Goal: Task Accomplishment & Management: Manage account settings

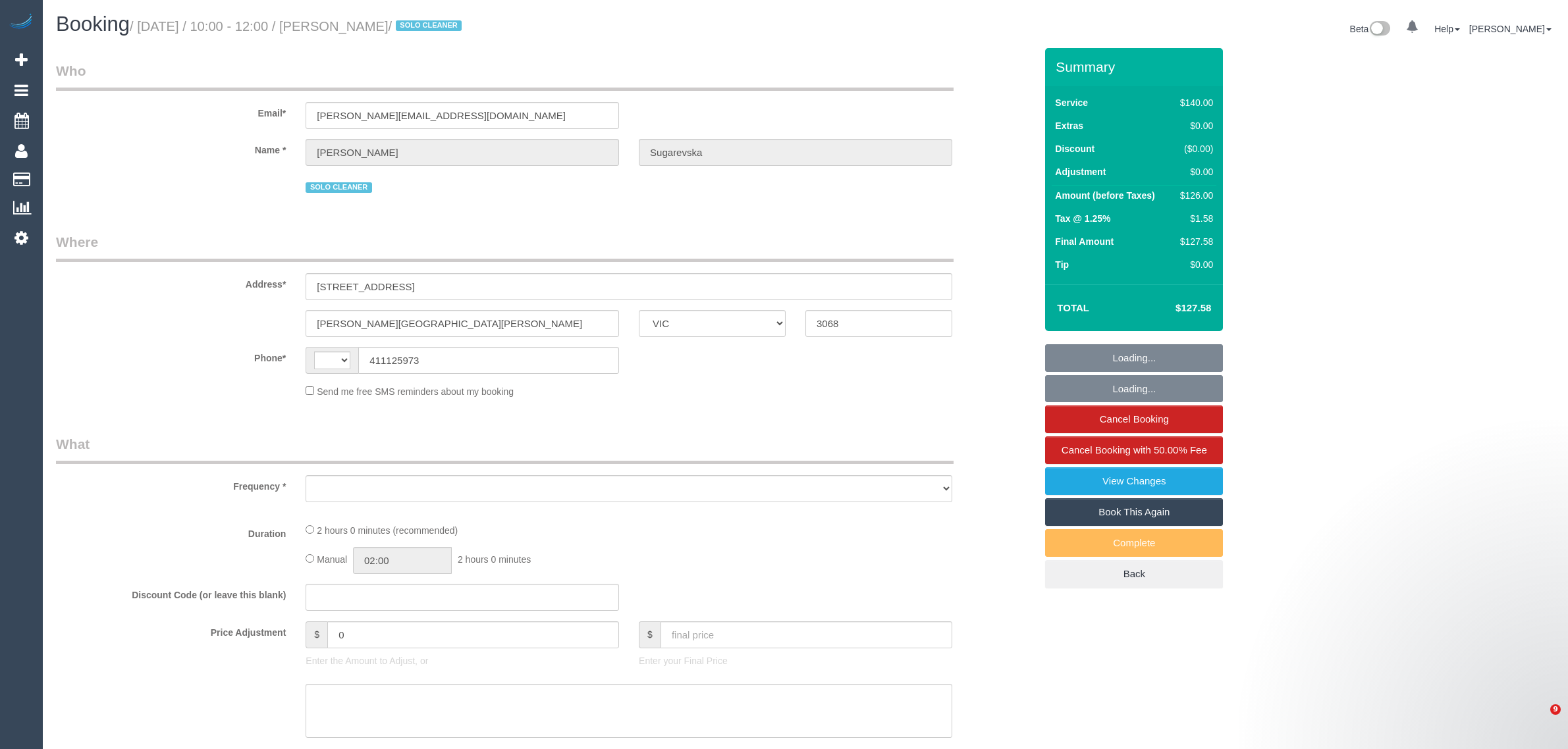
select select "VIC"
select select "string:stripe-pm_1RpeBE2GScqysDRVk3tIXpC6"
select select "string:AU"
select select "object:574"
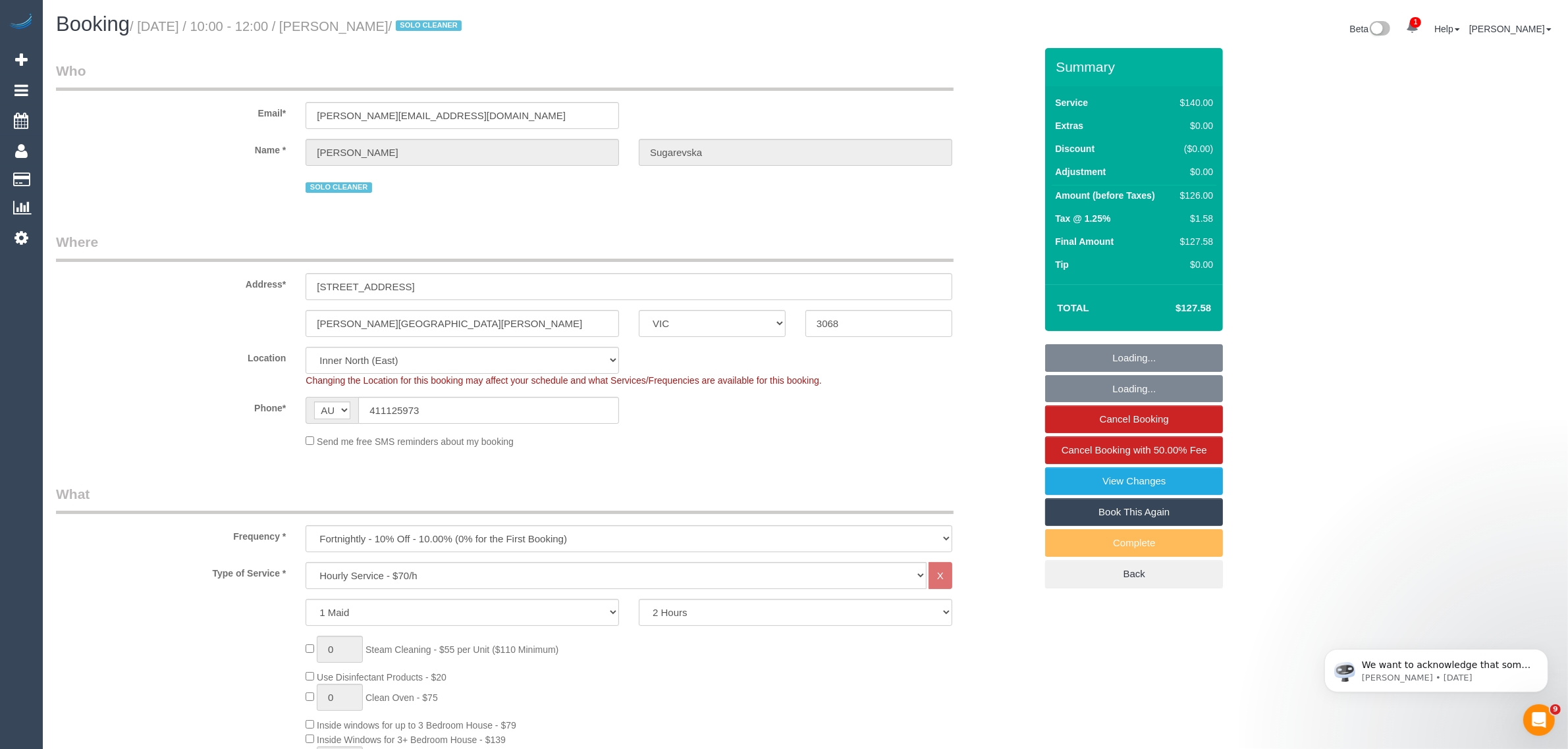
select select "number:27"
select select "number:16"
select select "number:19"
select select "number:24"
select select "number:33"
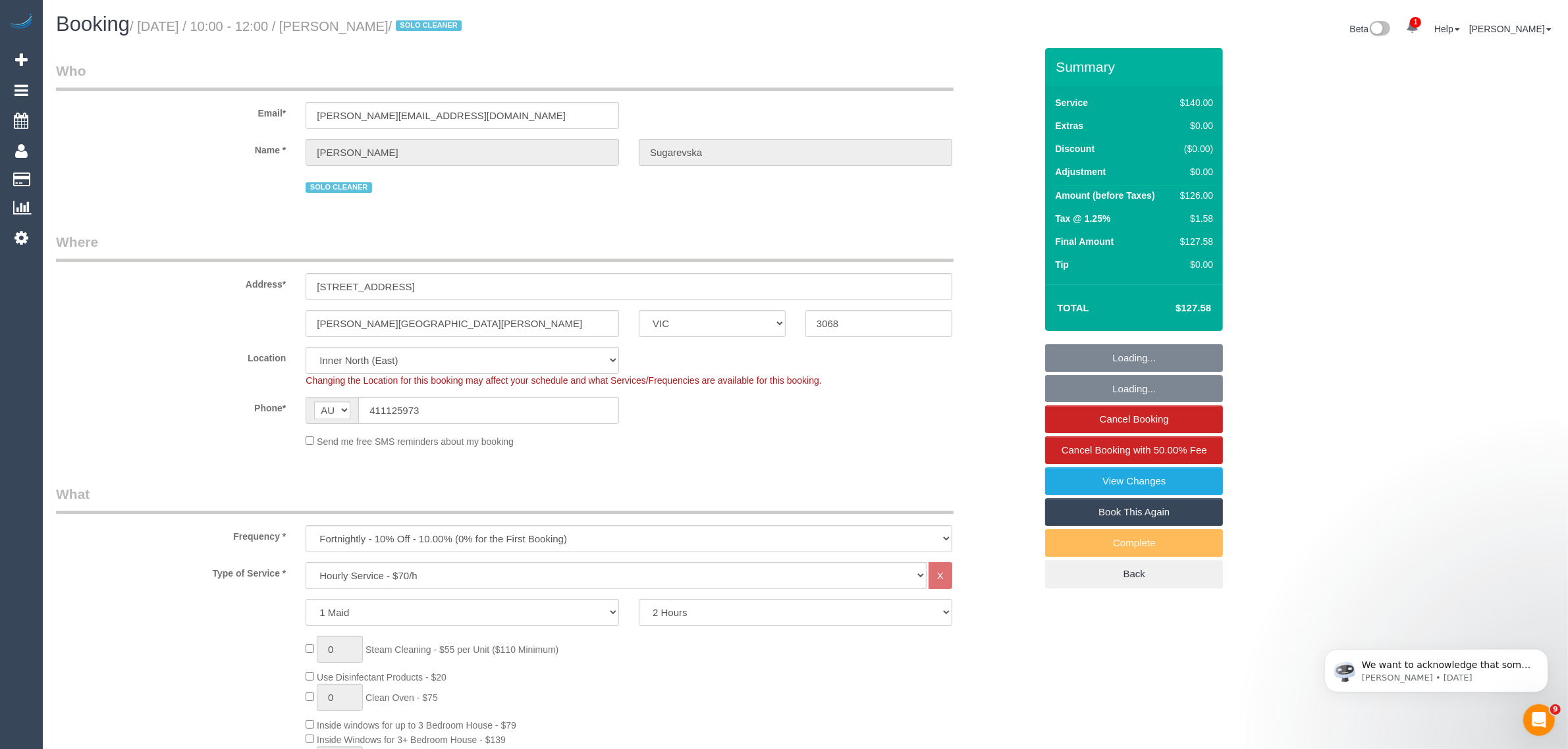
select select "number:13"
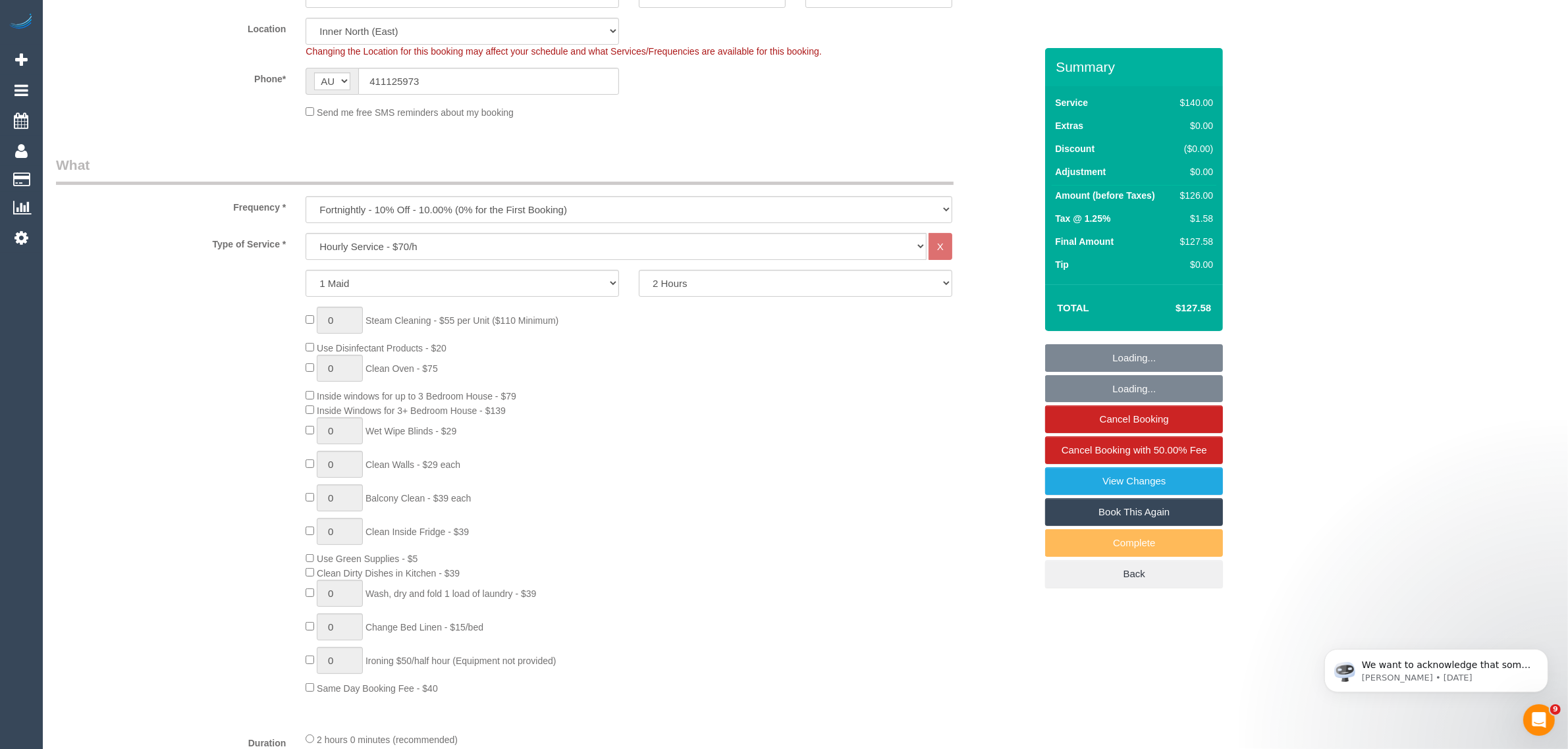
select select "object:1736"
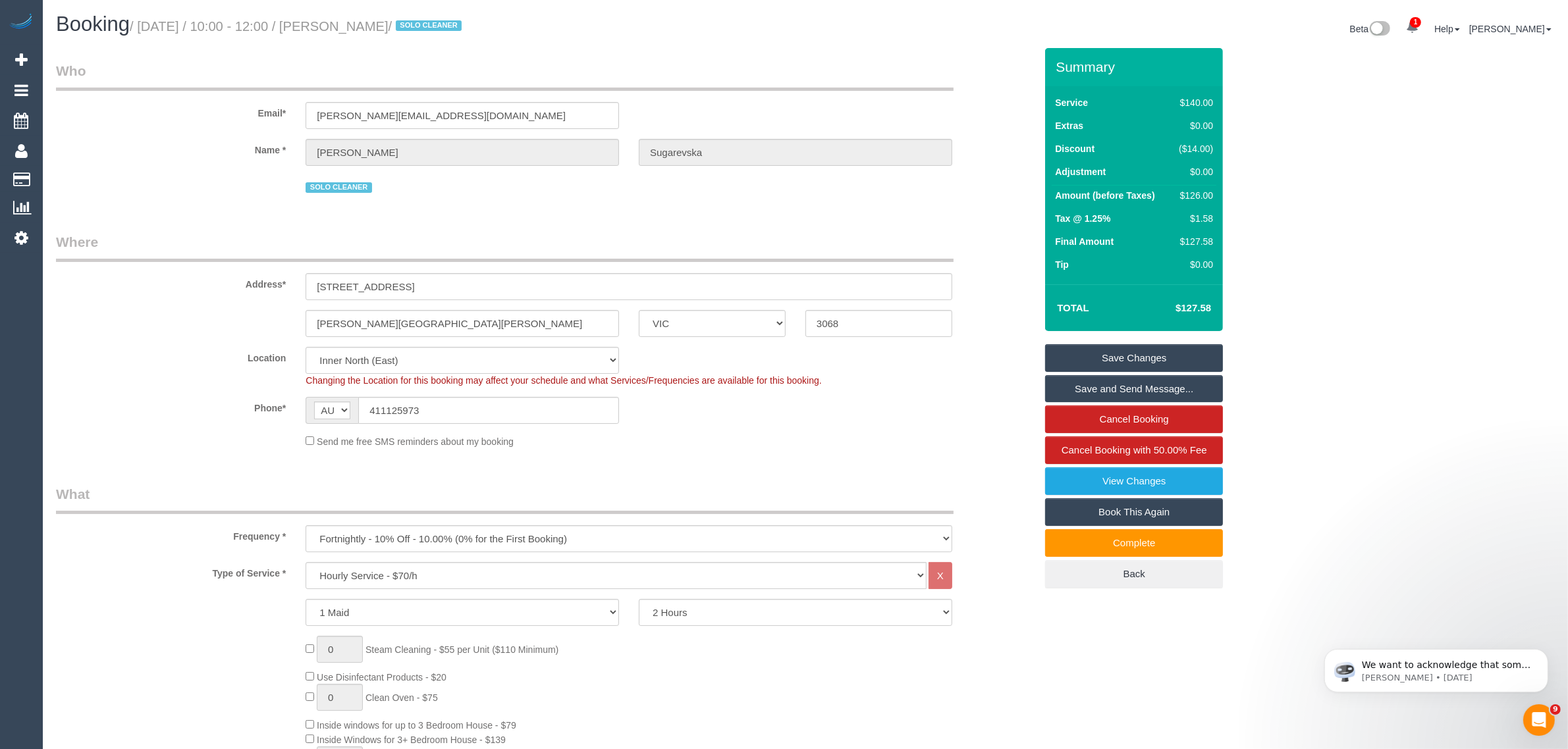
click at [372, 28] on small "/ September 26, 2025 / 10:00 - 12:00 / Danielle Sugarevska / SOLO CLEANER" at bounding box center [298, 27] width 336 height 15
copy small "Danielle"
click at [403, 314] on input "Clifton Hill" at bounding box center [462, 323] width 314 height 27
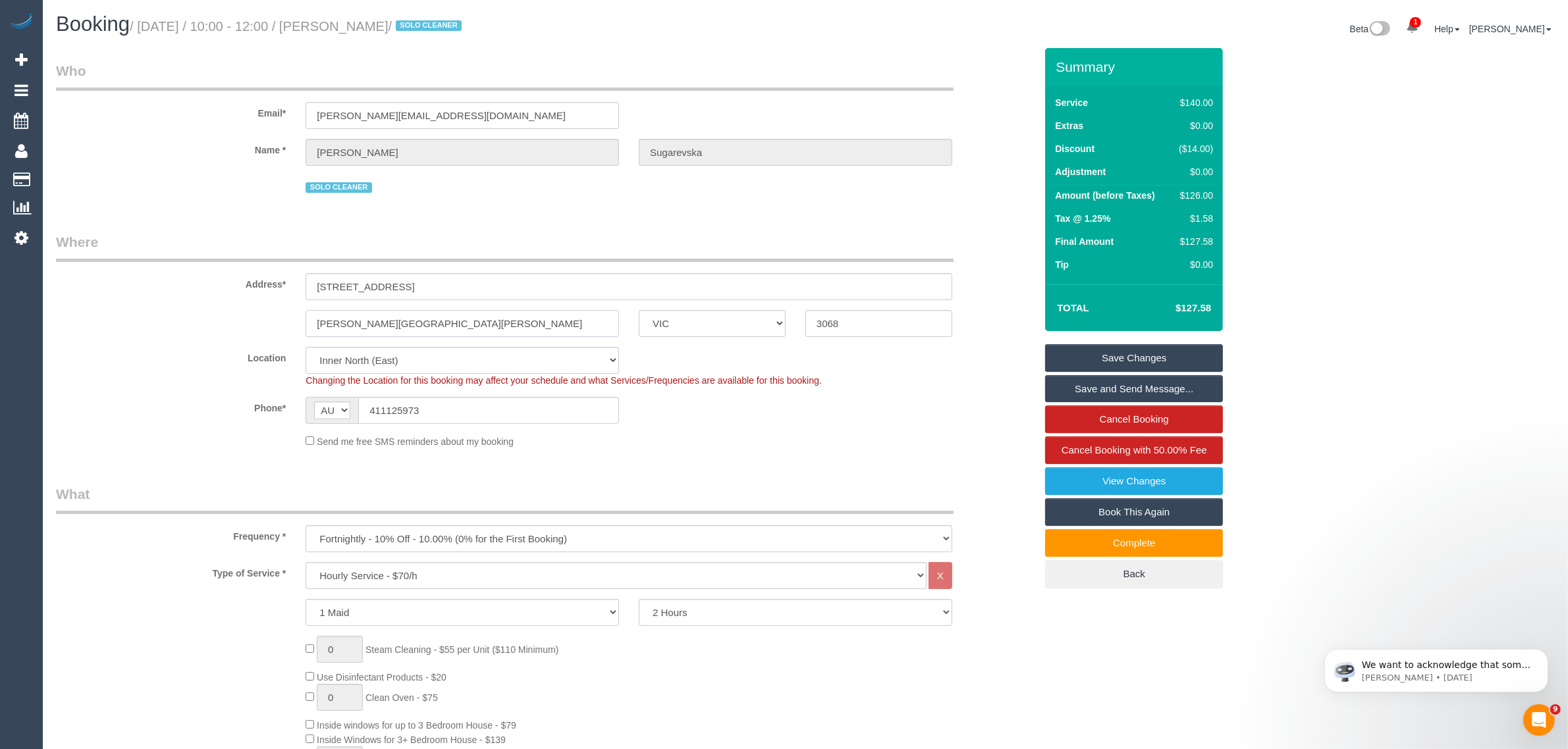
click at [403, 314] on input "Clifton Hill" at bounding box center [462, 323] width 314 height 27
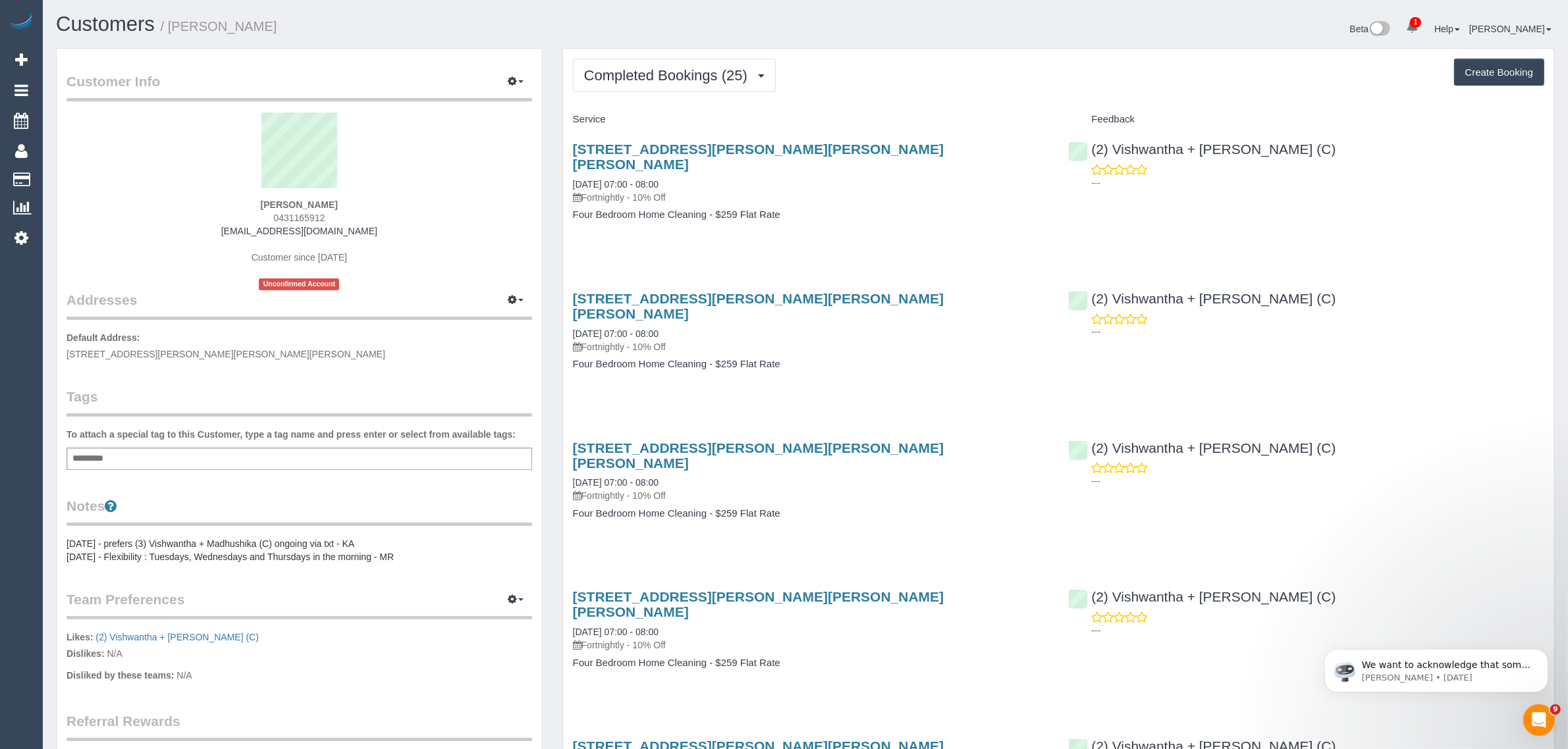
drag, startPoint x: 844, startPoint y: 159, endPoint x: 567, endPoint y: 138, distance: 277.8
click at [567, 138] on div "[STREET_ADDRESS][PERSON_NAME][PERSON_NAME][PERSON_NAME] [DATE] 07:00 - 08:00 Fo…" at bounding box center [811, 189] width 496 height 117
click at [781, 191] on p "Fortnightly - 10% Off" at bounding box center [811, 198] width 476 height 13
drag, startPoint x: 821, startPoint y: 143, endPoint x: 575, endPoint y: 138, distance: 246.1
click at [575, 138] on div "[STREET_ADDRESS][PERSON_NAME][PERSON_NAME][PERSON_NAME] [DATE] 07:00 - 08:00 Fo…" at bounding box center [811, 189] width 496 height 117
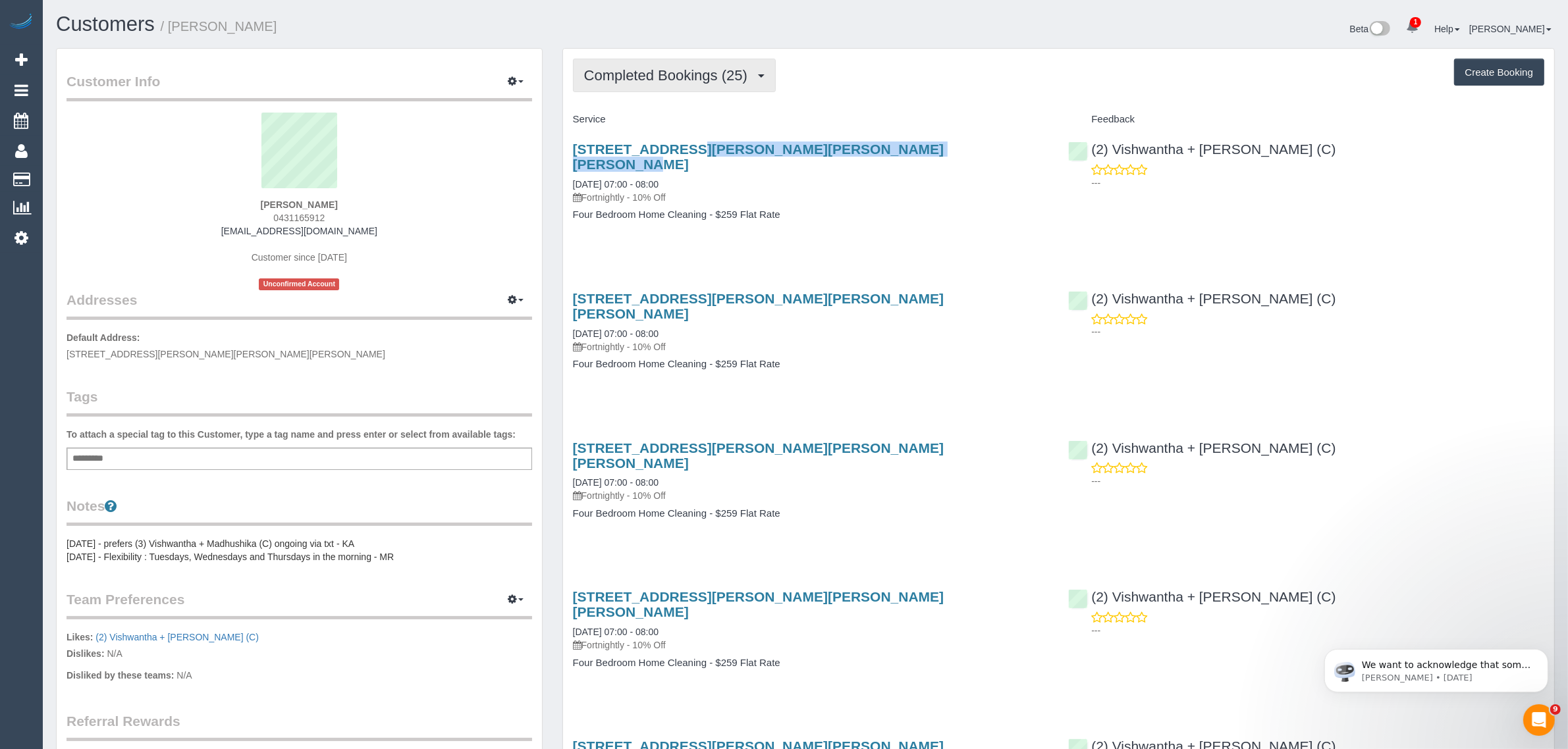
copy link "[STREET_ADDRESS][PERSON_NAME][PERSON_NAME][PERSON_NAME]"
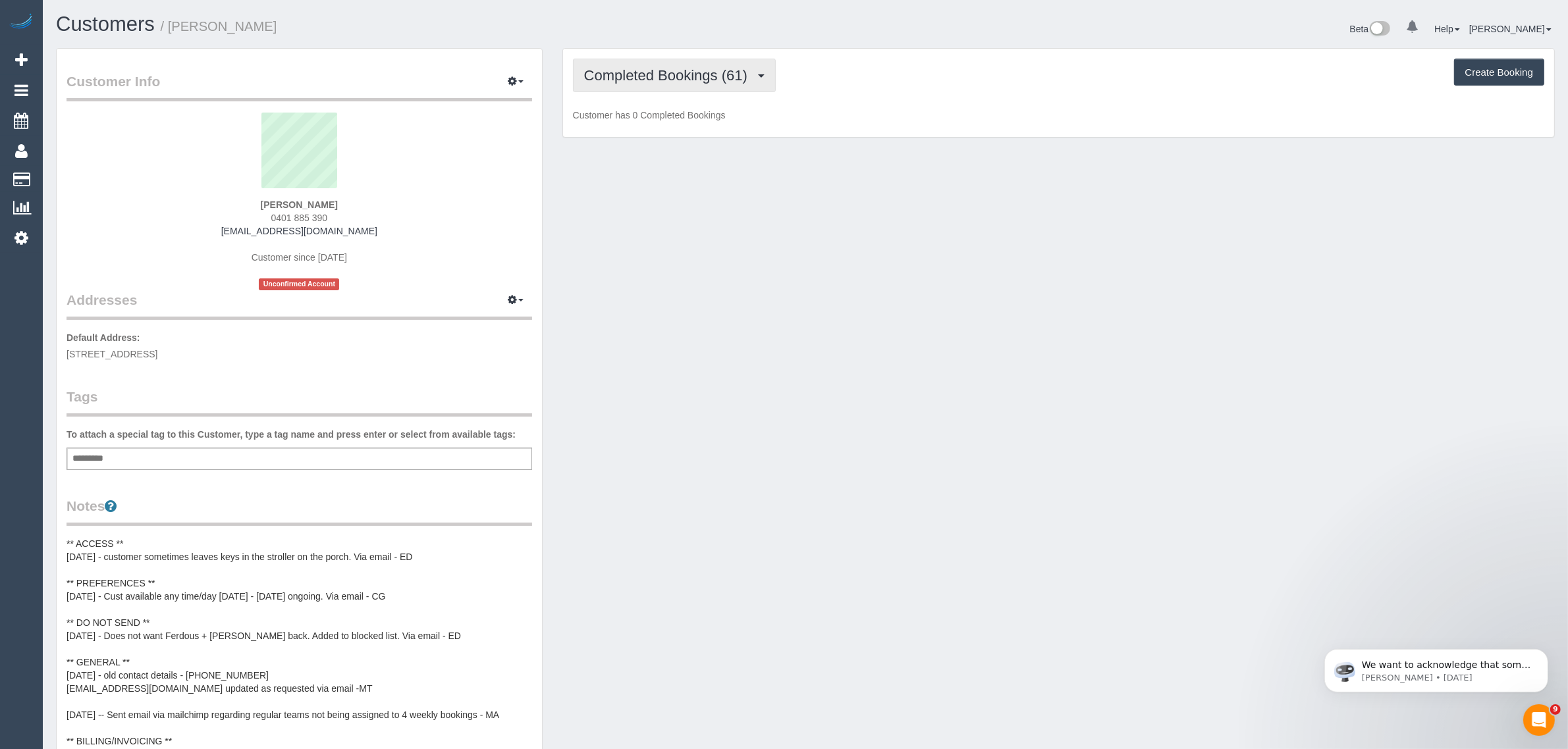
click at [649, 86] on button "Completed Bookings (61)" at bounding box center [674, 76] width 203 height 34
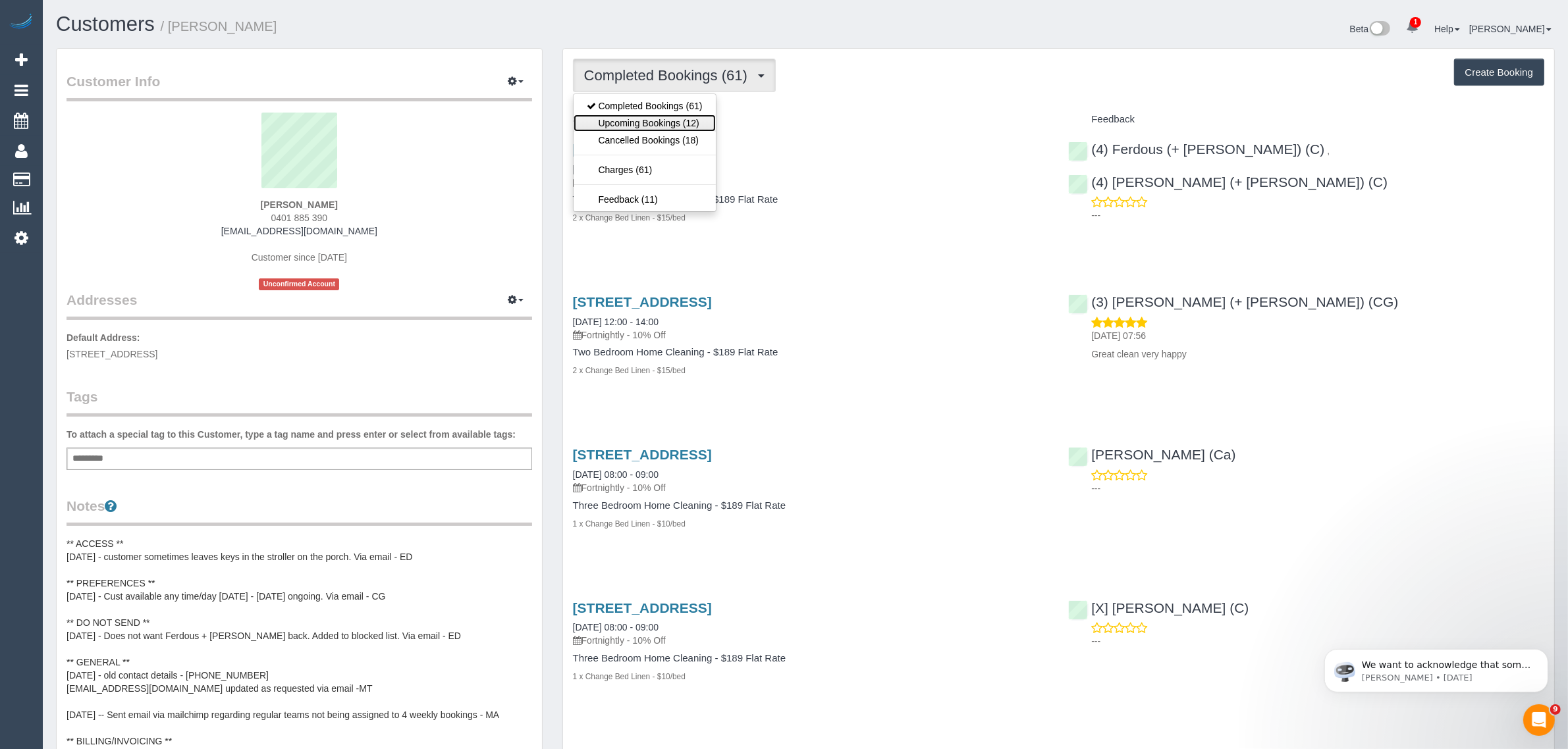
click at [652, 120] on link "Upcoming Bookings (12)" at bounding box center [644, 123] width 142 height 17
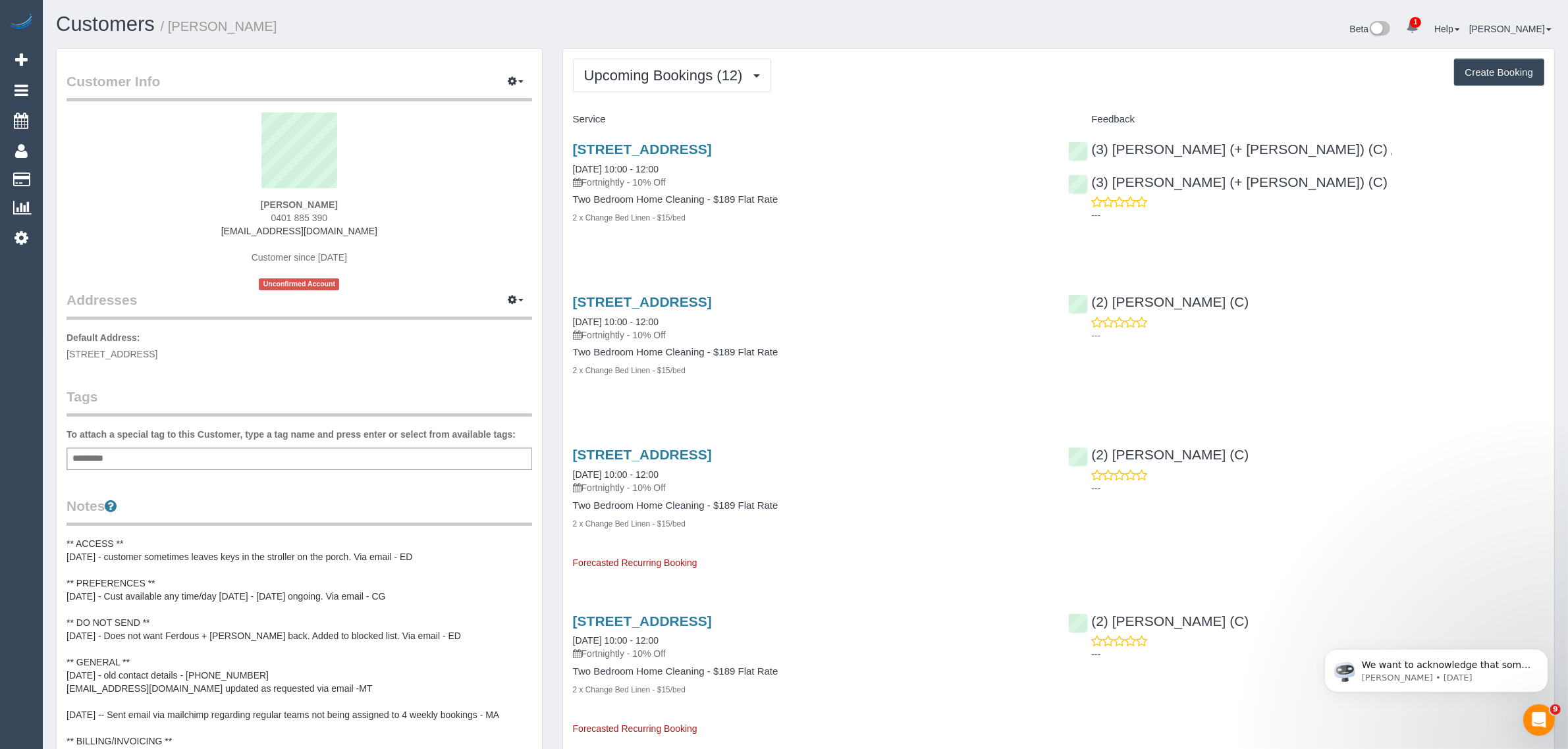
click at [303, 218] on span "0401 885 390" at bounding box center [299, 218] width 56 height 10
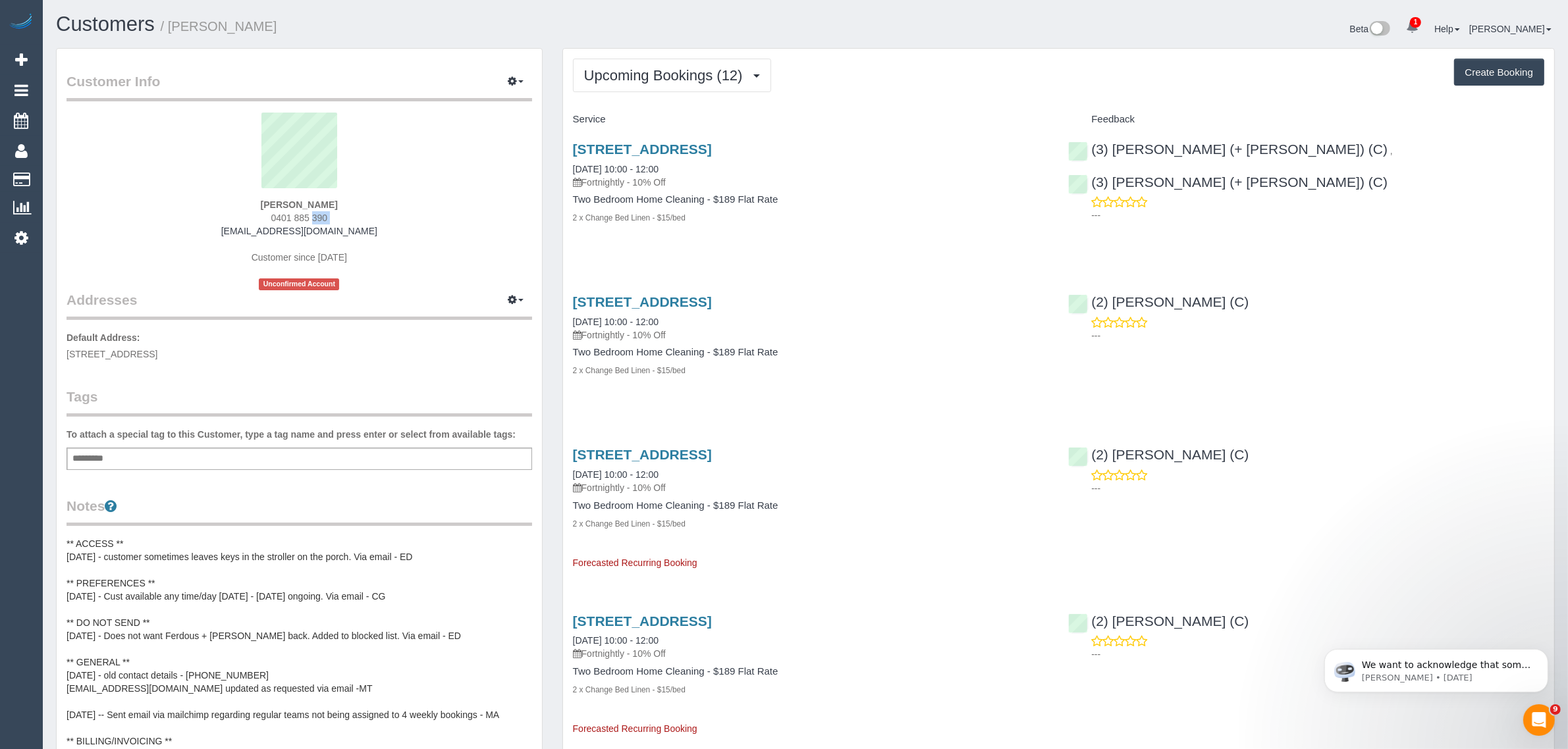
drag, startPoint x: 692, startPoint y: 169, endPoint x: 569, endPoint y: 163, distance: 123.1
click at [569, 163] on div "13 Oamaru St, Northcote, VIC 3070 26/09/2025 10:00 - 12:00 Fortnightly - 10% Of…" at bounding box center [811, 190] width 496 height 120
copy link "26/09/2025 10:00 - 12:00"
click at [790, 181] on p "Fortnightly - 10% Off" at bounding box center [811, 182] width 476 height 13
drag, startPoint x: 809, startPoint y: 152, endPoint x: 575, endPoint y: 139, distance: 234.4
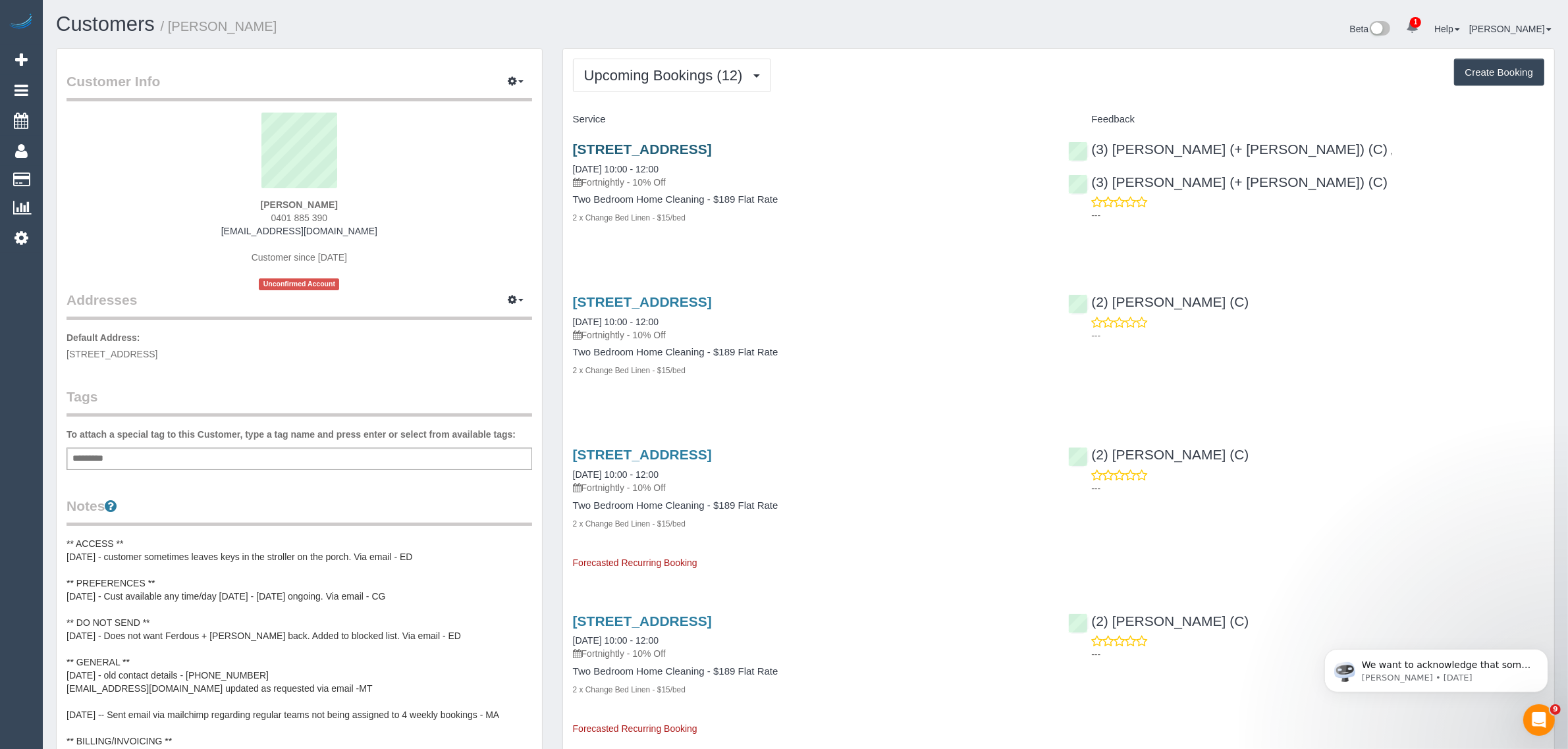
click at [575, 142] on h3 "13 Oamaru St, Northcote, VIC 3070" at bounding box center [811, 149] width 476 height 15
copy link "13 Oamaru St, Northcote, VIC 3070"
click at [606, 60] on button "Upcoming Bookings (12)" at bounding box center [672, 76] width 198 height 34
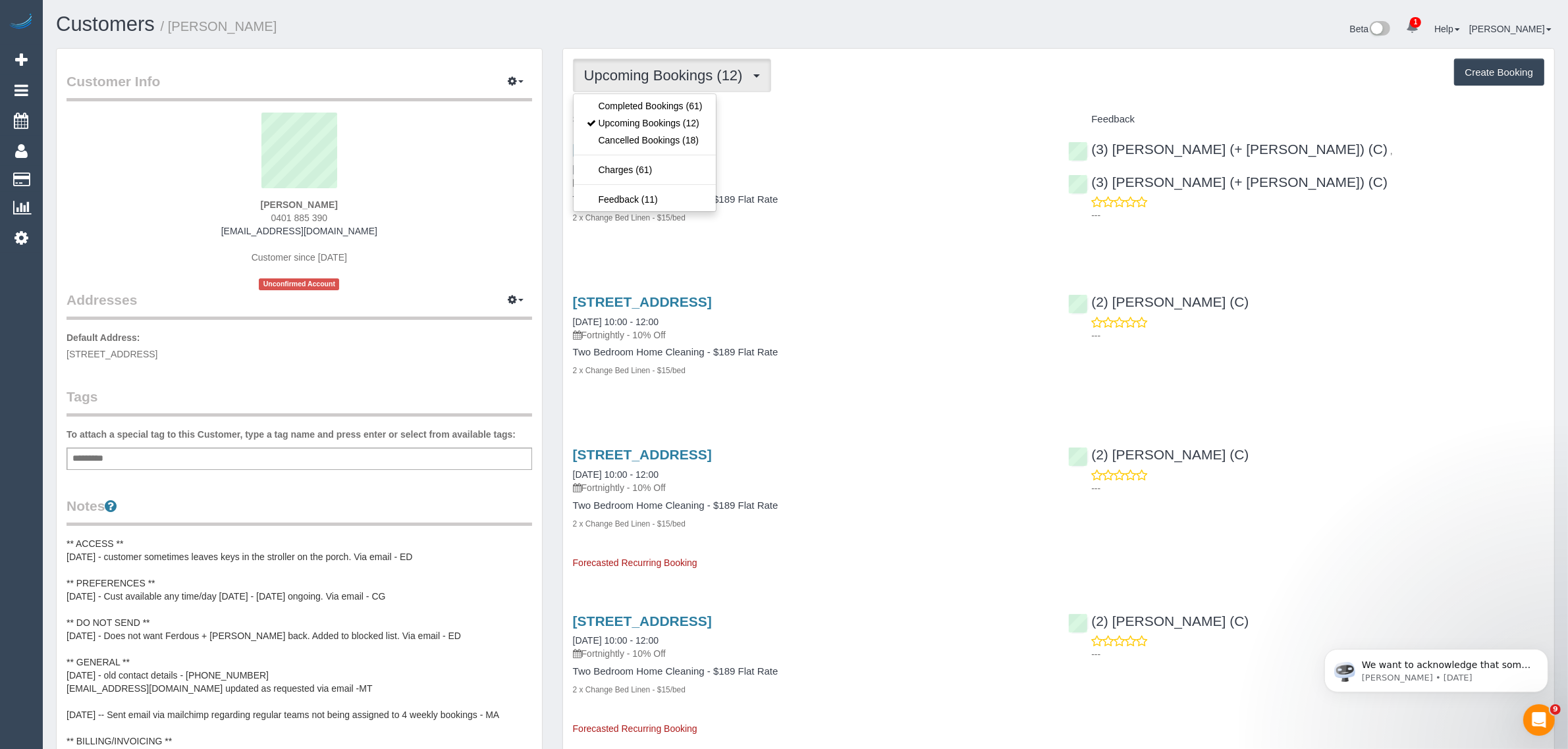
click at [606, 60] on button "Upcoming Bookings (12)" at bounding box center [672, 76] width 198 height 34
click at [680, 73] on span "Upcoming Bookings (12)" at bounding box center [666, 75] width 165 height 16
click at [669, 95] on ul "Completed Bookings (61) Upcoming Bookings (12) Cancelled Bookings (18) Charges …" at bounding box center [644, 152] width 144 height 119
click at [669, 70] on span "Upcoming Bookings (12)" at bounding box center [666, 75] width 165 height 16
click at [651, 102] on link "Completed Bookings (61)" at bounding box center [644, 106] width 142 height 17
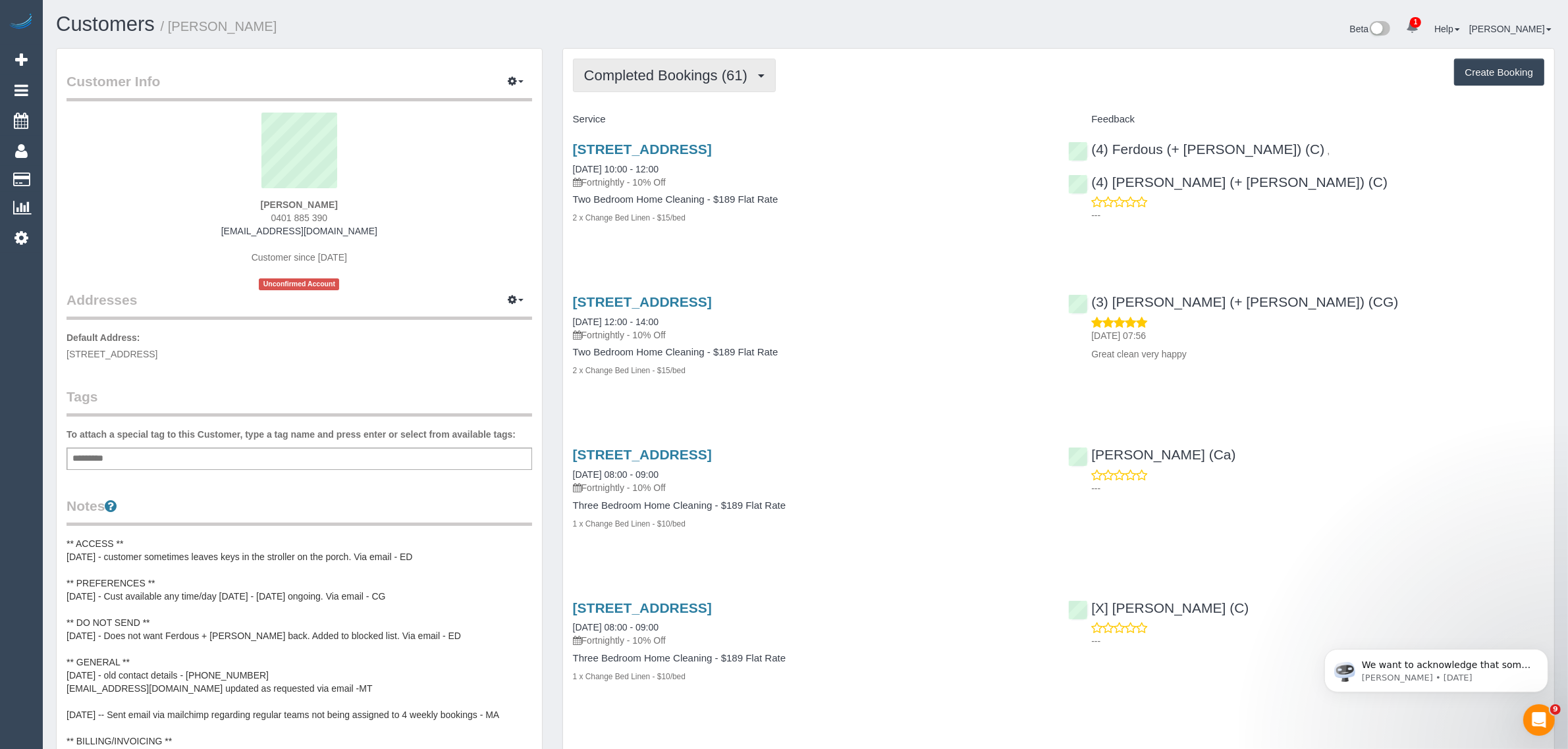
click at [706, 71] on span "Completed Bookings (61)" at bounding box center [669, 75] width 170 height 16
click at [686, 117] on link "Upcoming Bookings (12)" at bounding box center [644, 123] width 142 height 17
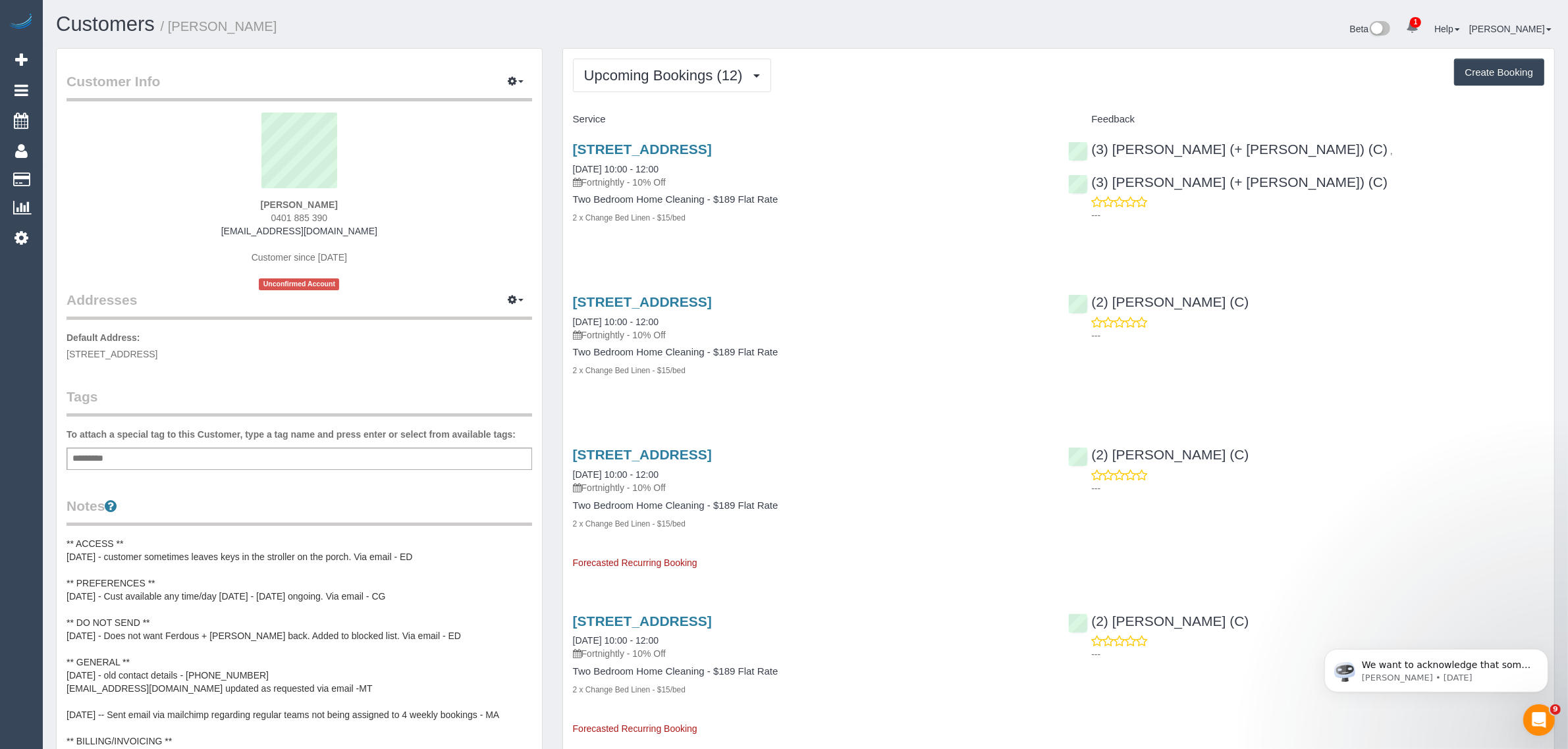
click at [932, 149] on h3 "13 Oamaru St, Northcote, VIC 3070" at bounding box center [811, 149] width 476 height 15
click at [686, 73] on span "Upcoming Bookings (12)" at bounding box center [666, 75] width 165 height 16
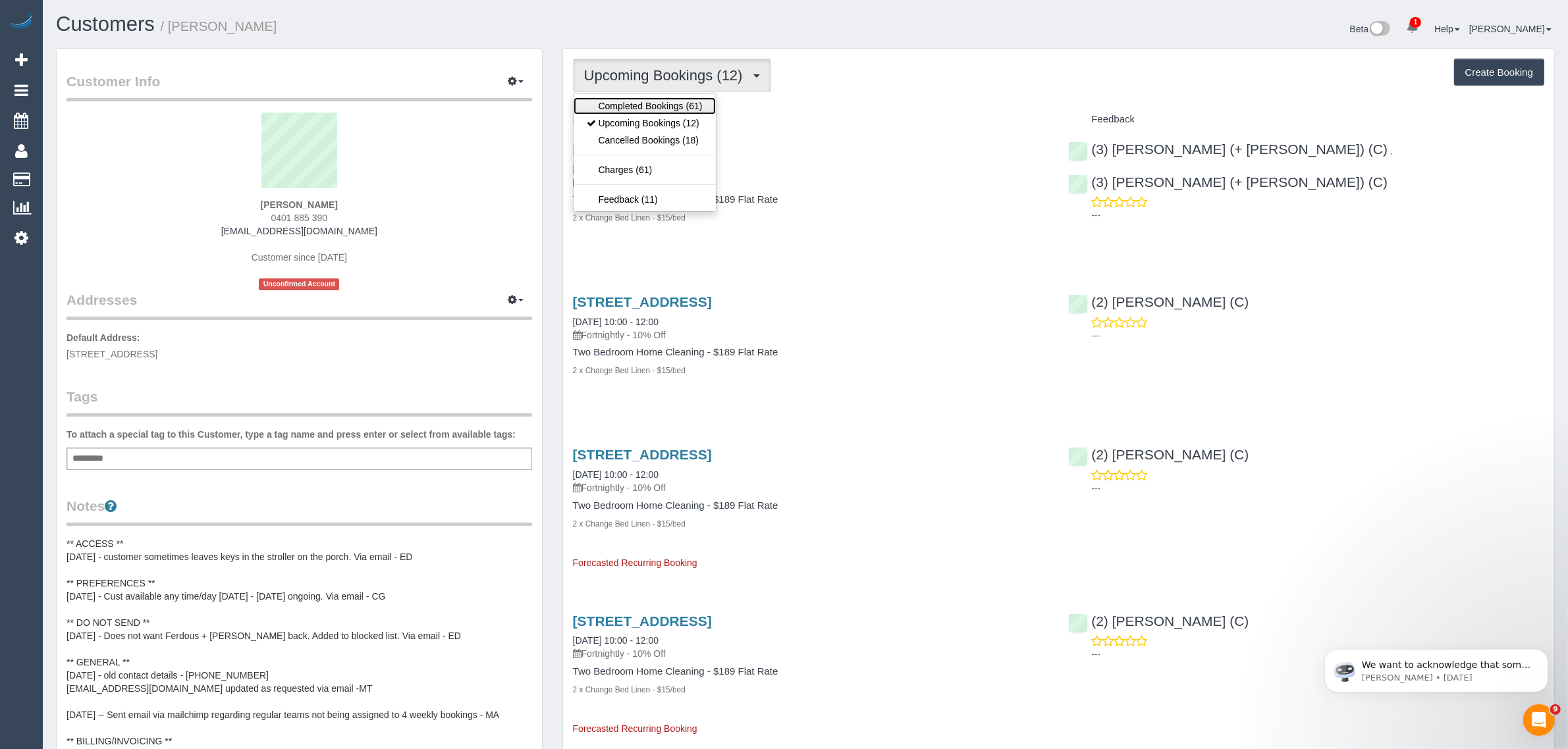
click at [666, 106] on link "Completed Bookings (61)" at bounding box center [644, 106] width 142 height 17
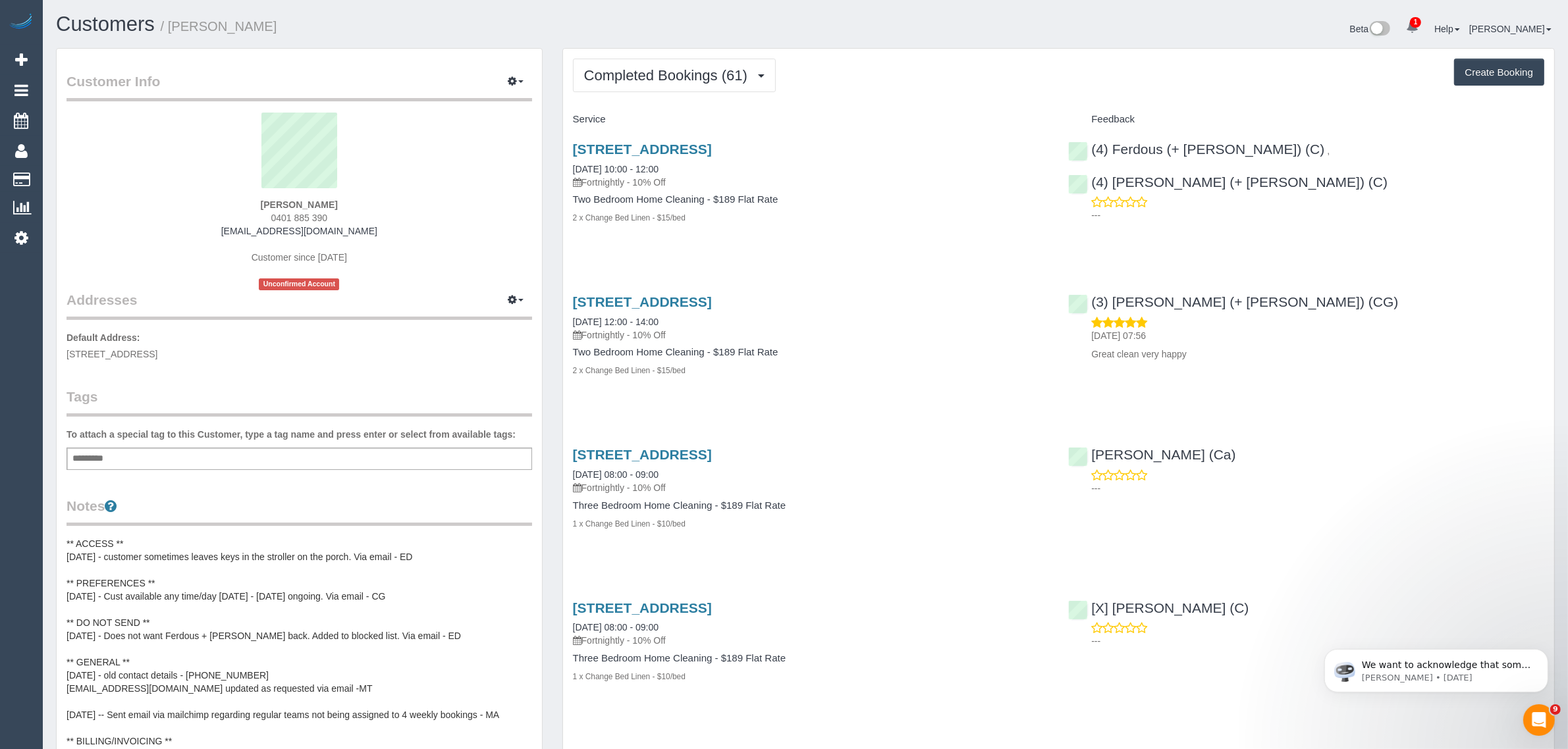
click at [307, 218] on span "0401 885 390" at bounding box center [299, 218] width 56 height 10
copy div "0401 885 390"
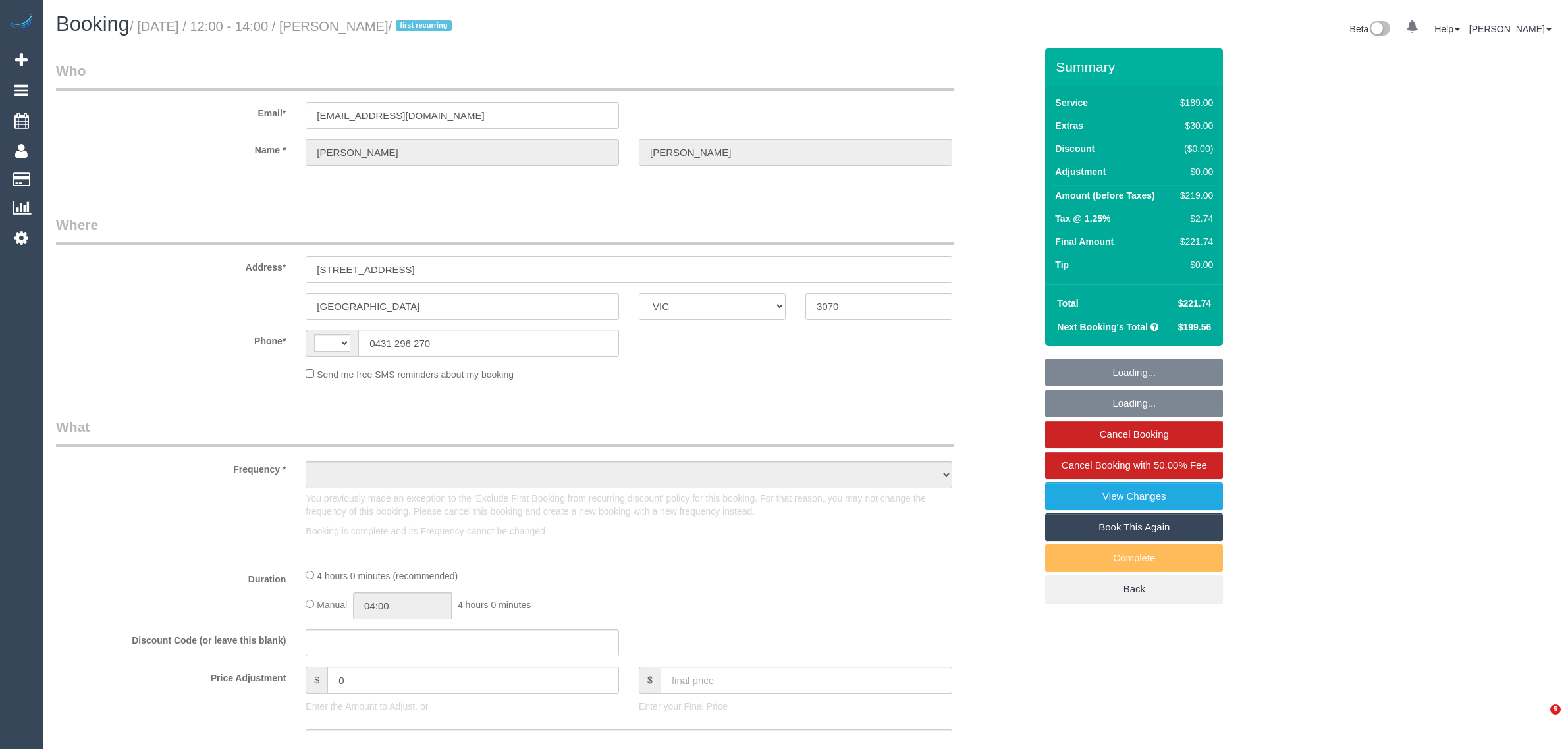
select select "VIC"
select select "string:AU"
select select "object:596"
select select "string:stripe-pm_1LAUdz2GScqysDRVq1Zkc9jP"
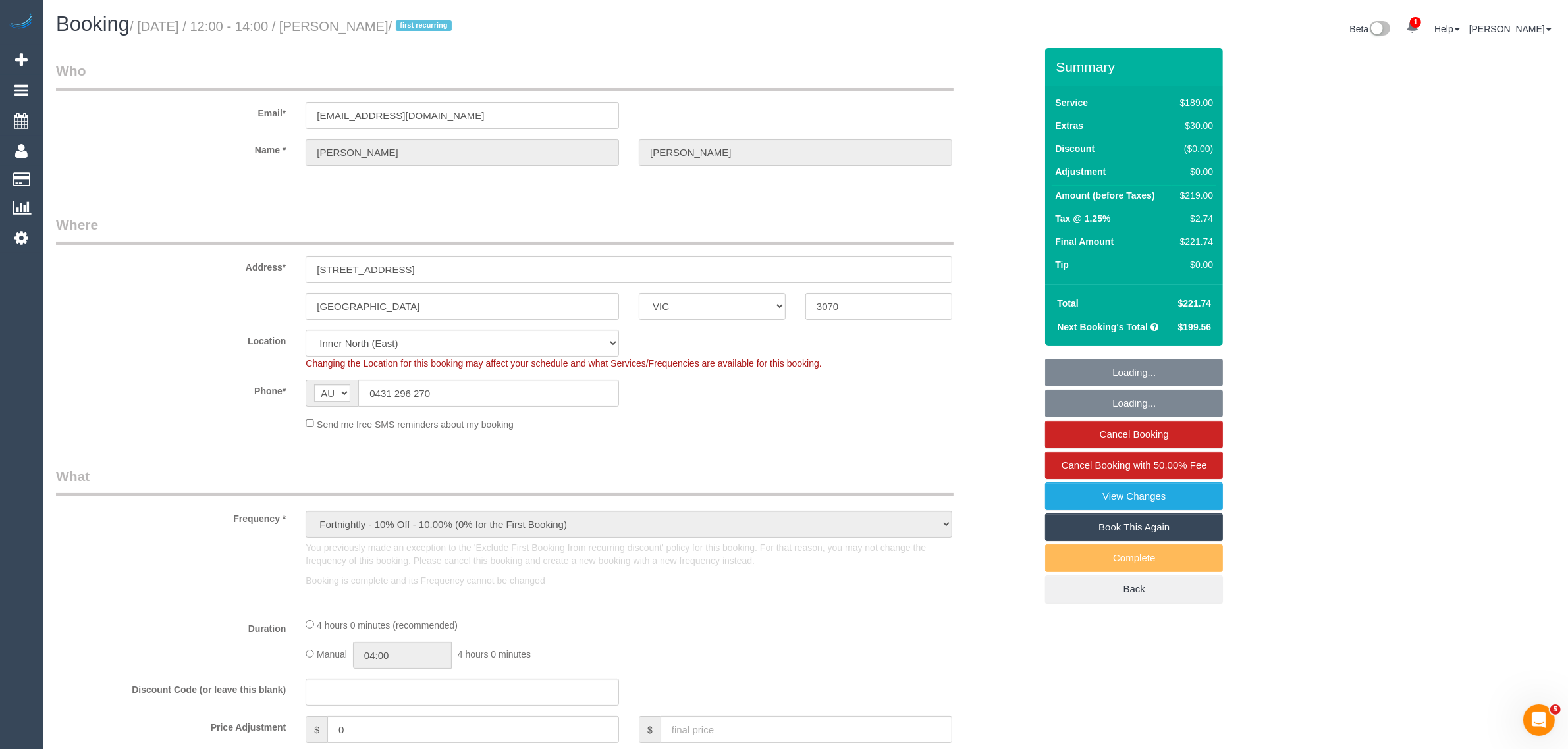
select select "number:27"
select select "number:15"
select select "number:19"
select select "number:22"
select select "number:34"
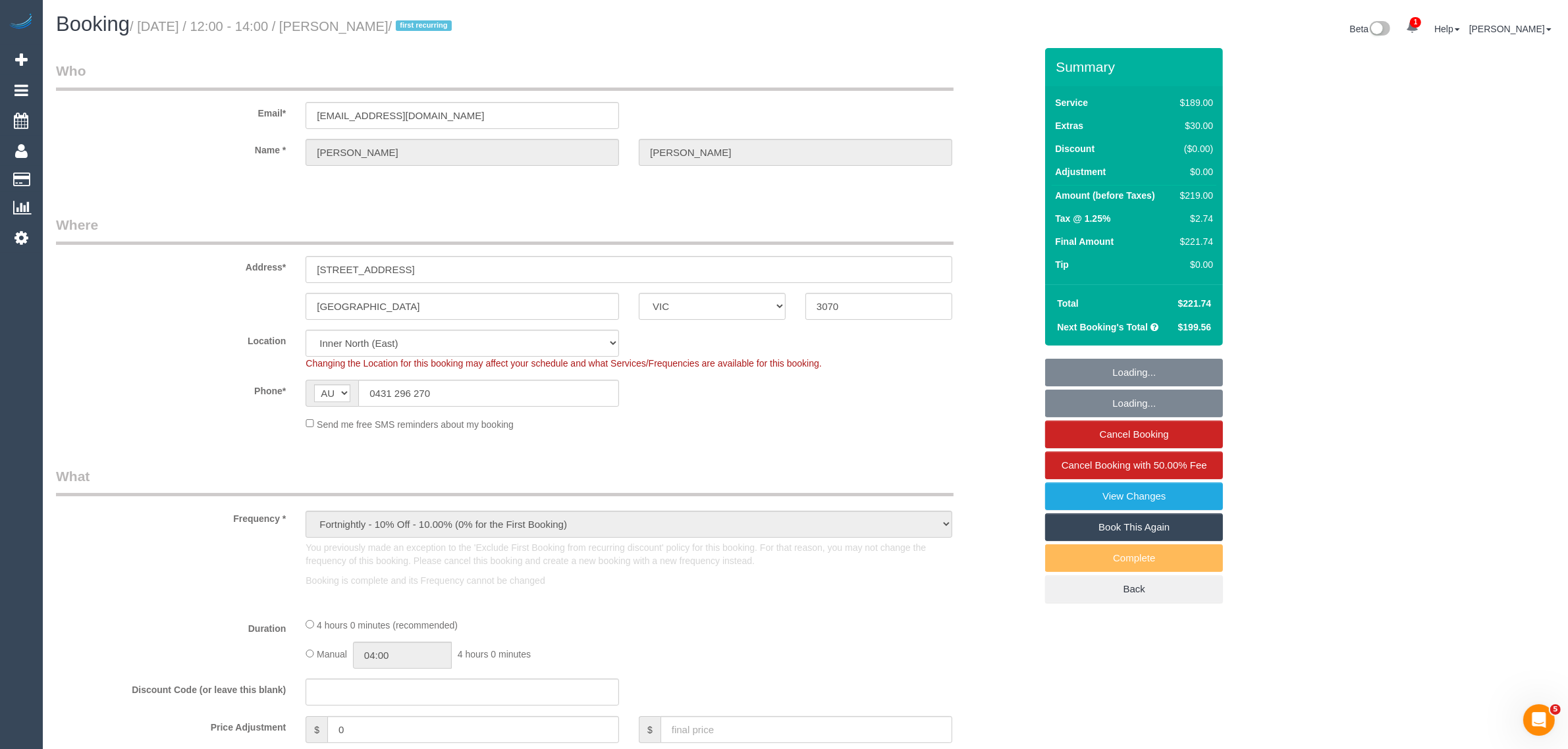
select select "number:13"
select select "object:1694"
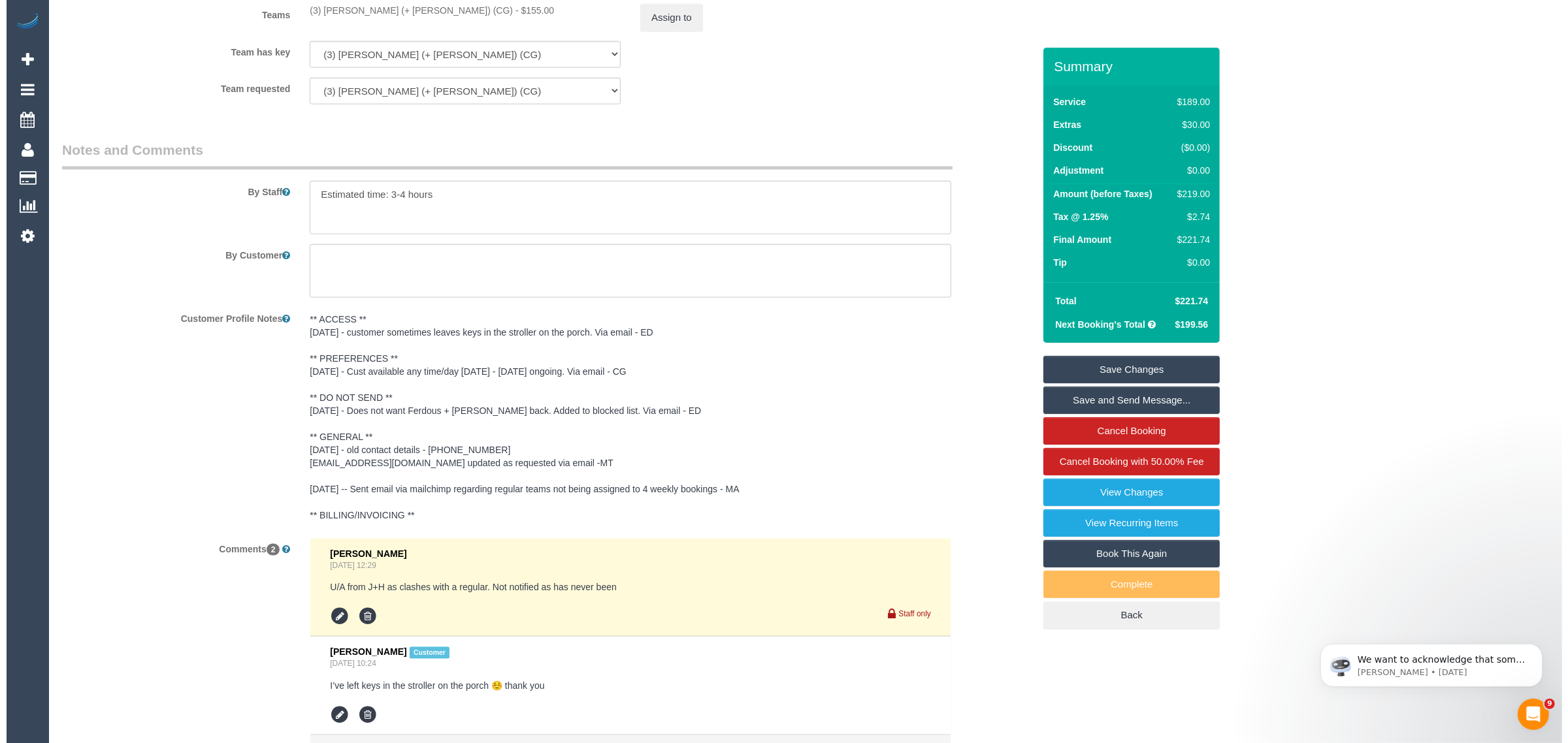
scroll to position [2303, 0]
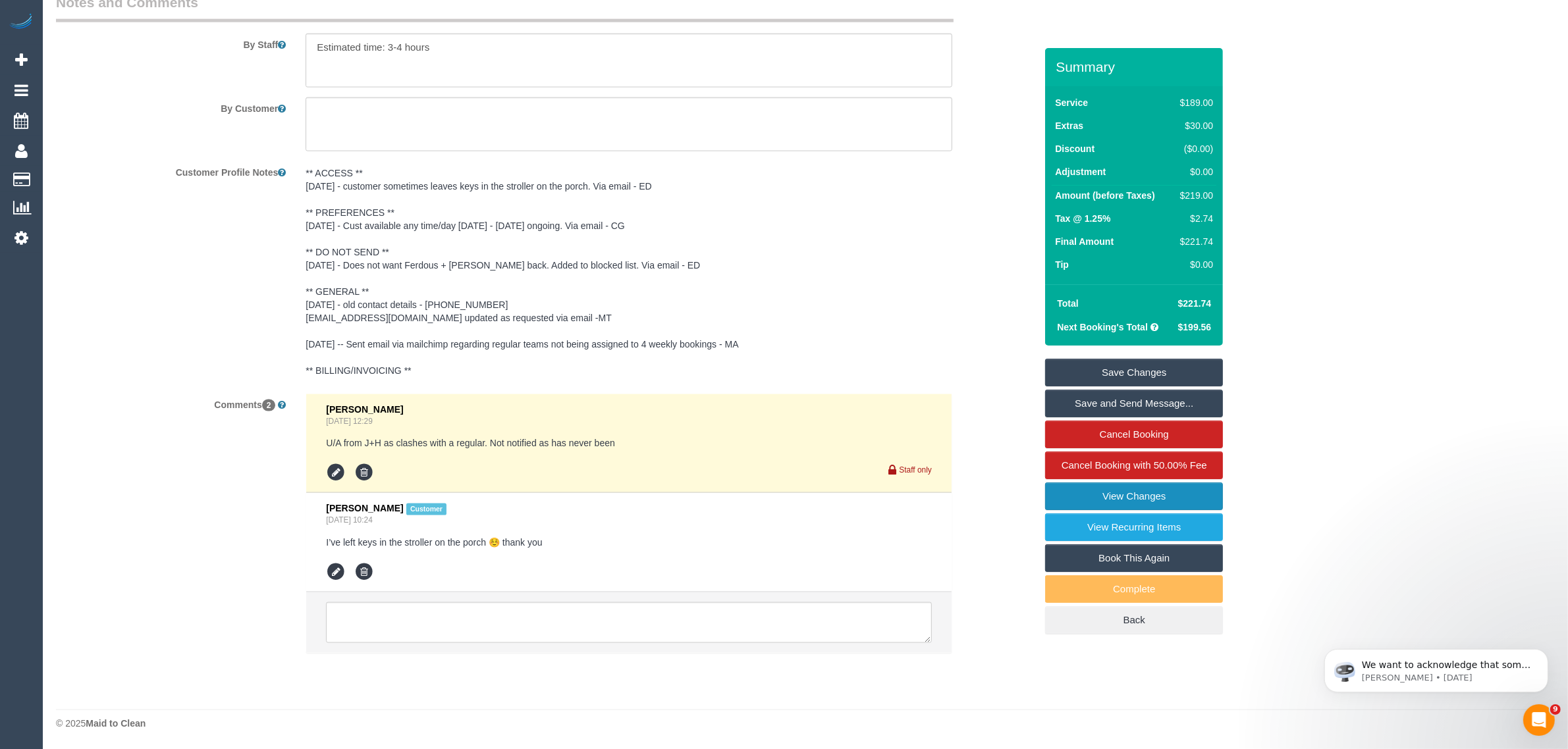
click at [1193, 490] on link "View Changes" at bounding box center [1134, 497] width 177 height 27
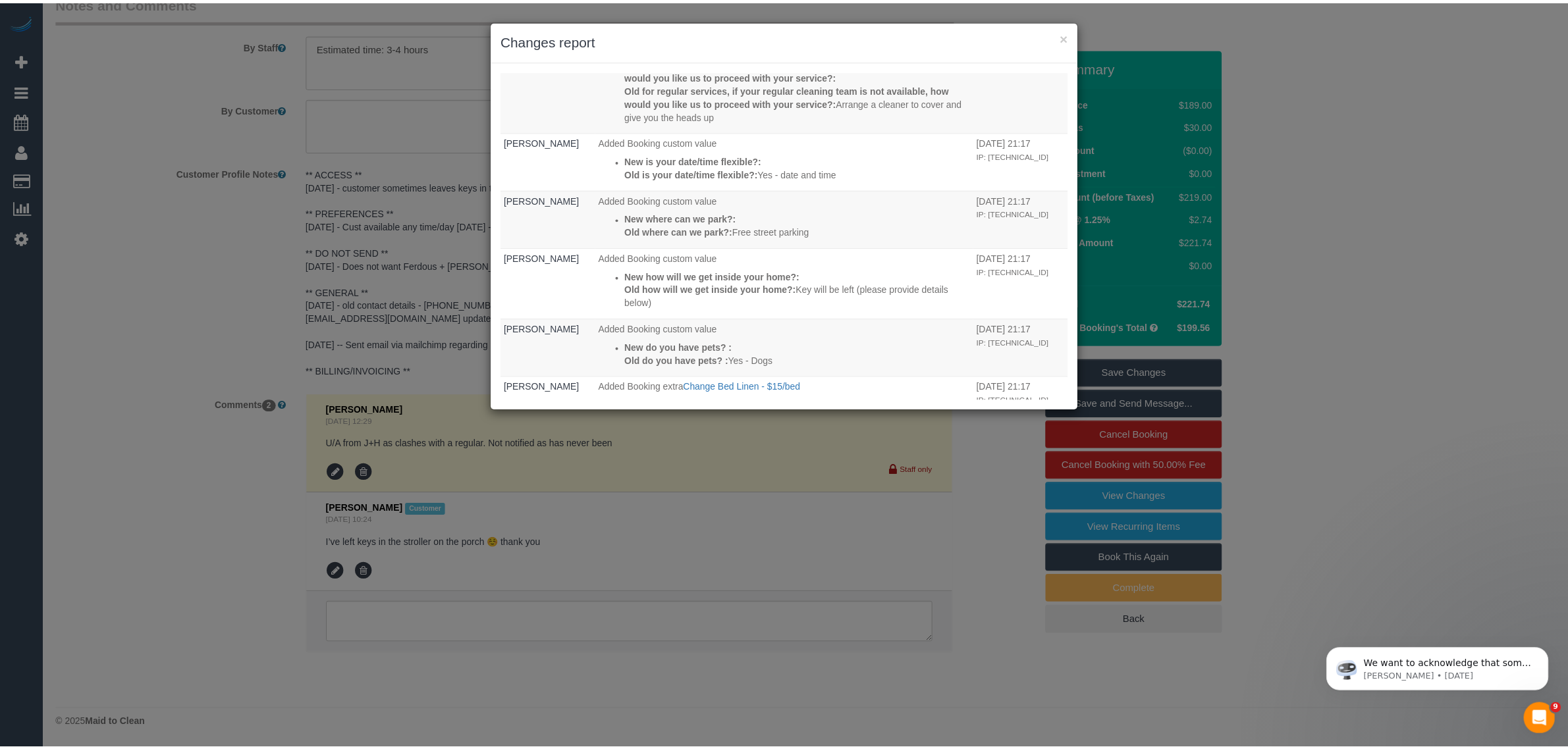
scroll to position [988, 0]
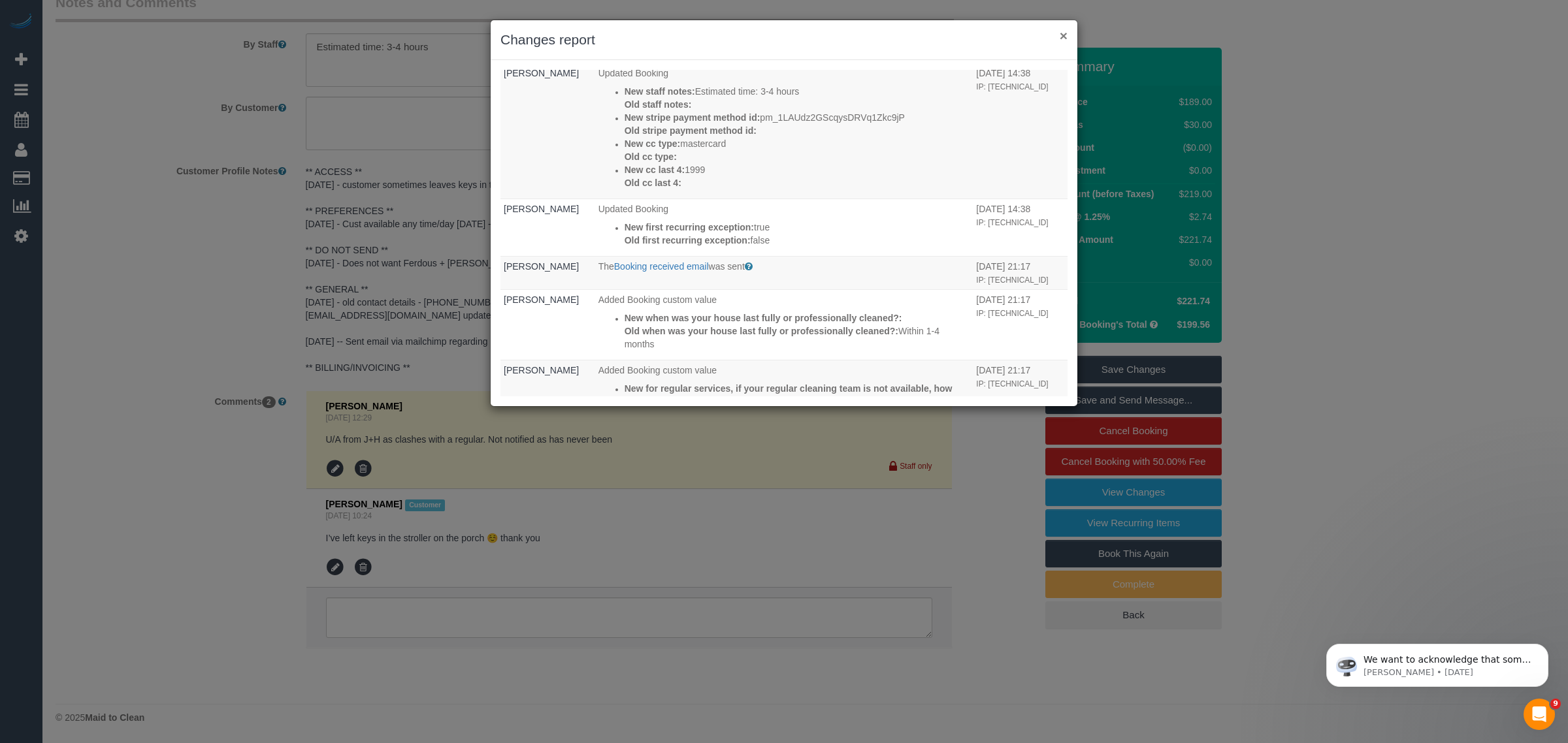
click at [1063, 38] on button "×" at bounding box center [1063, 35] width 8 height 14
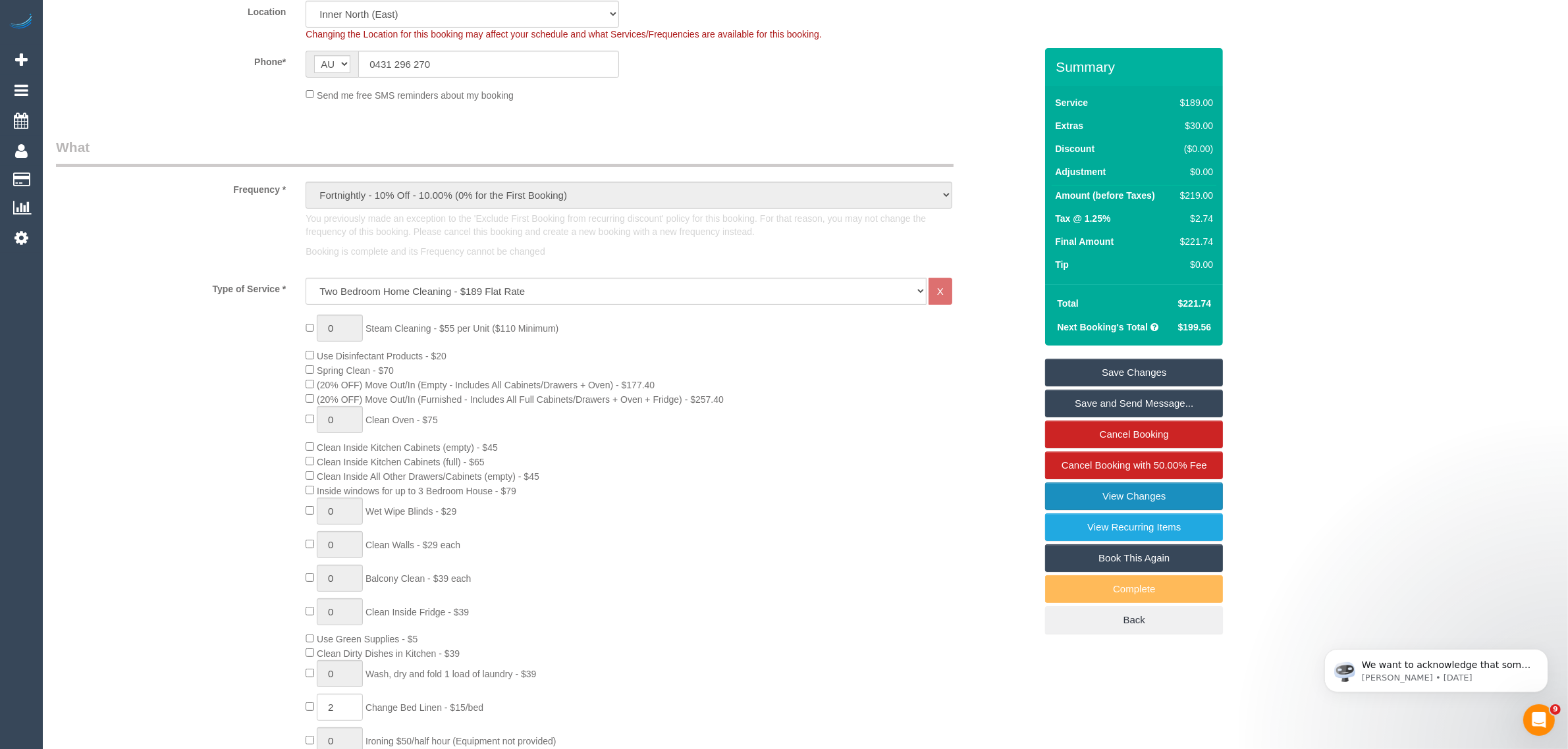
scroll to position [0, 0]
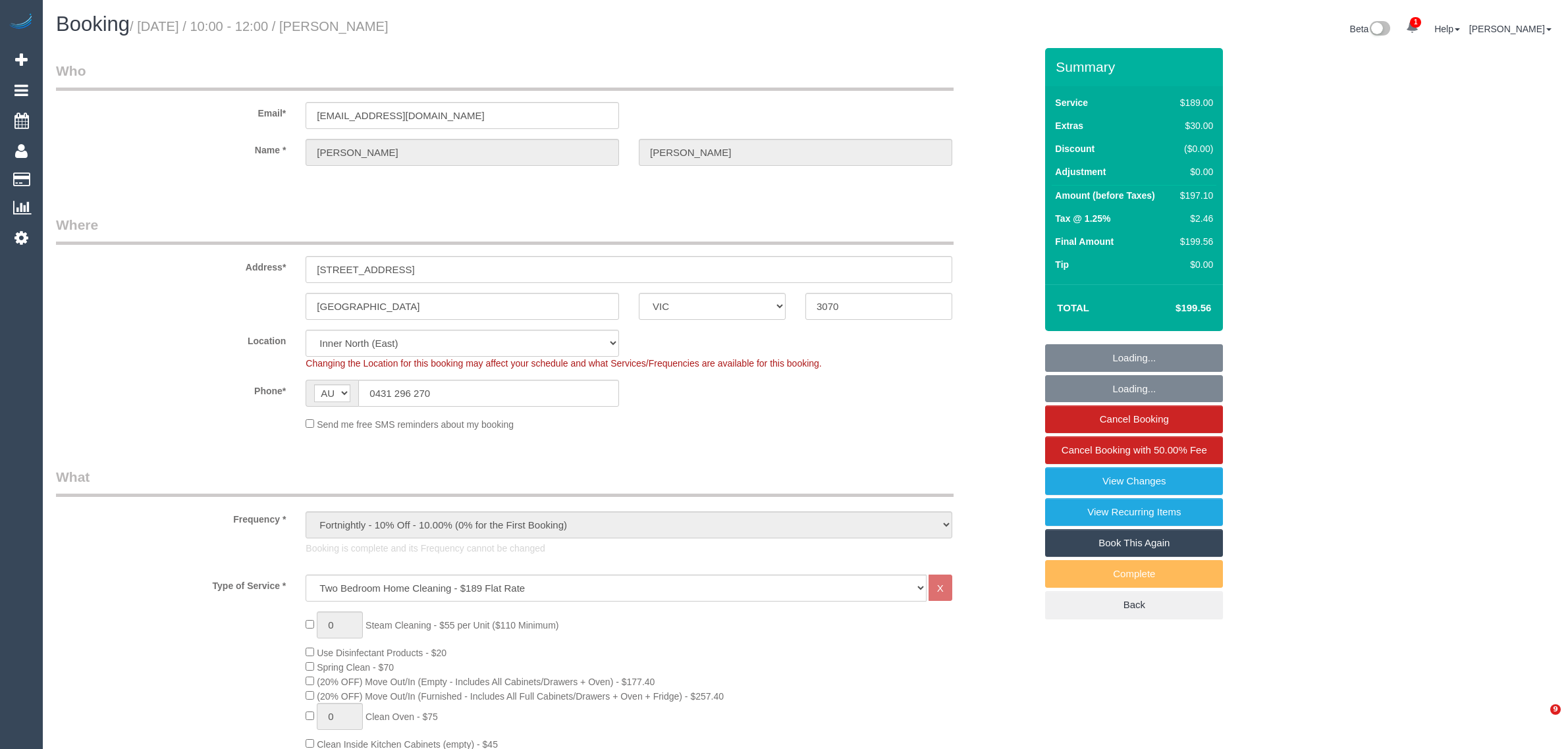
select select "VIC"
select select "number:27"
select select "number:15"
select select "number:19"
select select "number:22"
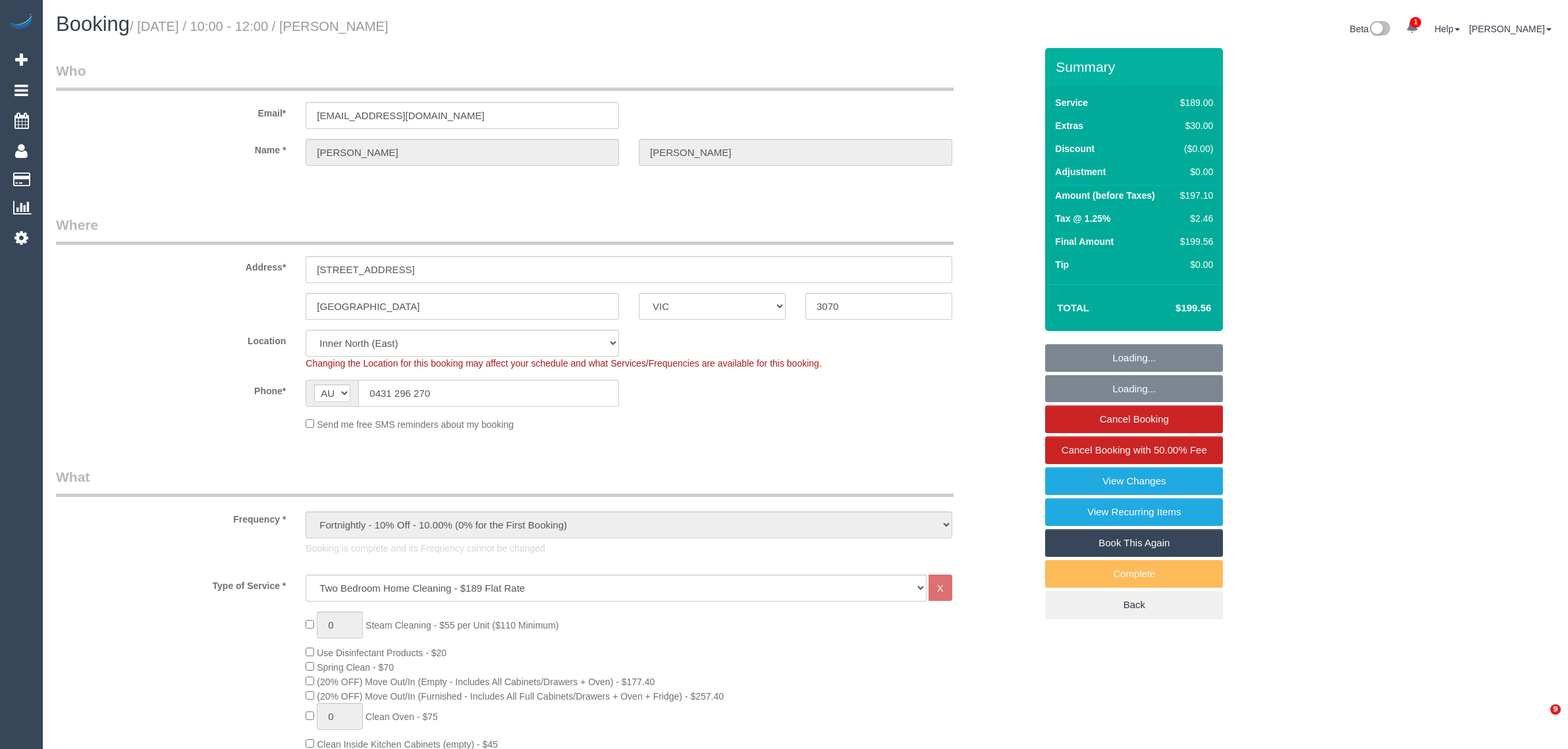
select select "number:34"
select select "number:13"
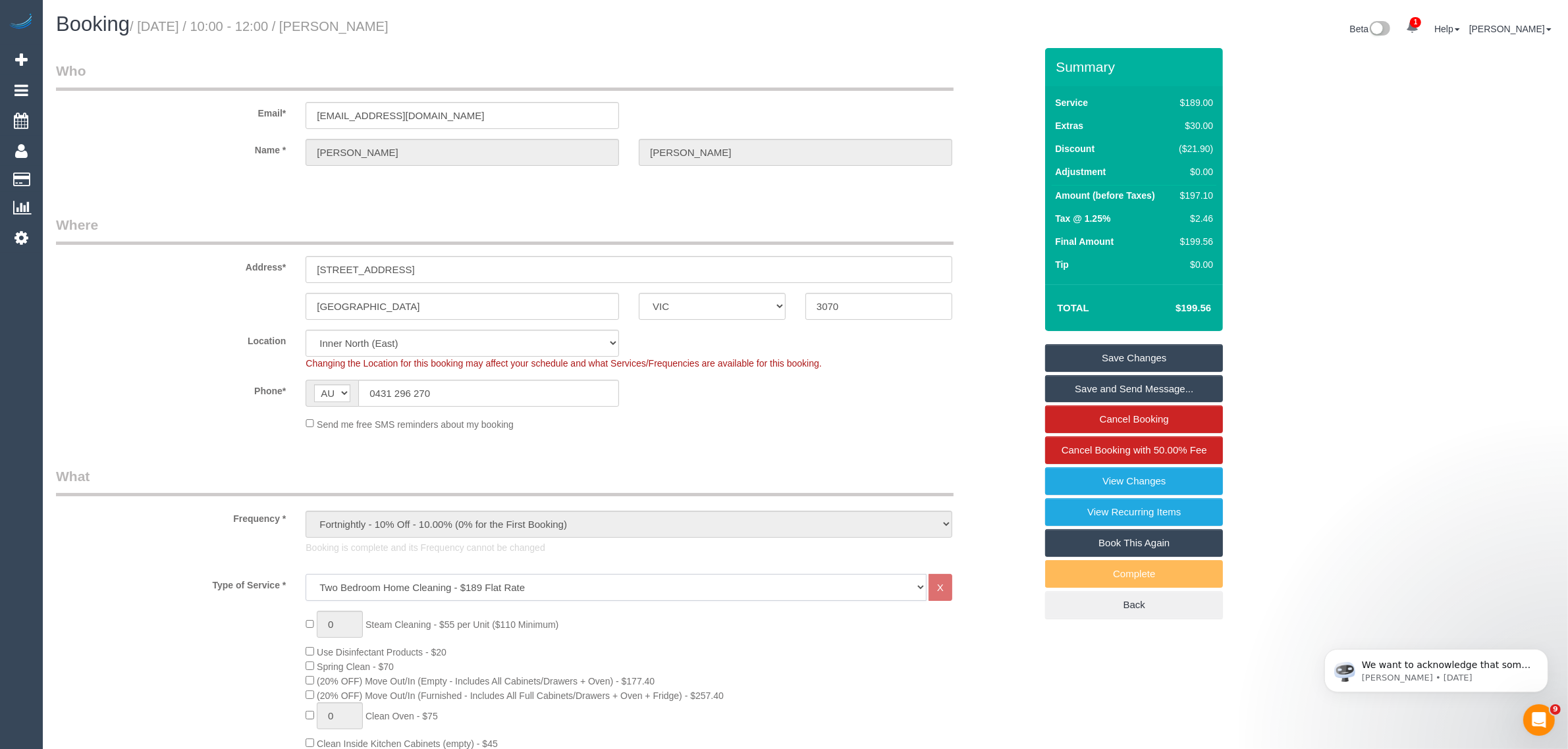
click at [669, 586] on select "Hourly Service - $70/h Hourly Service - $65/h Hourly Service - $60/h Hourly Ser…" at bounding box center [616, 587] width 621 height 27
select select "212"
click at [306, 574] on select "Hourly Service - $70/h Hourly Service - $65/h Hourly Service - $60/h Hourly Ser…" at bounding box center [616, 587] width 621 height 27
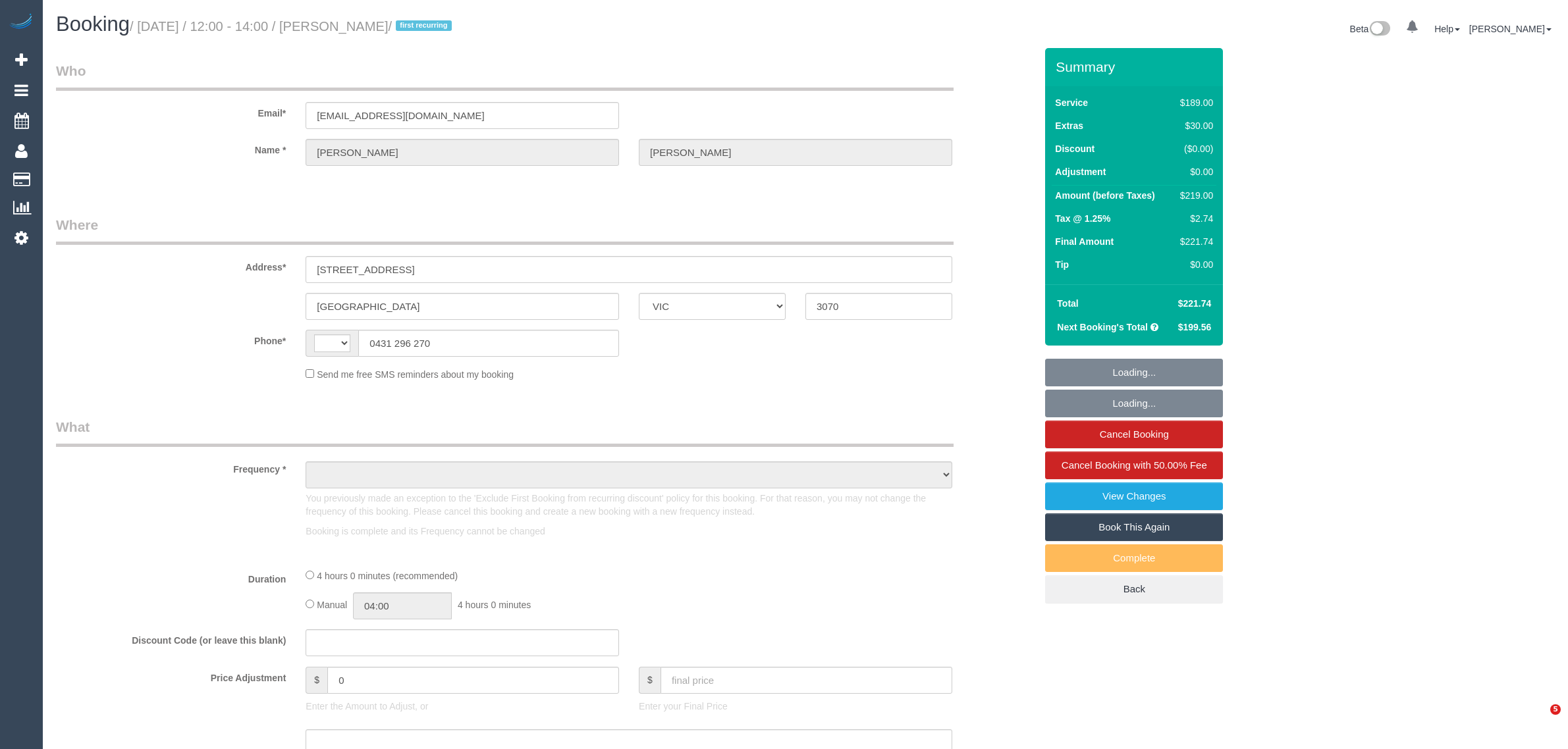
select select "VIC"
select select "string:AU"
select select "string:stripe-pm_1LAUdz2GScqysDRVq1Zkc9jP"
select select "number:27"
select select "number:15"
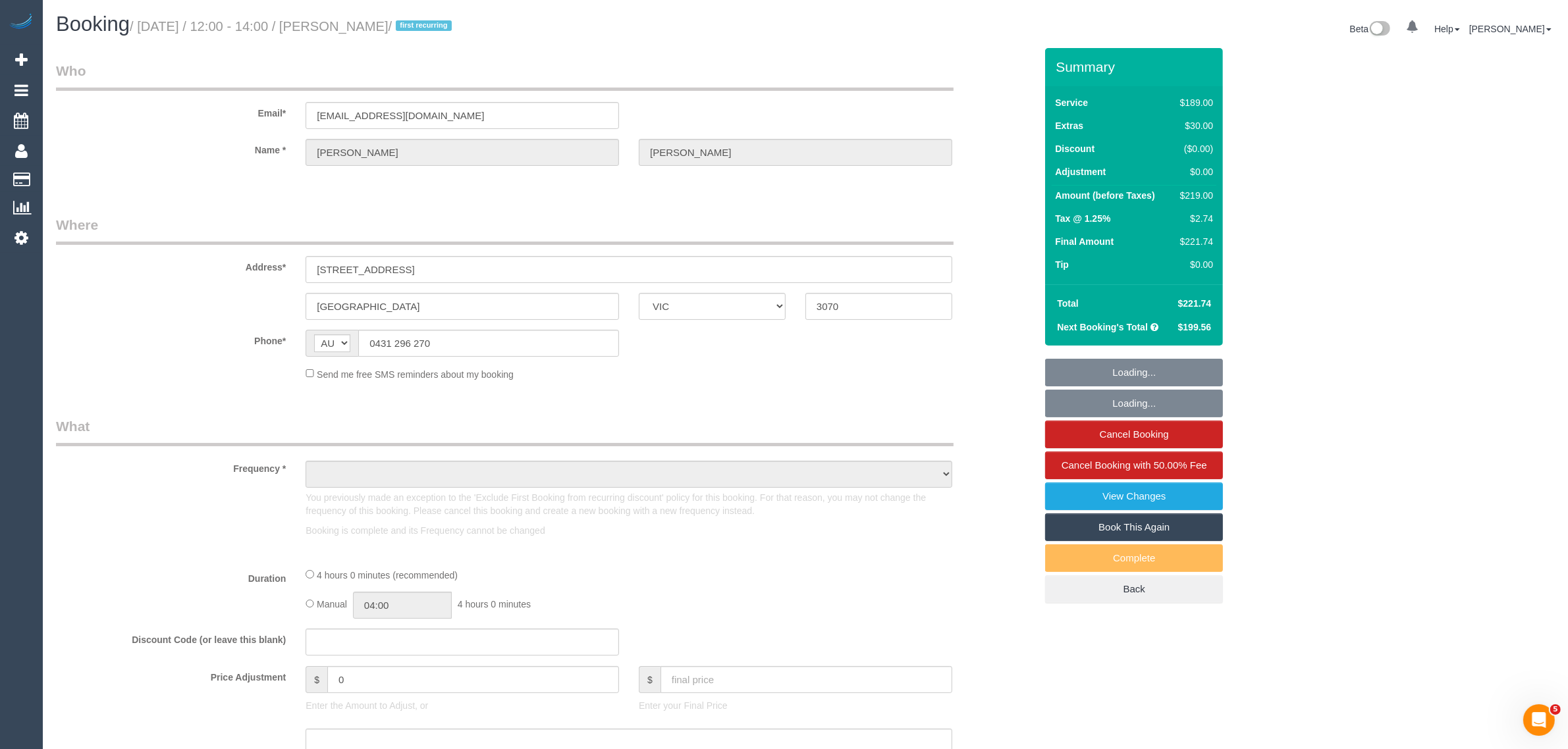
select select "number:19"
select select "number:22"
select select "number:34"
select select "number:13"
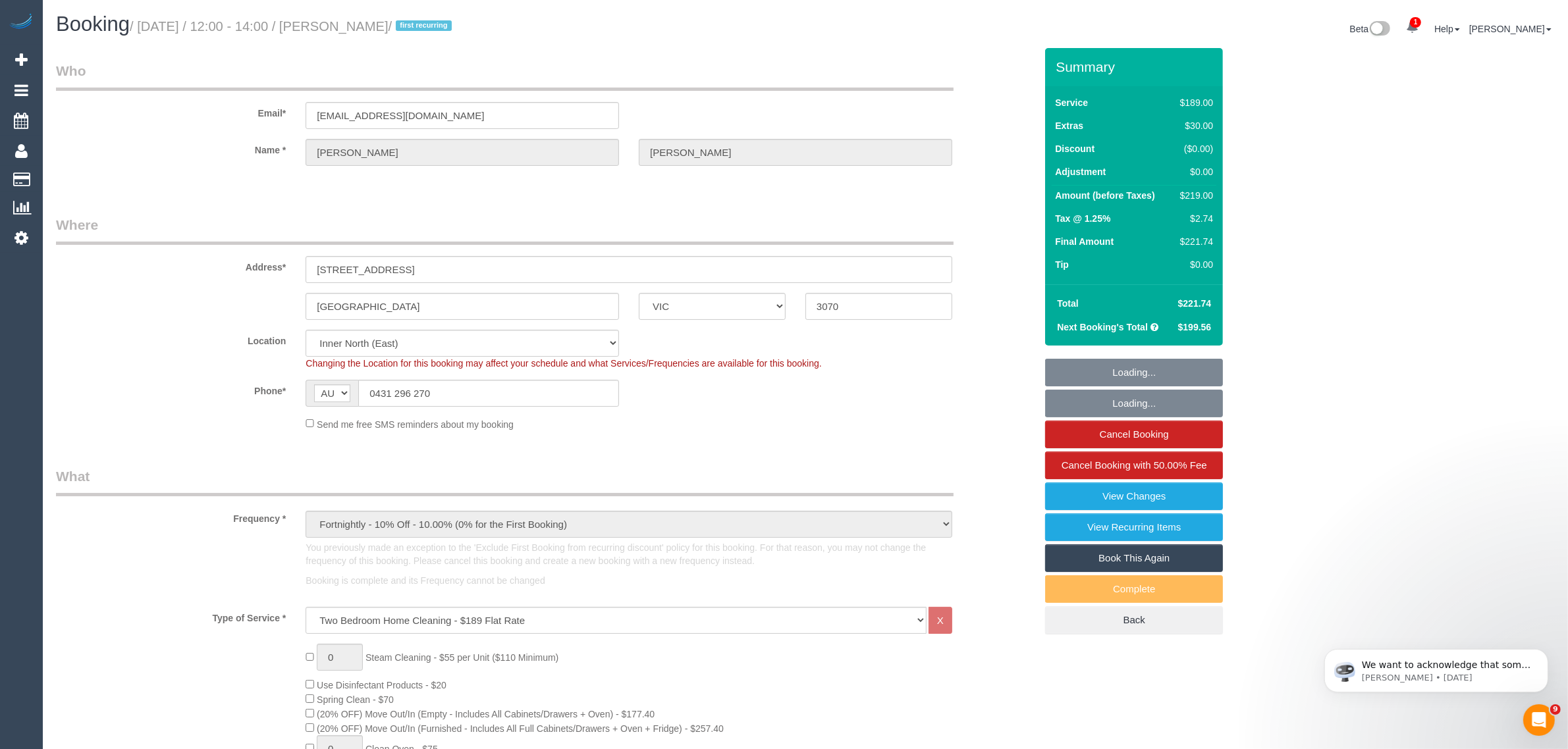
select select "object:1694"
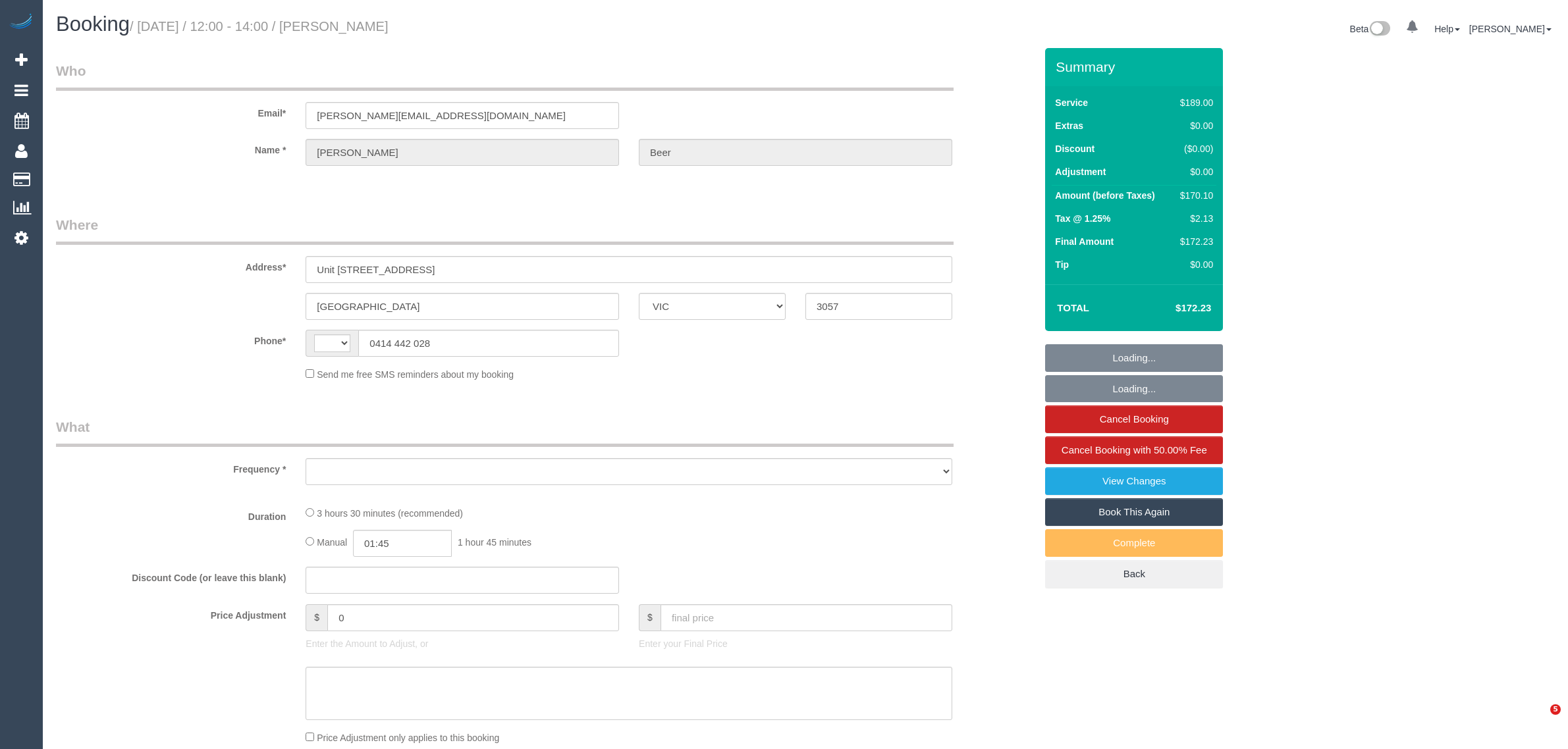
select select "VIC"
select select "string:AU"
select select "object:545"
select select "string:stripe-pm_1Pk3Dt2GScqysDRVFUWuIt2M"
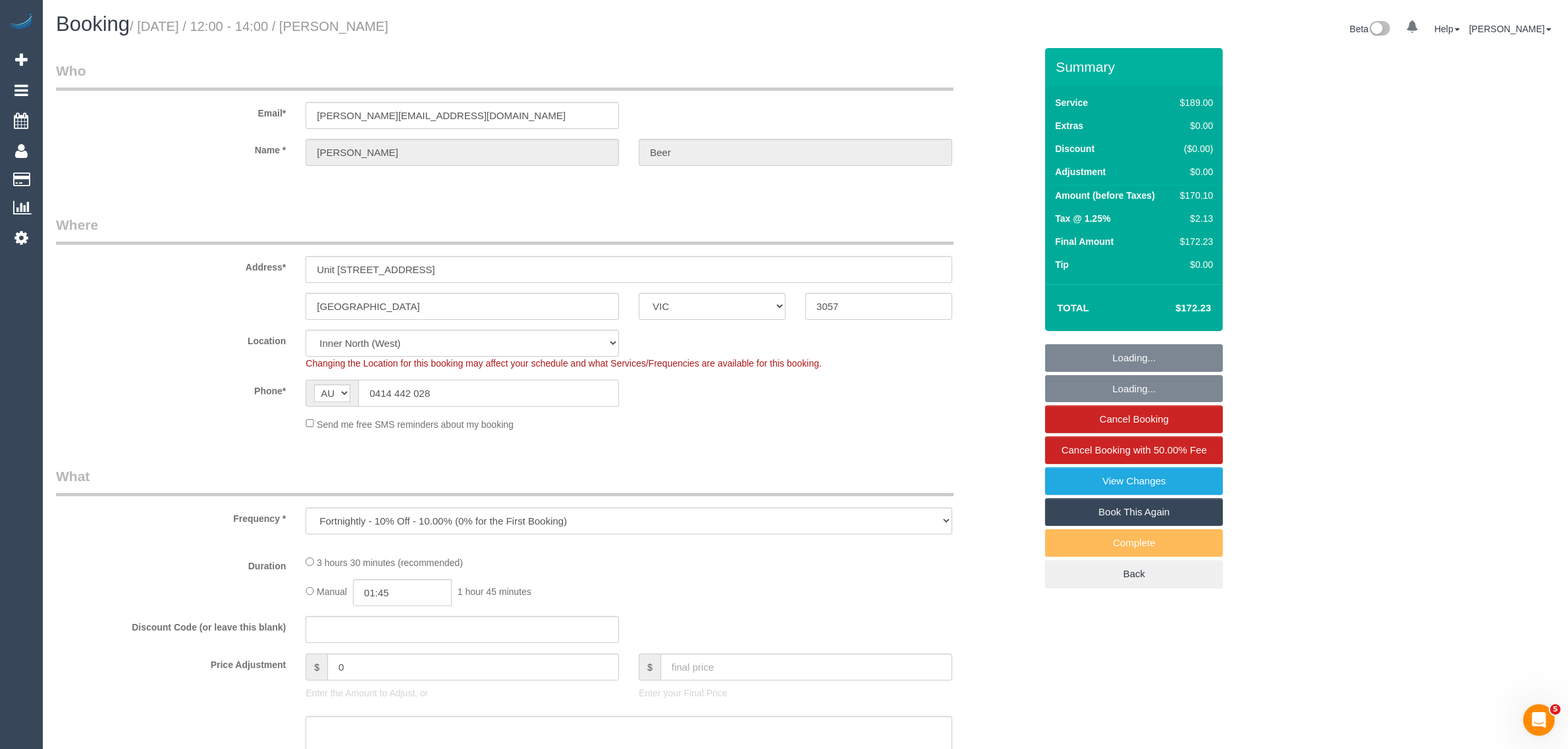
select select "number:28"
select select "number:14"
select select "number:21"
select select "number:22"
select select "number:34"
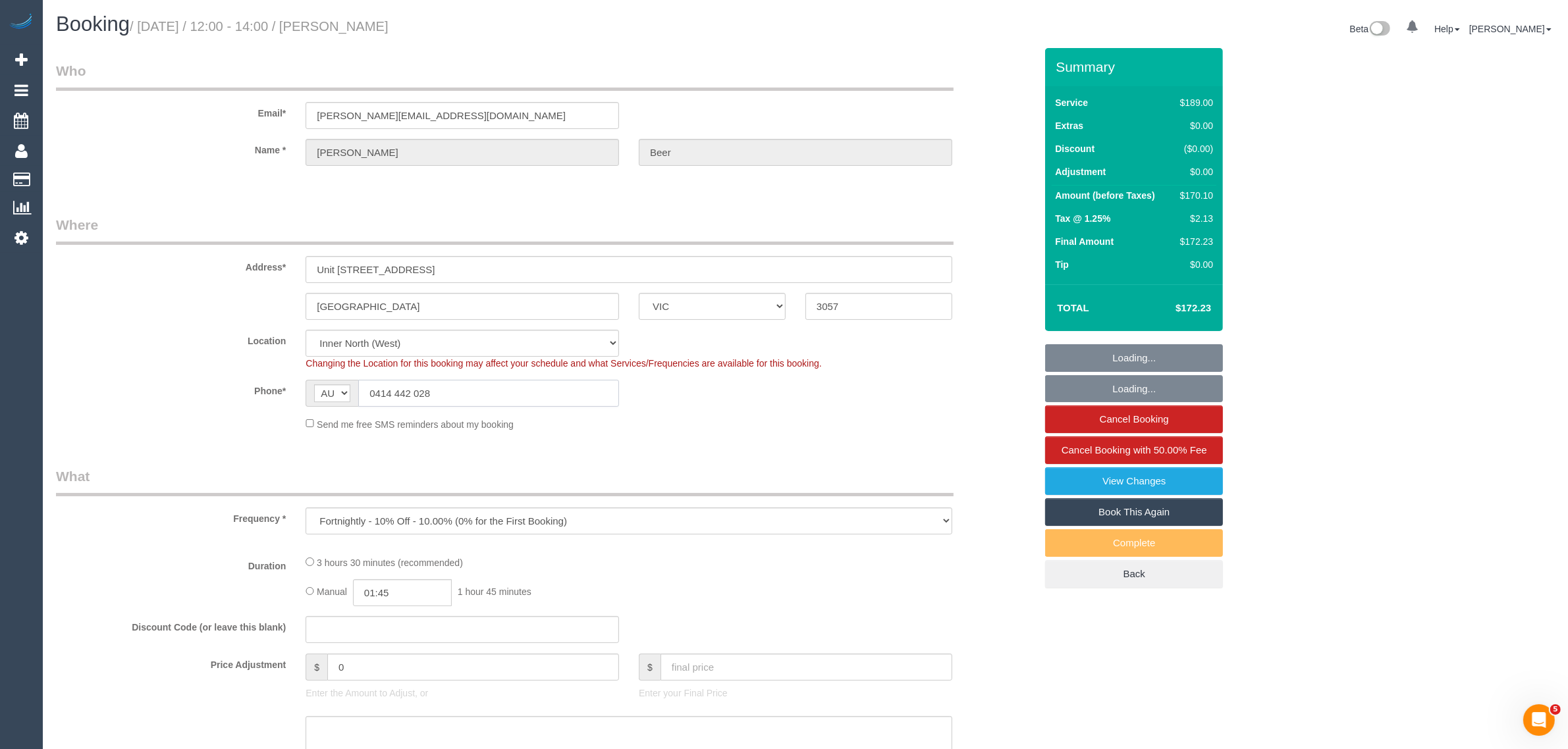
select select "number:26"
click at [544, 393] on input "0414 442 028" at bounding box center [488, 393] width 261 height 27
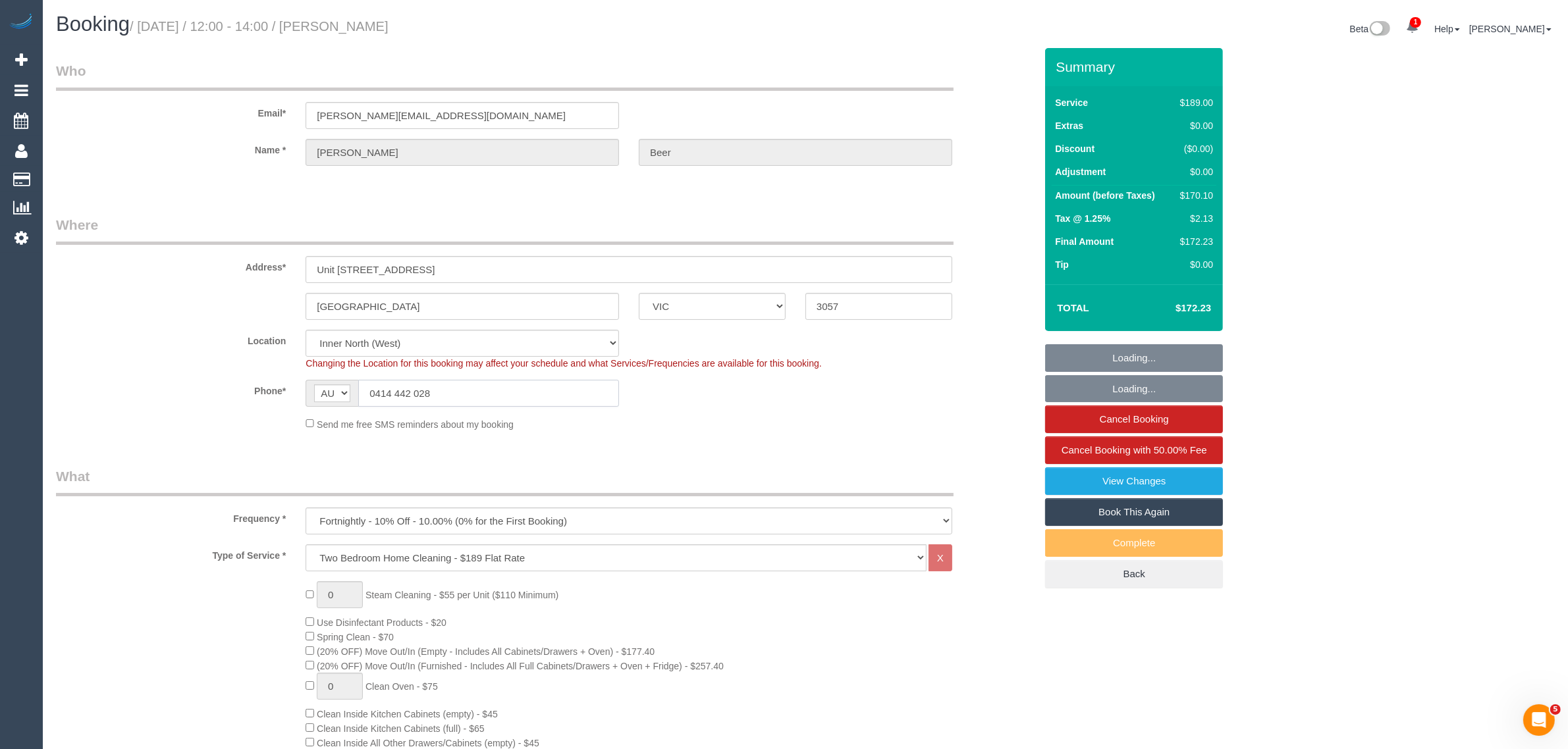
select select "object:1708"
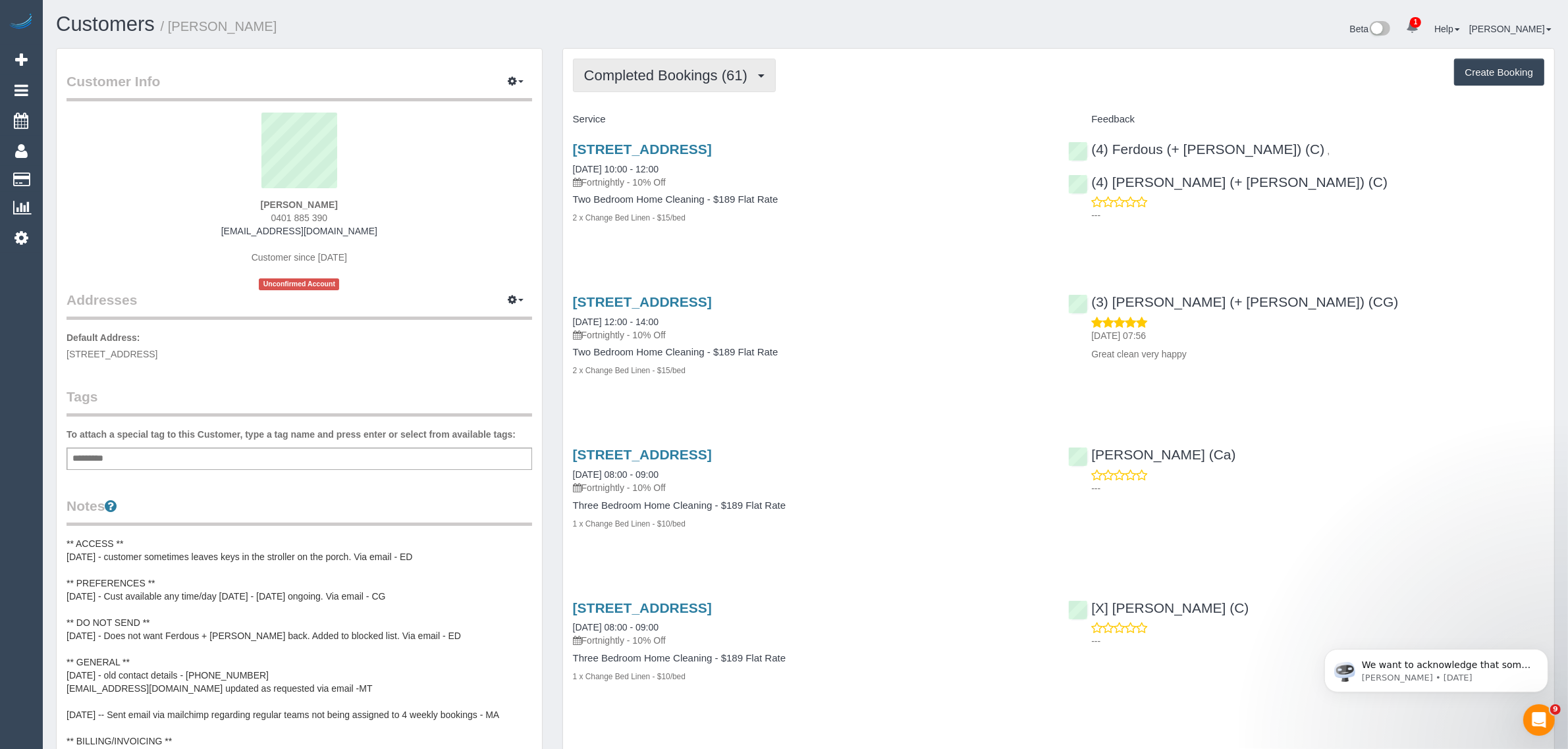
click at [632, 85] on button "Completed Bookings (61)" at bounding box center [674, 76] width 203 height 34
click at [632, 117] on link "Upcoming Bookings (12)" at bounding box center [644, 123] width 142 height 17
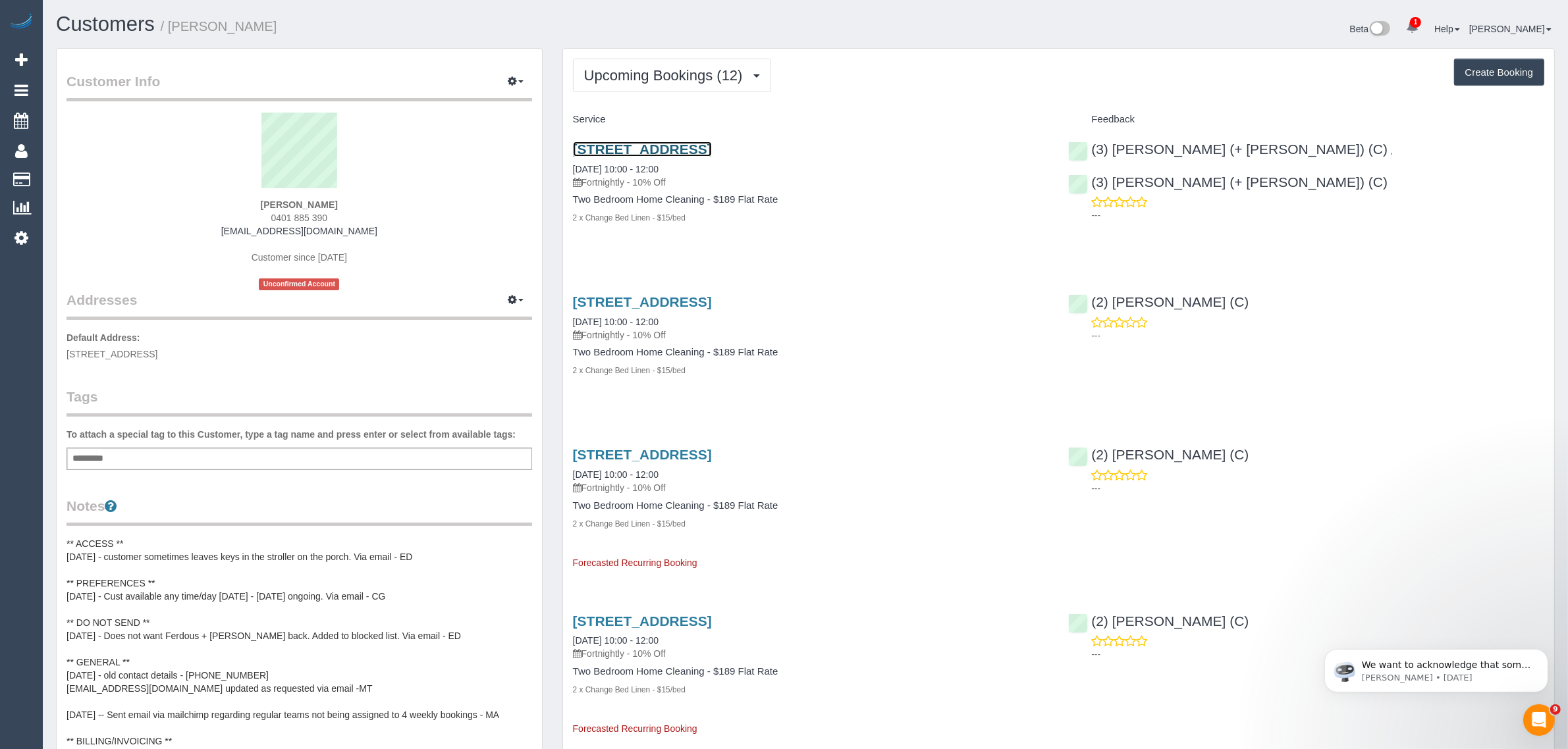
click at [706, 145] on link "13 Oamaru St, Northcote, VIC 3070" at bounding box center [642, 149] width 139 height 15
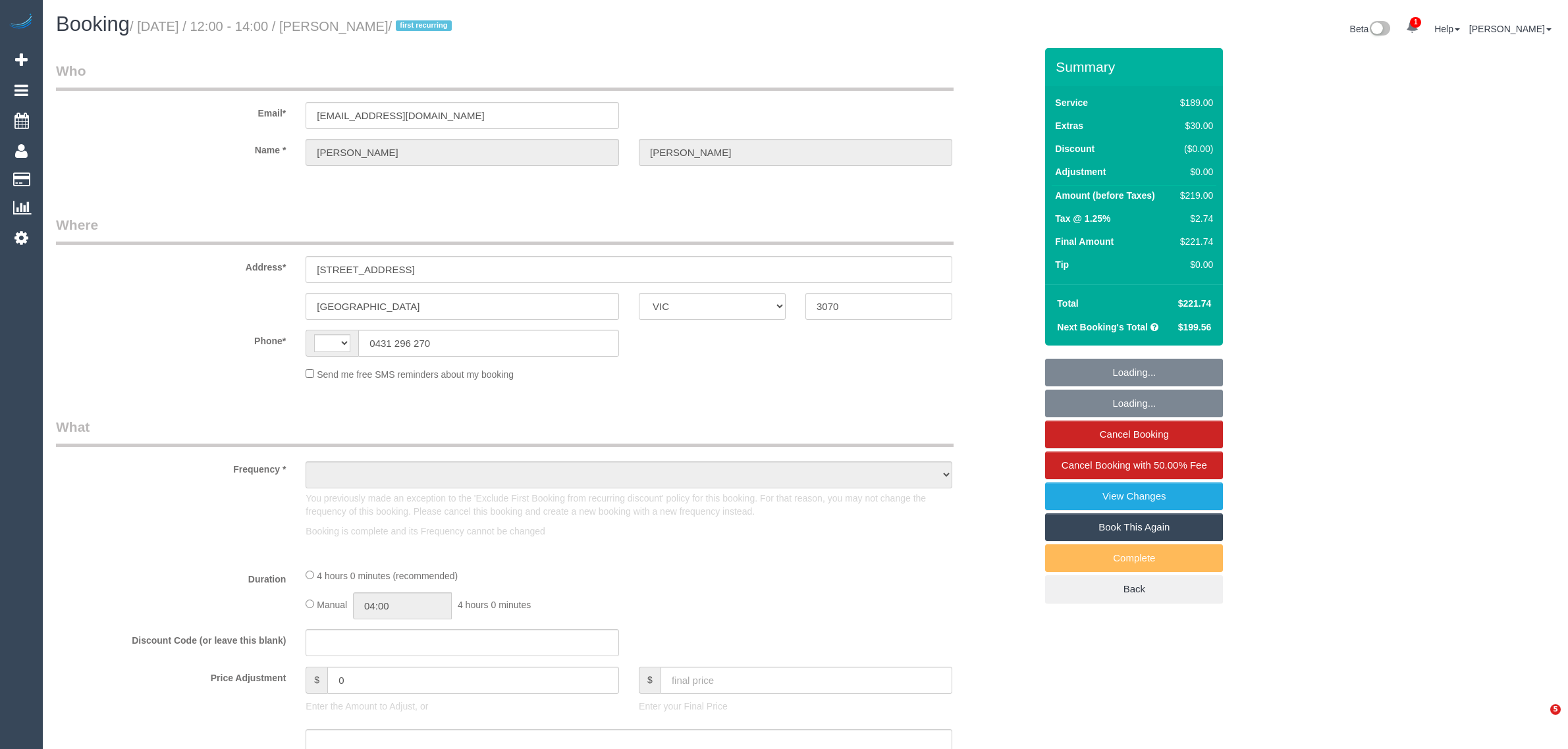
select select "VIC"
select select "string:AU"
select select "object:596"
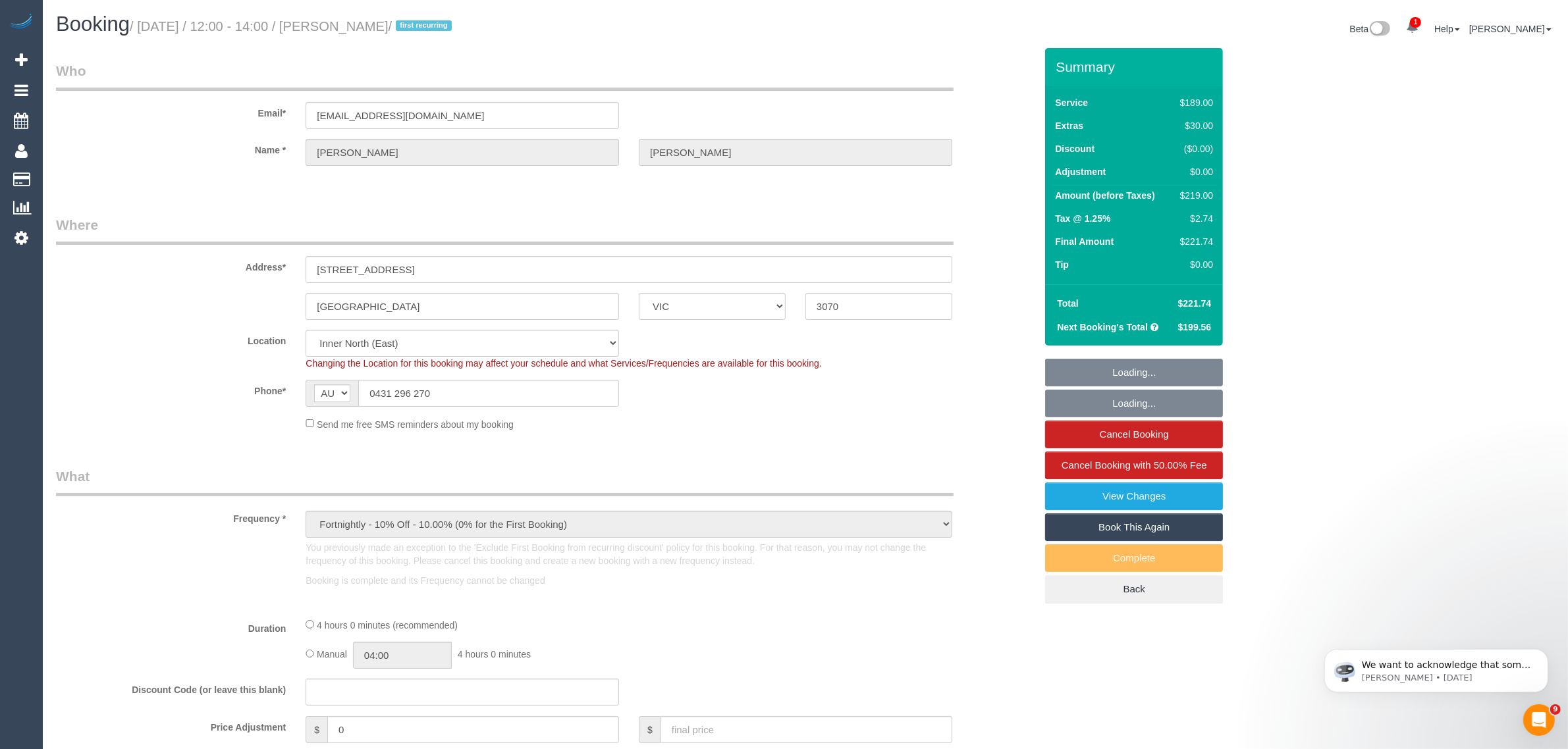
select select "string:stripe-pm_1LAUdz2GScqysDRVq1Zkc9jP"
select select "number:27"
select select "number:15"
select select "number:19"
select select "number:22"
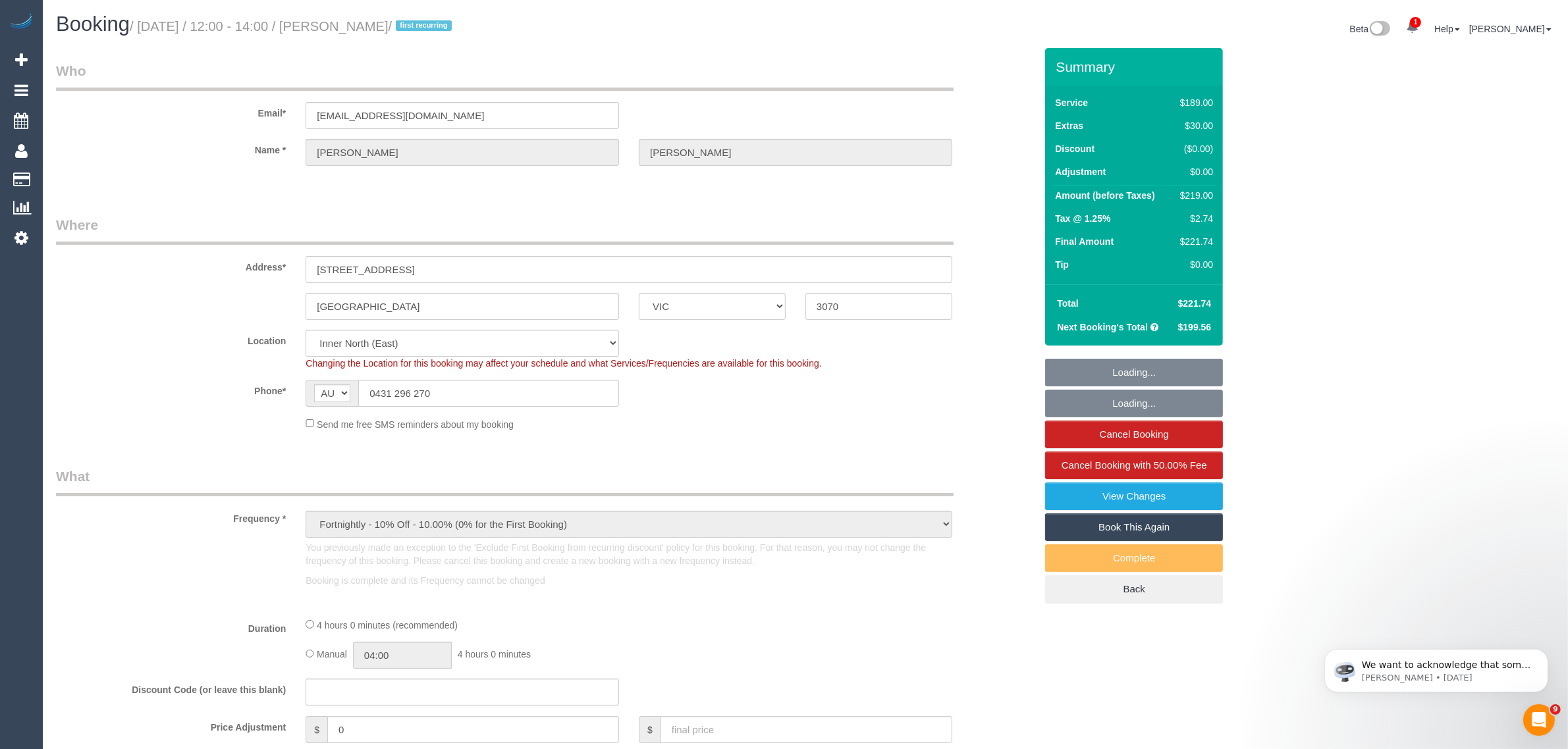
select select "number:34"
select select "number:13"
select select "object:749"
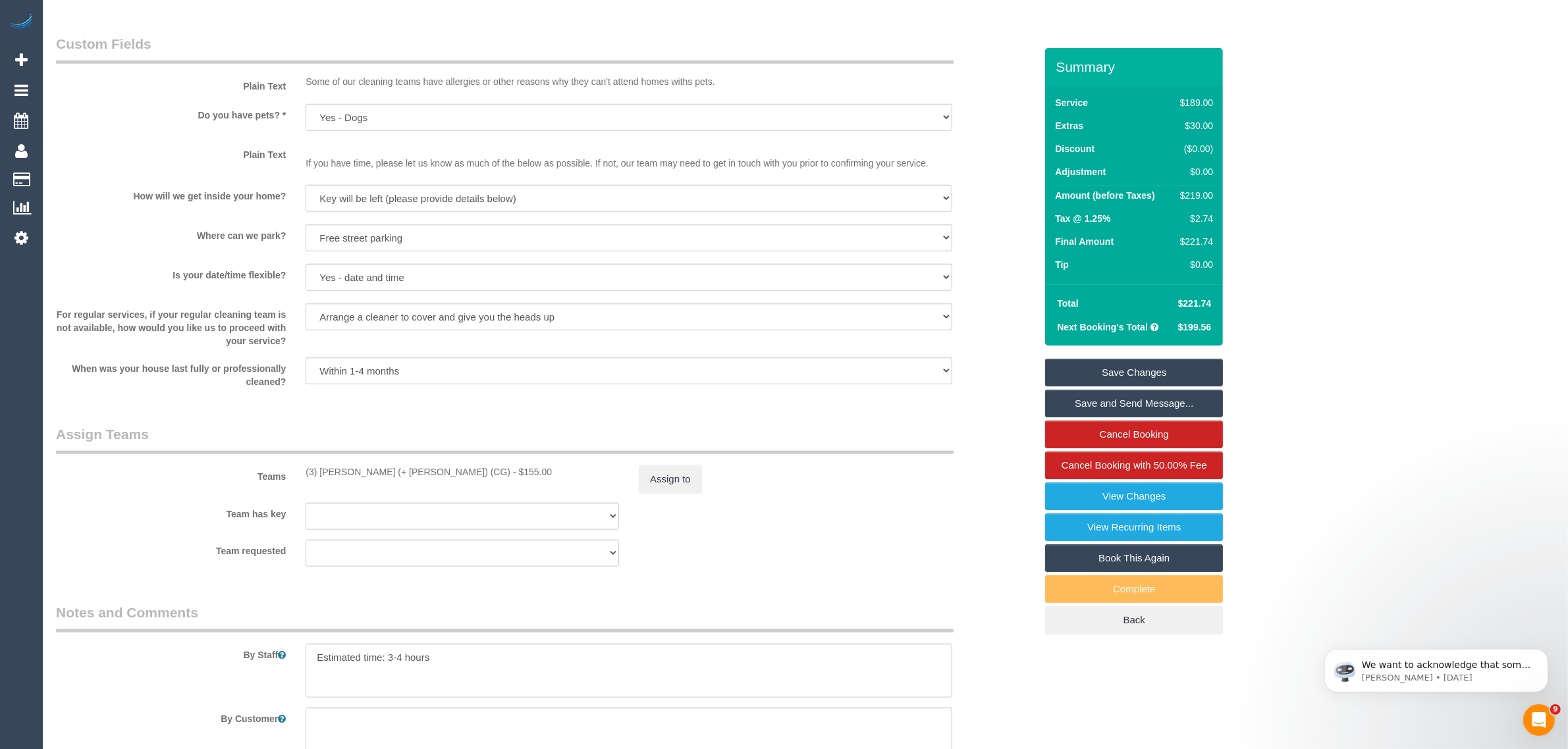
scroll to position [2304, 0]
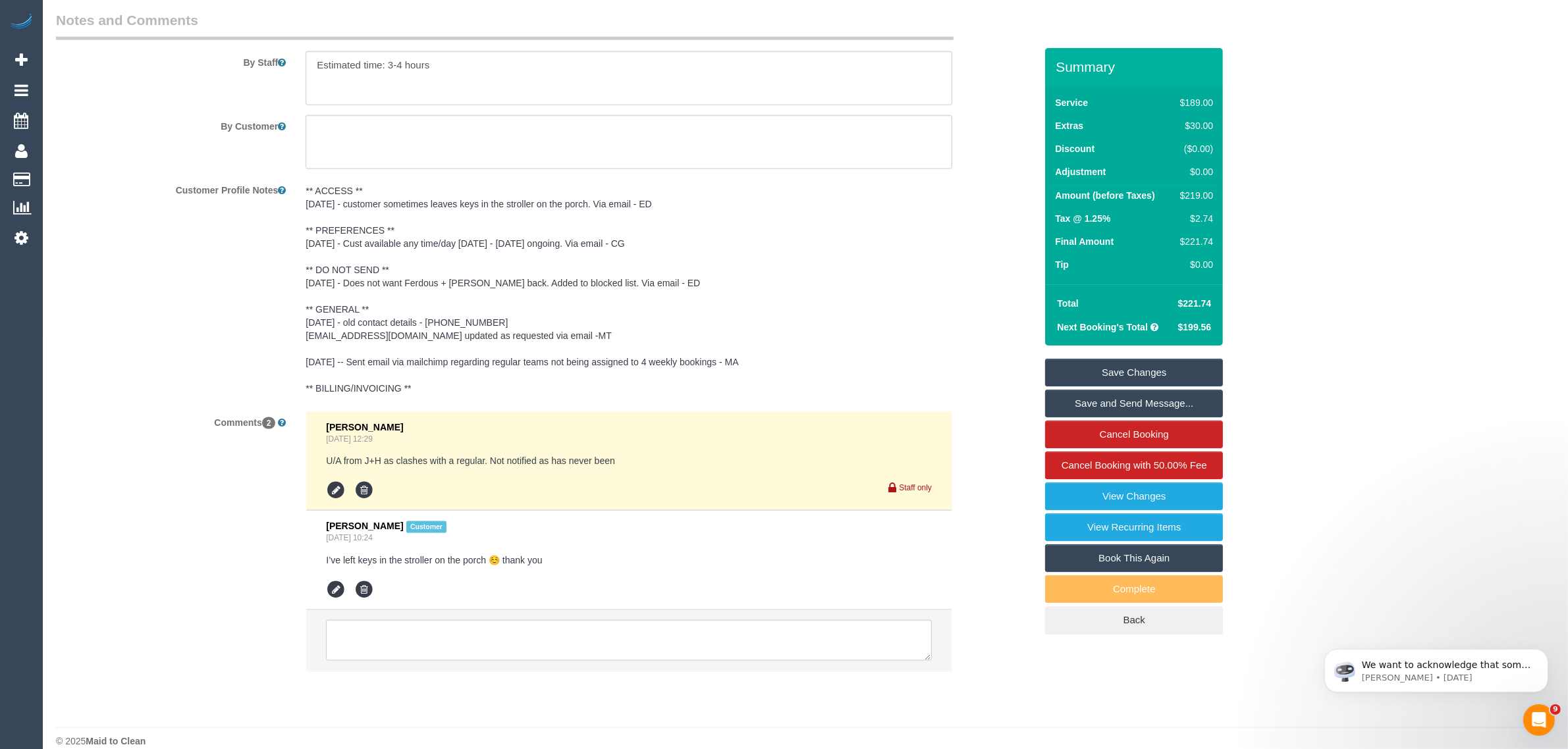
click at [965, 237] on div "Customer Profile Notes ** ACCESS ** [DATE] - customer sometimes leaves keys in …" at bounding box center [545, 290] width 999 height 223
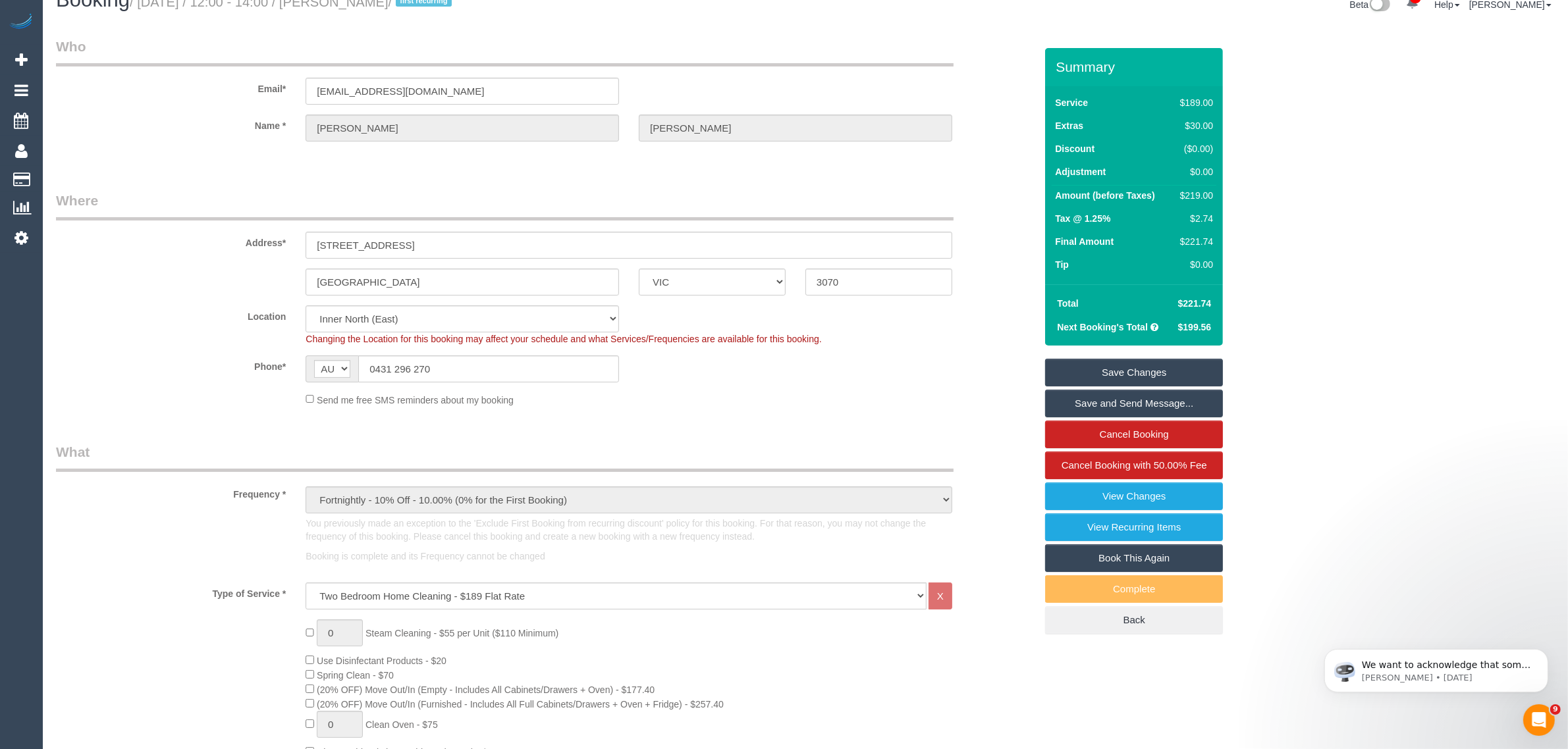
scroll to position [0, 0]
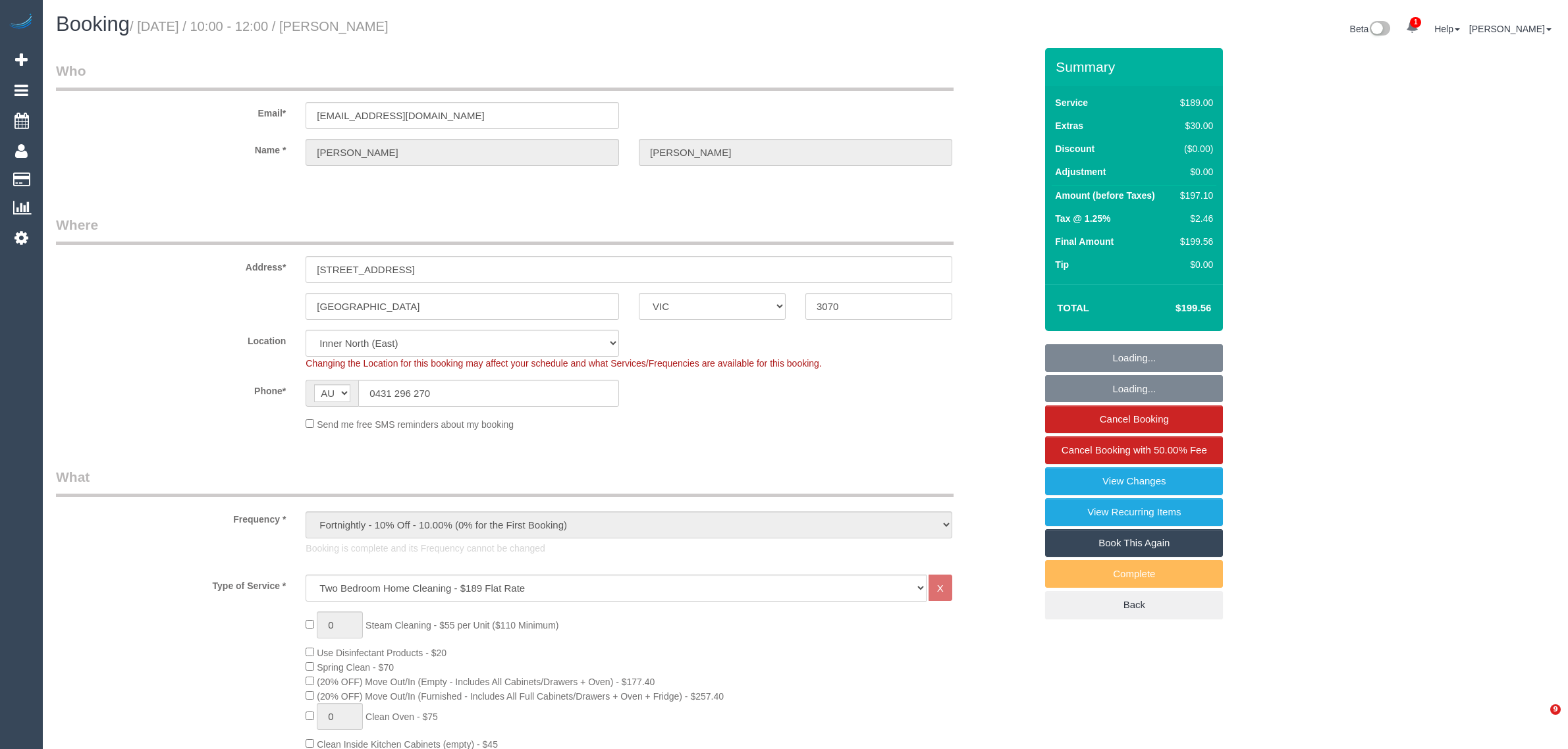
select select "VIC"
select select "number:27"
select select "number:15"
select select "number:19"
select select "number:22"
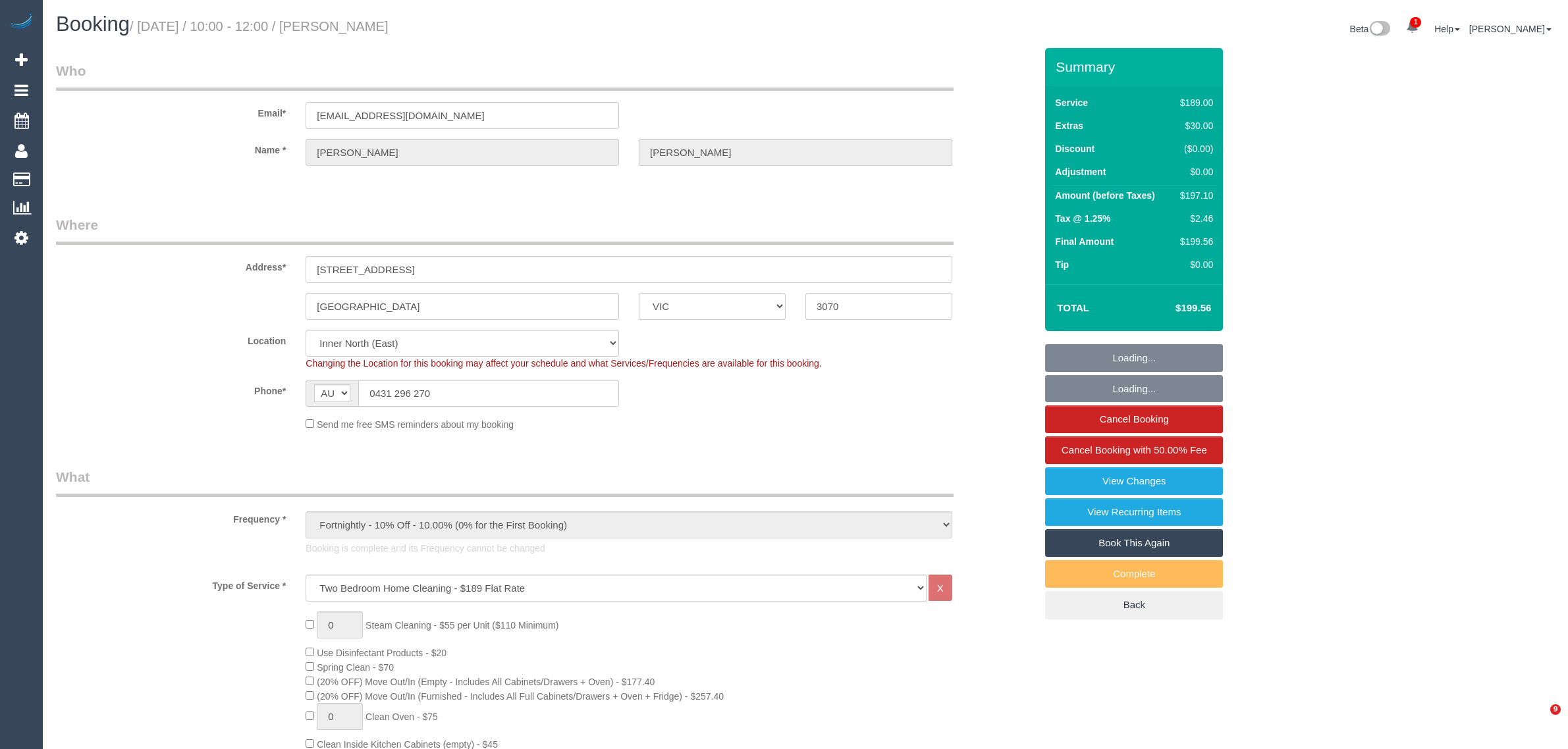
select select "number:34"
select select "number:13"
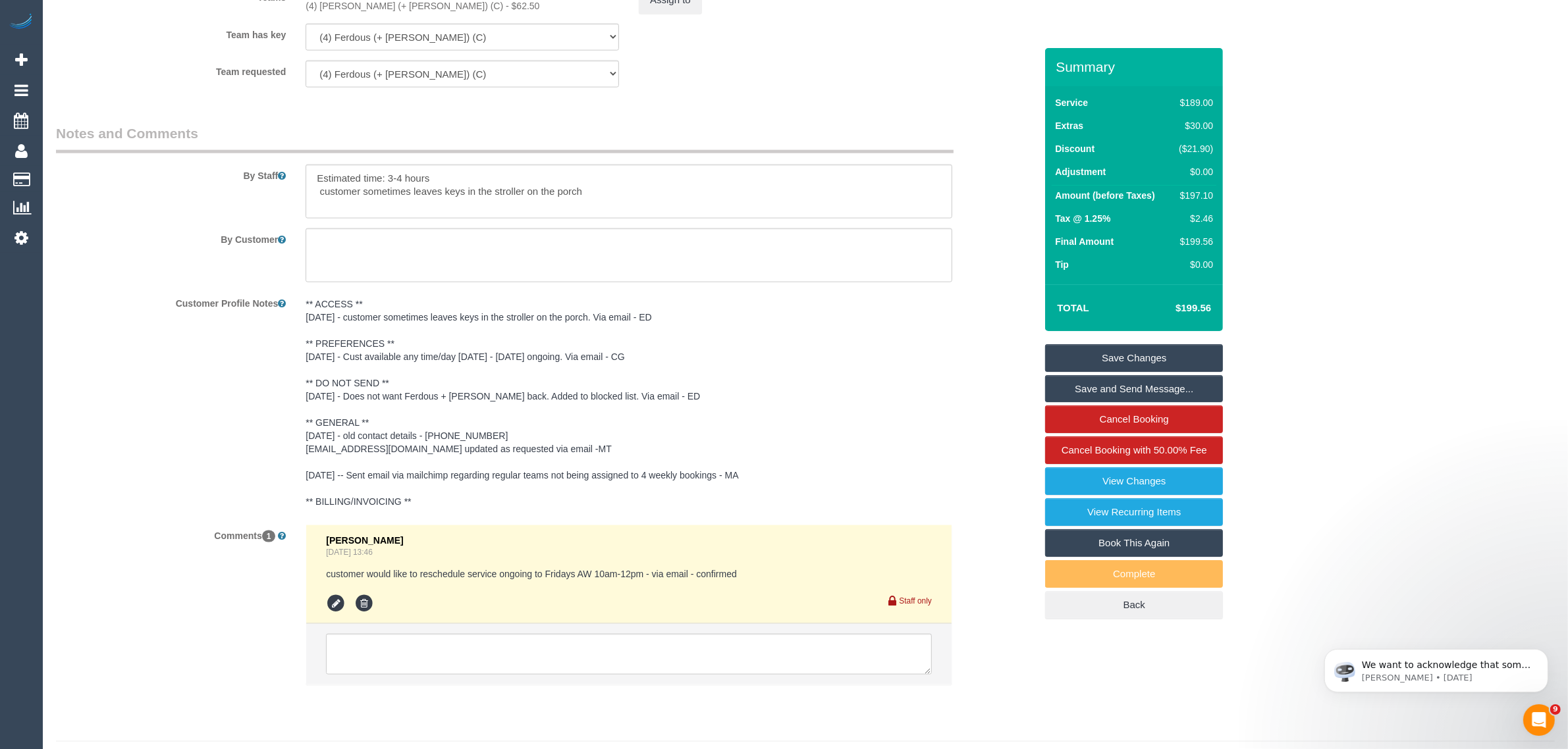
scroll to position [2191, 0]
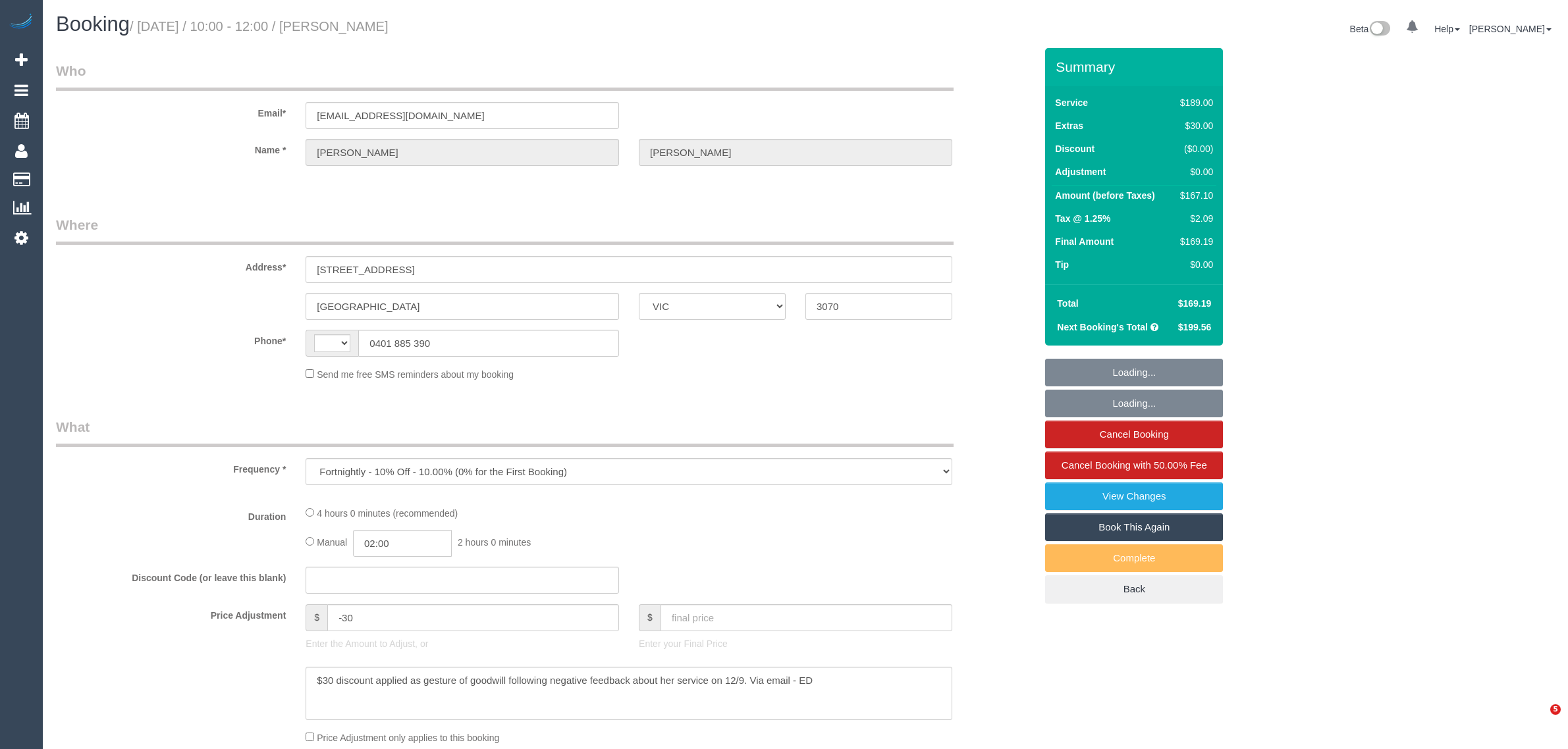
select select "VIC"
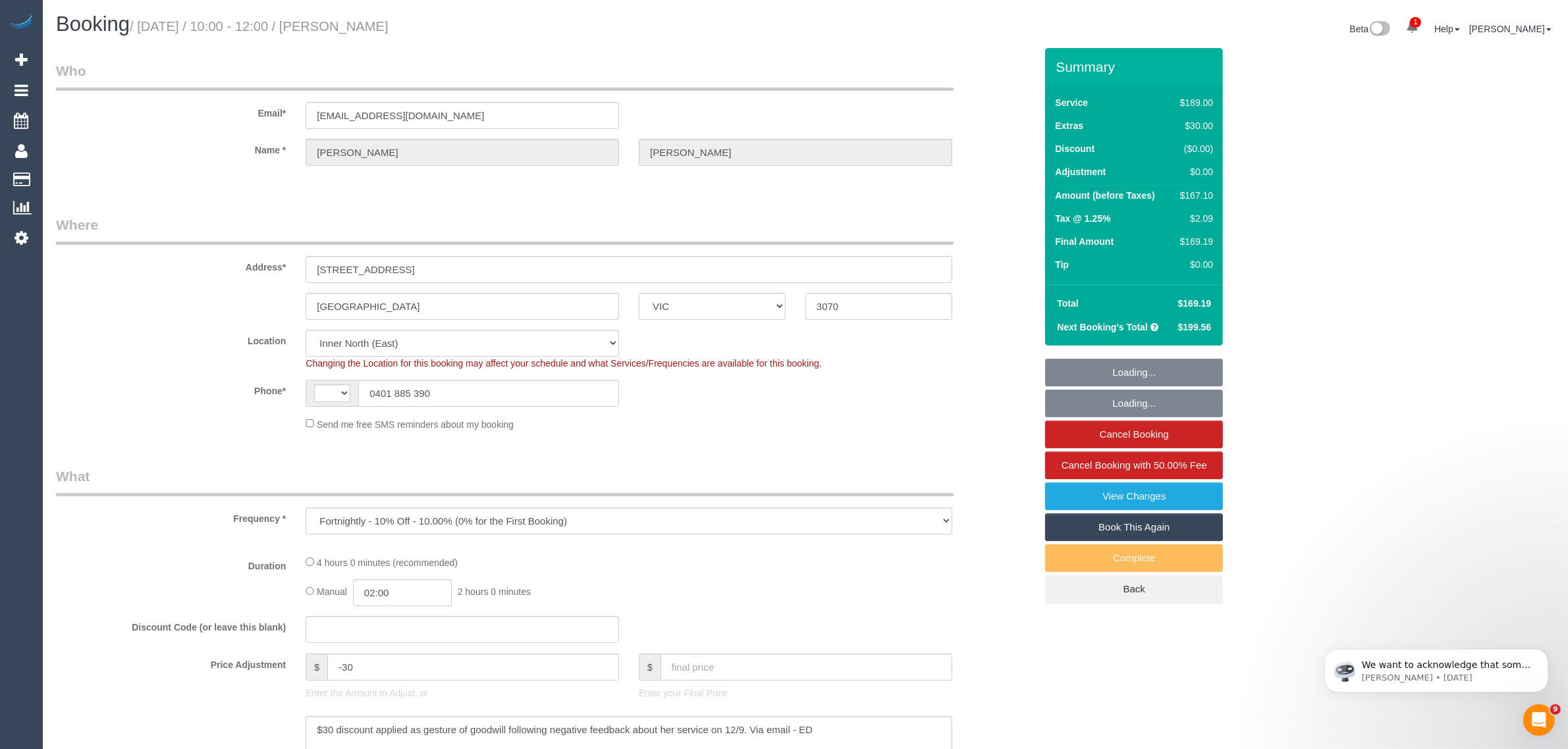
select select "string:AU"
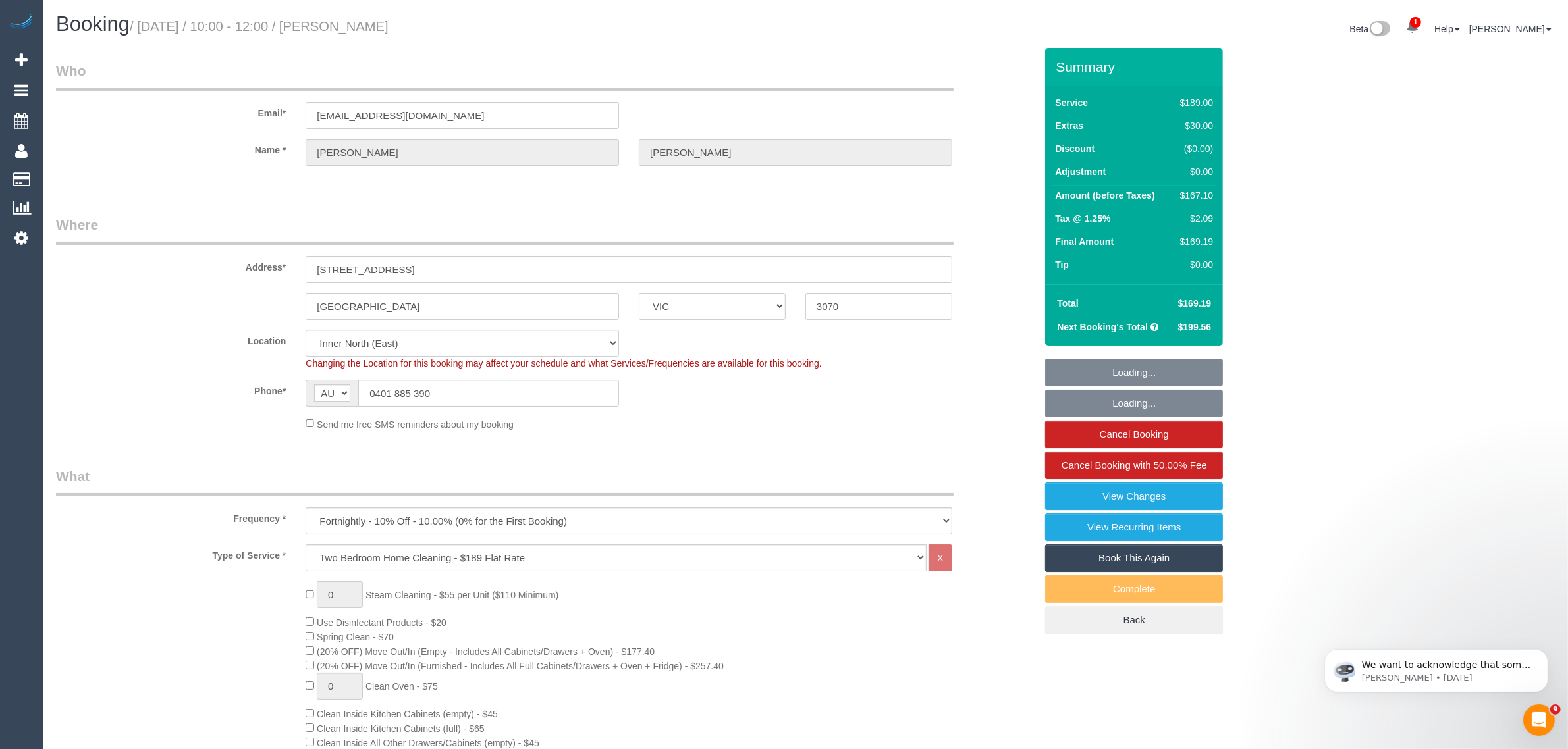
select select "string:stripe-pm_1LAUdz2GScqysDRVq1Zkc9jP"
select select "number:27"
select select "number:15"
select select "number:19"
select select "number:22"
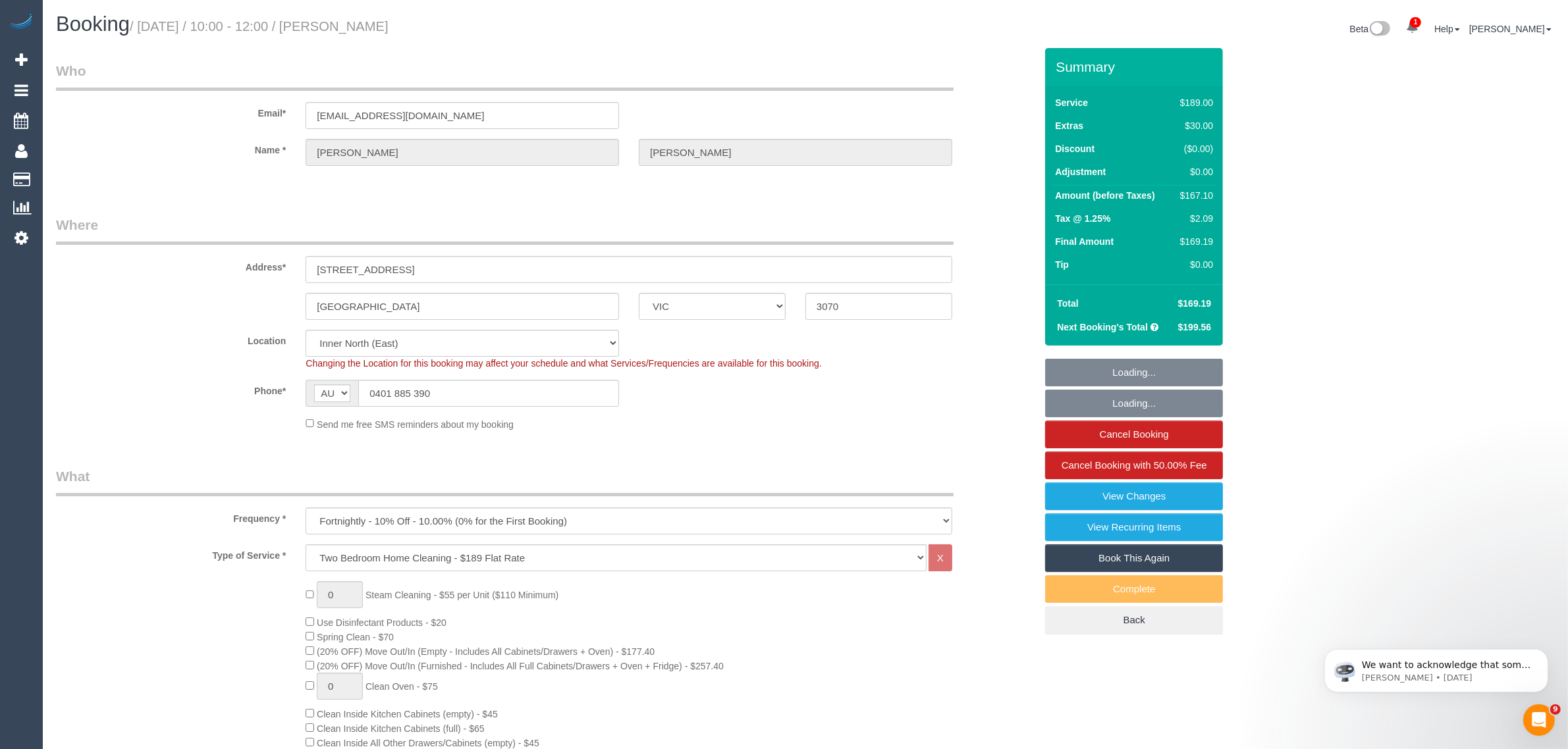
select select "number:34"
select select "number:13"
select select "object:1685"
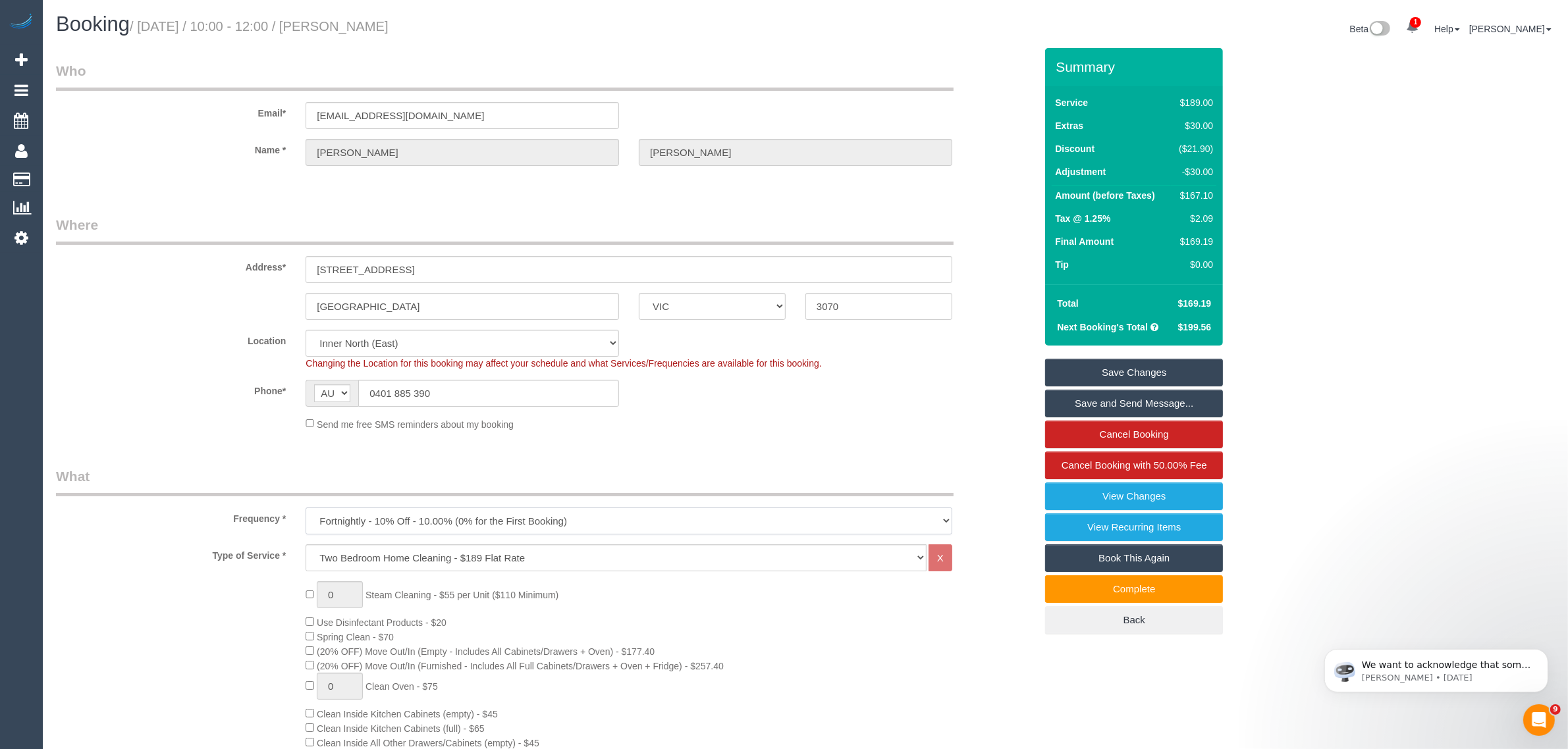
click at [558, 512] on select "One Time Cleaning Weekly - 10% Off - 10.00% (0% for the First Booking) Fortnigh…" at bounding box center [629, 521] width 647 height 27
click at [617, 556] on select "Hourly Service - $70/h Hourly Service - $65/h Hourly Service - $60/h Hourly Ser…" at bounding box center [616, 557] width 621 height 27
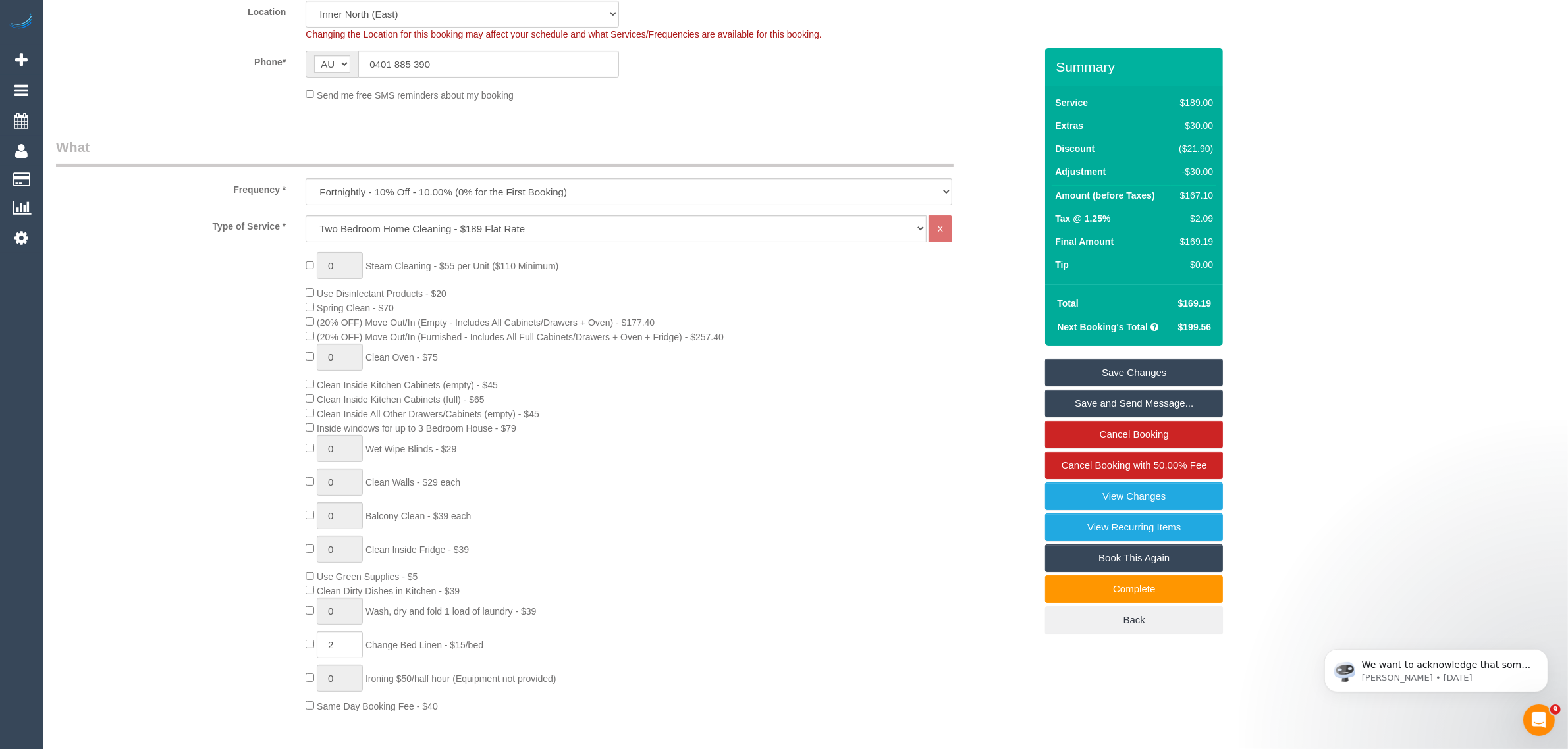
scroll to position [659, 0]
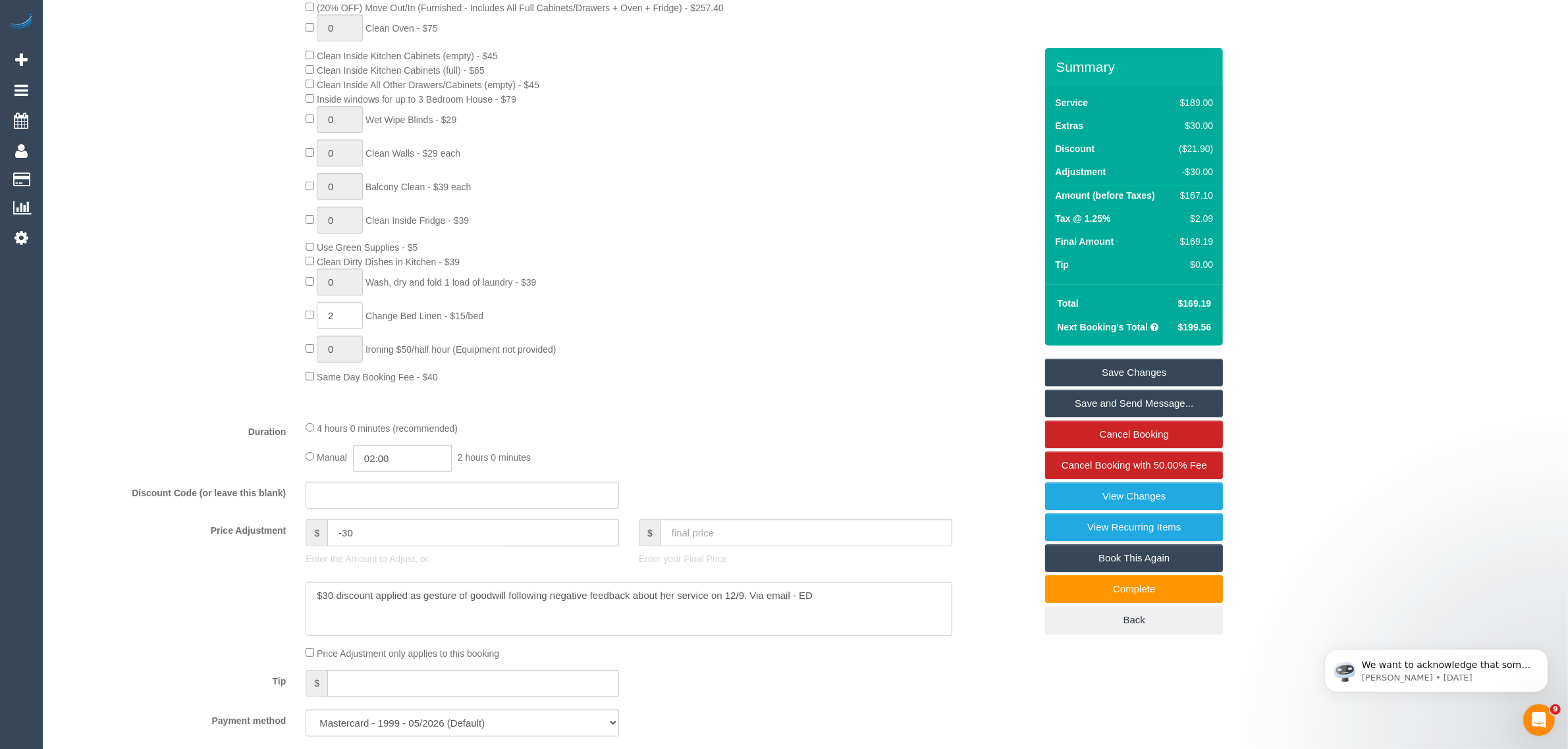
drag, startPoint x: 535, startPoint y: 540, endPoint x: 334, endPoint y: 547, distance: 201.1
click at [334, 547] on div "$ -30 Enter the Amount to Adjust, or" at bounding box center [462, 545] width 333 height 52
drag, startPoint x: 831, startPoint y: 599, endPoint x: 808, endPoint y: 600, distance: 23.0
click at [814, 600] on textarea at bounding box center [629, 609] width 647 height 54
drag, startPoint x: 831, startPoint y: 596, endPoint x: 294, endPoint y: 596, distance: 537.0
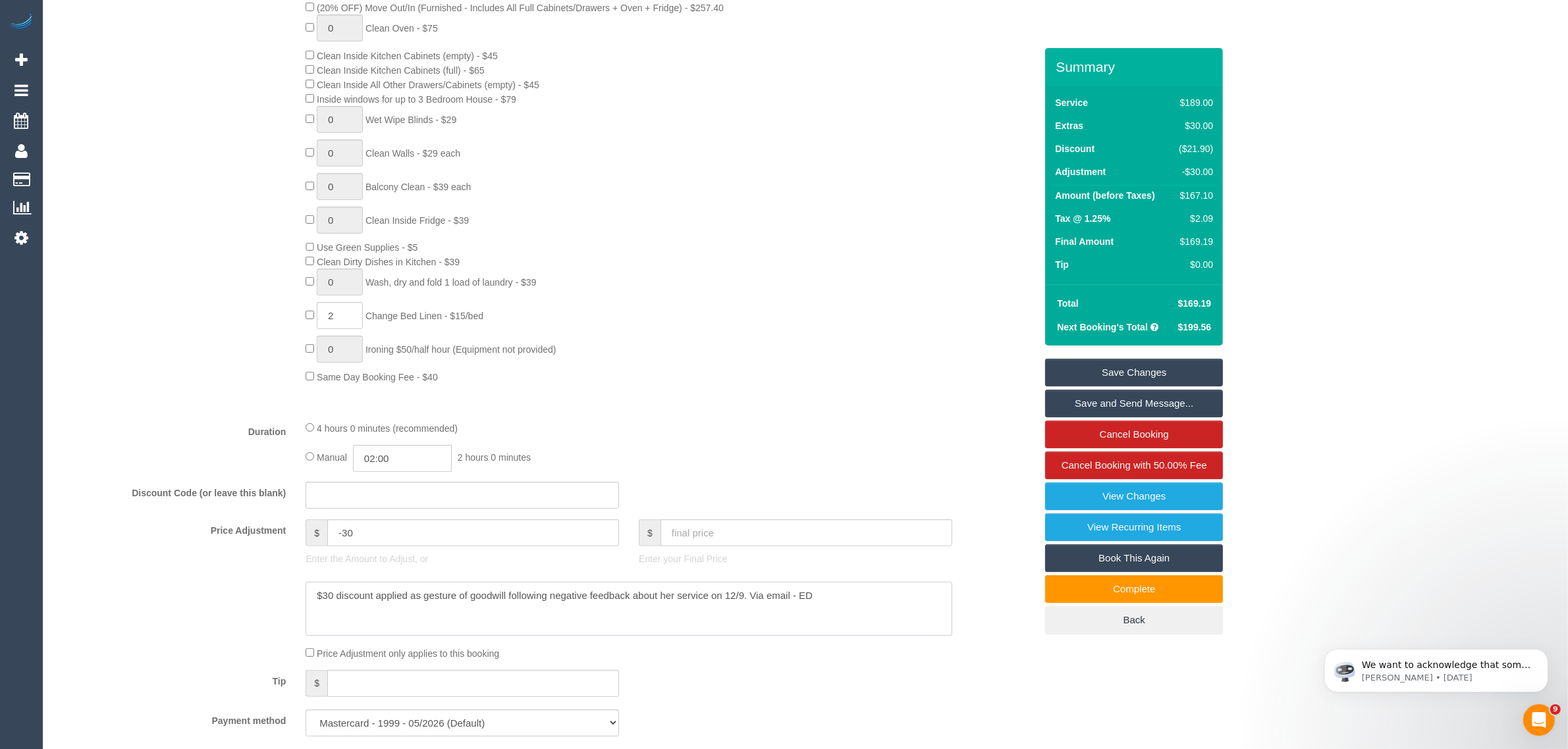
click at [294, 596] on div at bounding box center [545, 609] width 999 height 54
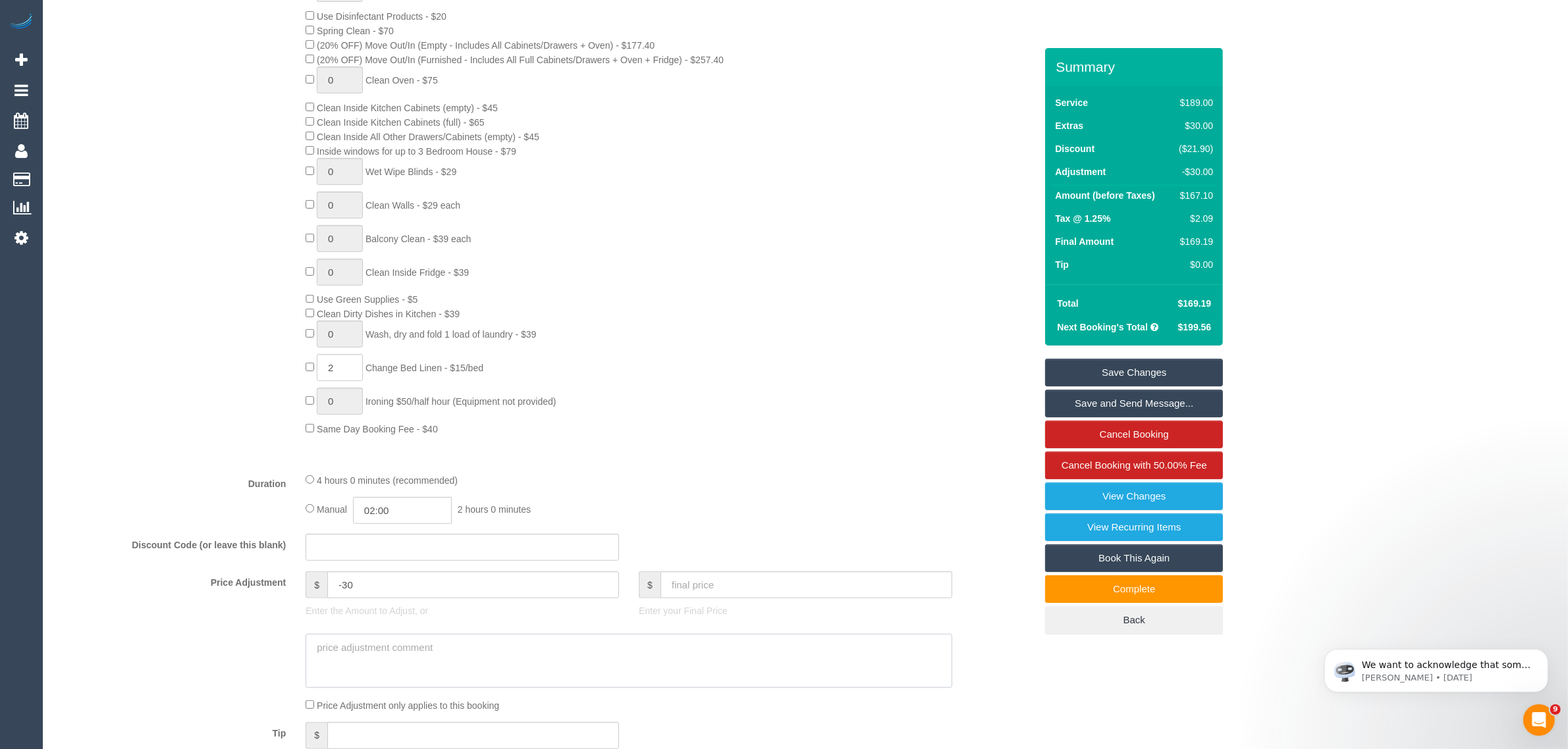
scroll to position [329, 0]
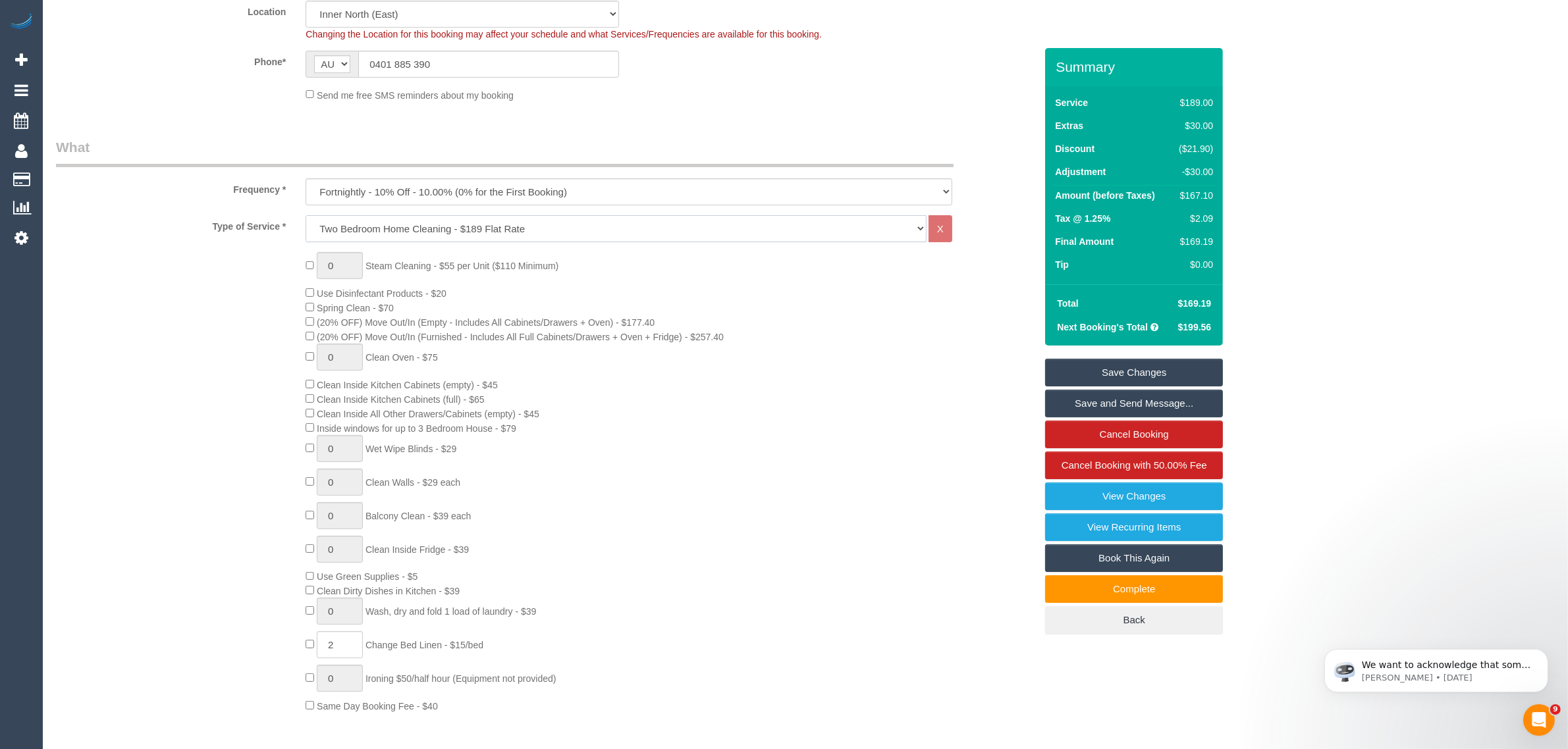
click at [713, 231] on select "Hourly Service - $70/h Hourly Service - $65/h Hourly Service - $60/h Hourly Ser…" at bounding box center [616, 228] width 621 height 27
select select "209"
click at [306, 215] on select "Hourly Service - $70/h Hourly Service - $65/h Hourly Service - $60/h Hourly Ser…" at bounding box center [616, 228] width 621 height 27
select select "1"
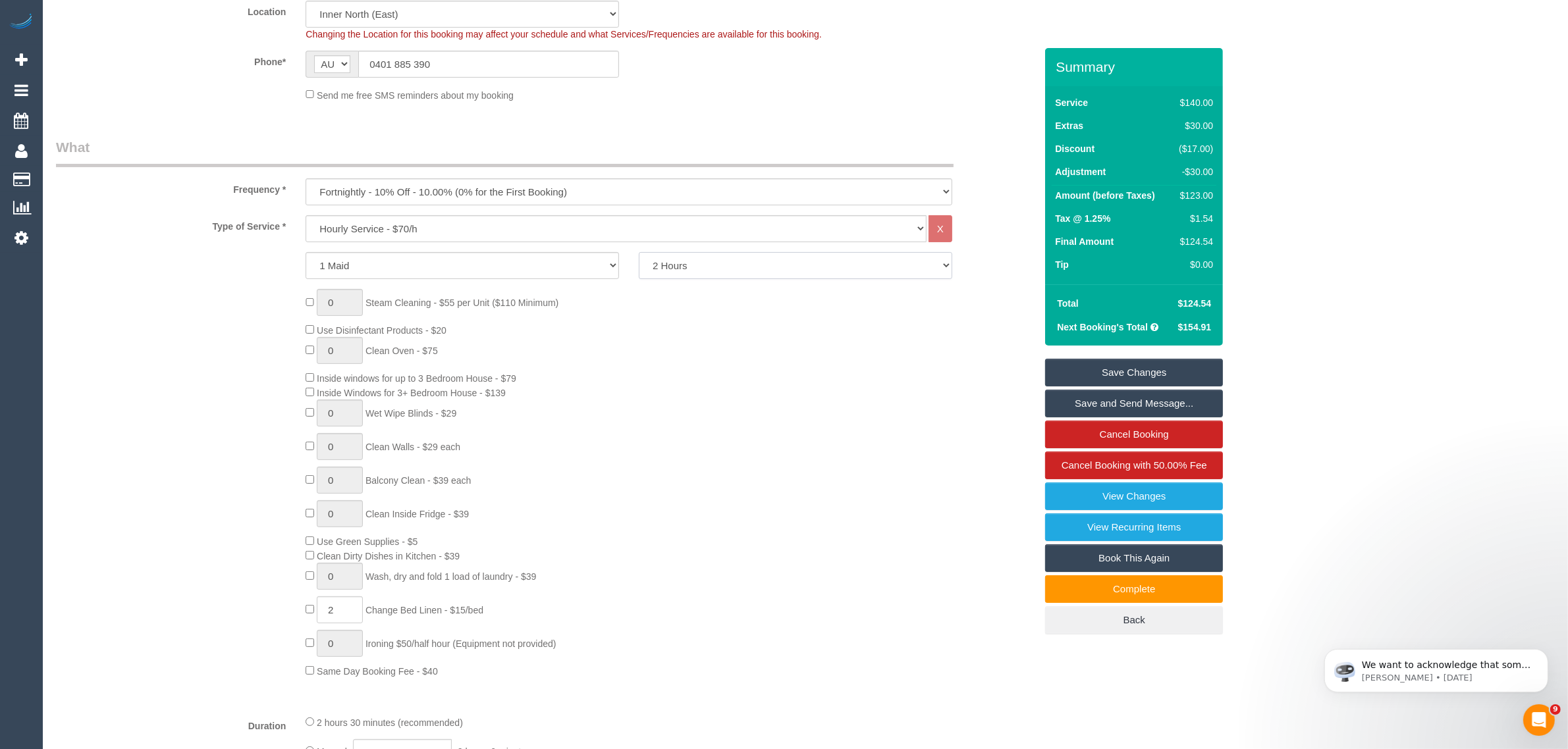
click at [716, 271] on select "2 Hours 2.5 Hours 3 Hours 3.5 Hours 4 Hours 4.5 Hours 5 Hours 5.5 Hours 6 Hours…" at bounding box center [795, 265] width 314 height 27
click at [639, 252] on select "2 Hours 2.5 Hours 3 Hours 3.5 Hours 4 Hours 4.5 Hours 5 Hours 5.5 Hours 6 Hours…" at bounding box center [795, 265] width 314 height 27
click at [719, 268] on select "2 Hours 2.5 Hours 3 Hours 3.5 Hours 4 Hours 4.5 Hours 5 Hours 5.5 Hours 6 Hours…" at bounding box center [795, 265] width 314 height 27
click at [639, 252] on select "2 Hours 2.5 Hours 3 Hours 3.5 Hours 4 Hours 4.5 Hours 5 Hours 5.5 Hours 6 Hours…" at bounding box center [795, 265] width 314 height 27
click at [738, 264] on select "2 Hours 2.5 Hours 3 Hours 3.5 Hours 4 Hours 4.5 Hours 5 Hours 5.5 Hours 6 Hours…" at bounding box center [795, 265] width 314 height 27
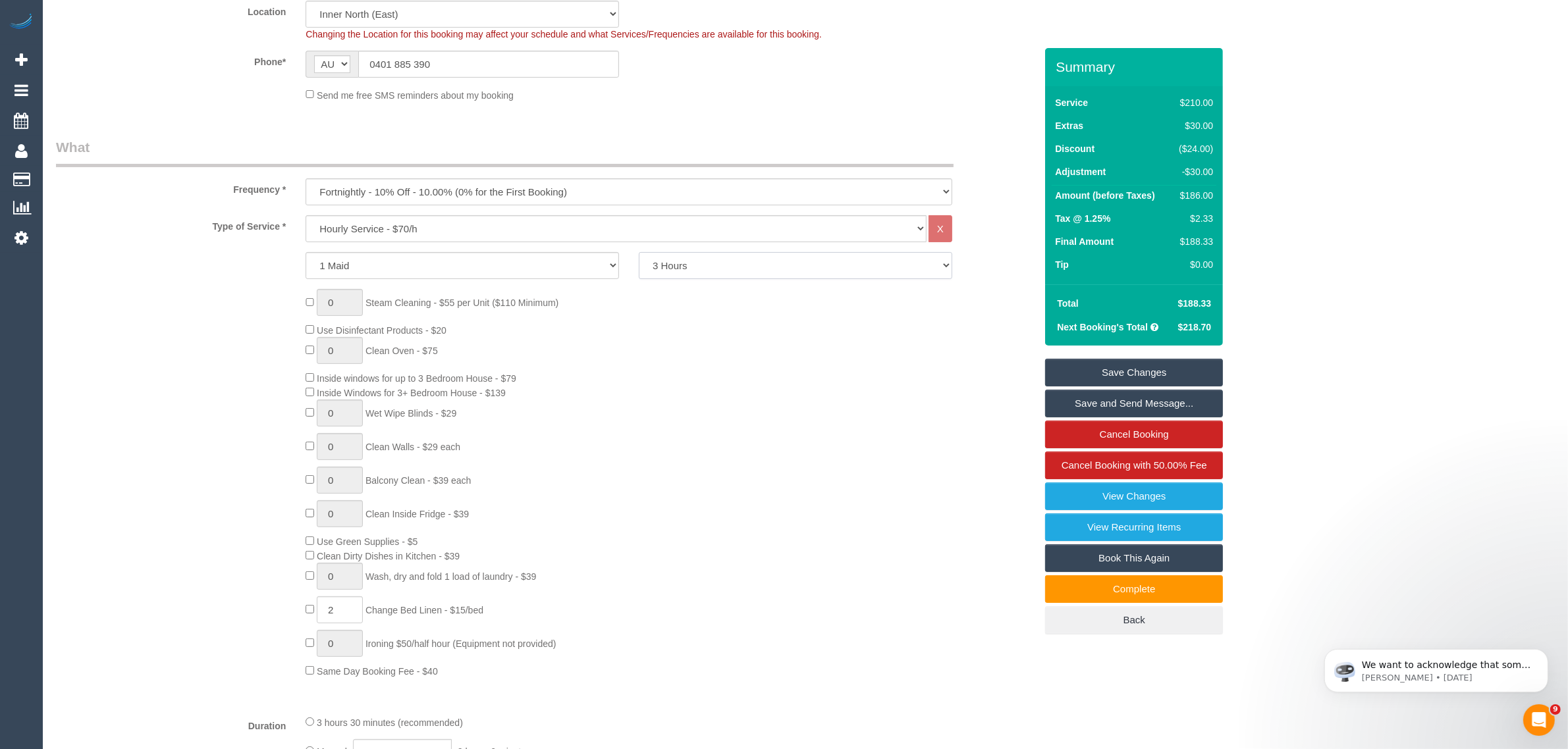
select select "150"
click at [639, 252] on select "2 Hours 2.5 Hours 3 Hours 3.5 Hours 4 Hours 4.5 Hours 5 Hours 5.5 Hours 6 Hours…" at bounding box center [795, 265] width 314 height 27
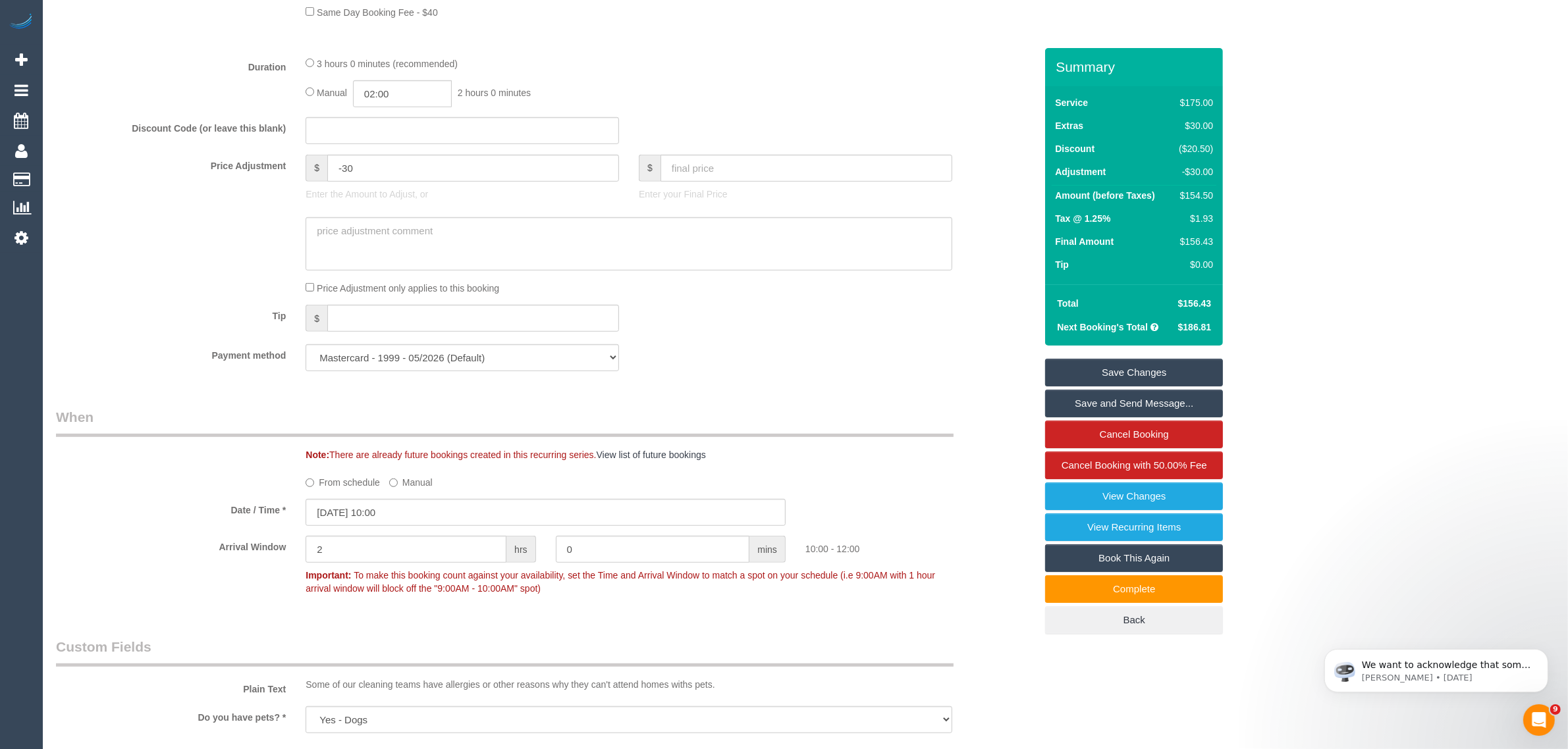
scroll to position [988, 0]
click at [637, 262] on textarea at bounding box center [629, 244] width 647 height 54
paste textarea "$30 discount applied as gesture of goodwill following negative feedback about h…"
type textarea "$30 discount applied as gesture of goodwill following negative feedback about h…"
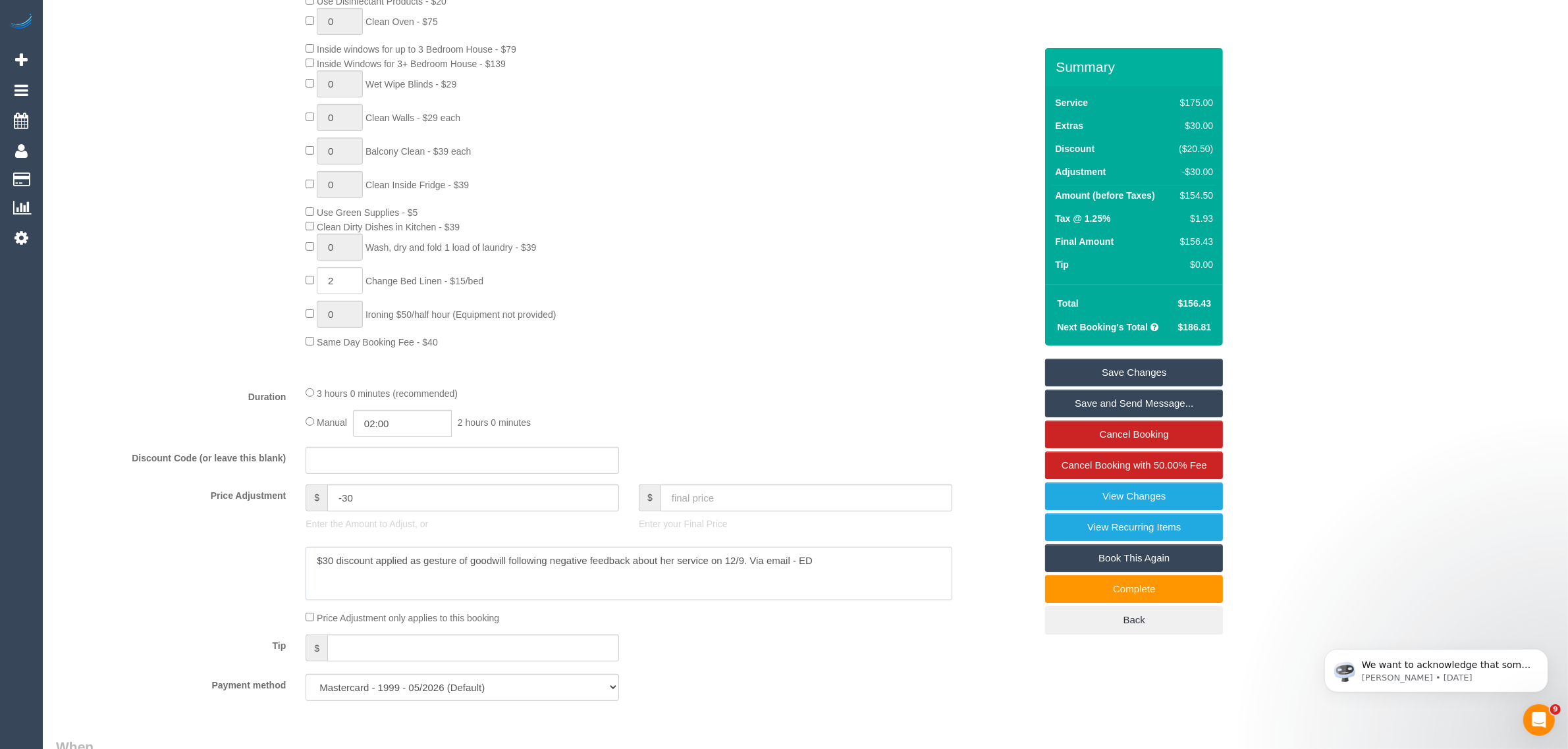
scroll to position [647, 0]
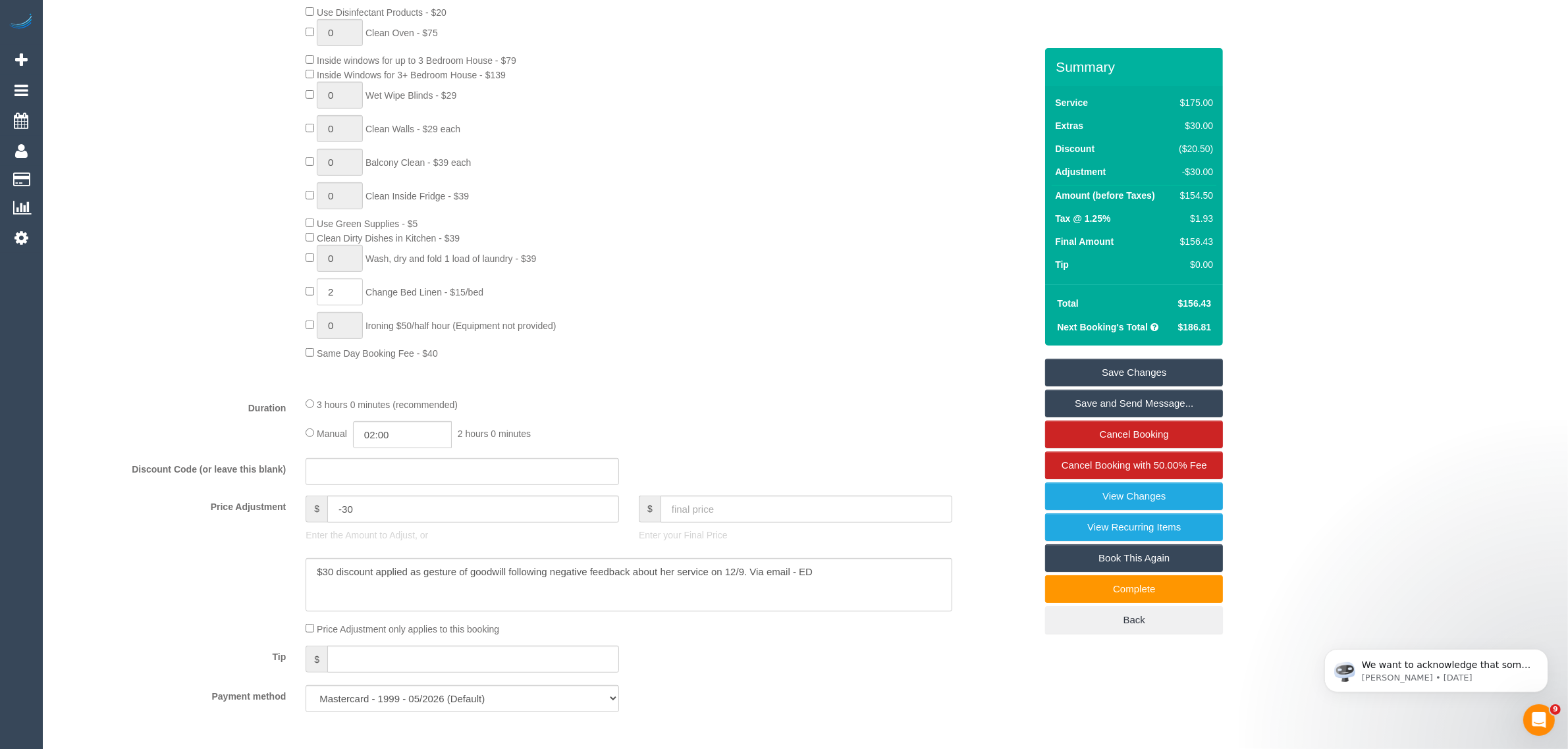
click at [123, 366] on div "Type of Service * Hourly Service - $70/h Hourly Service - $65/h Hourly Service …" at bounding box center [545, 142] width 979 height 489
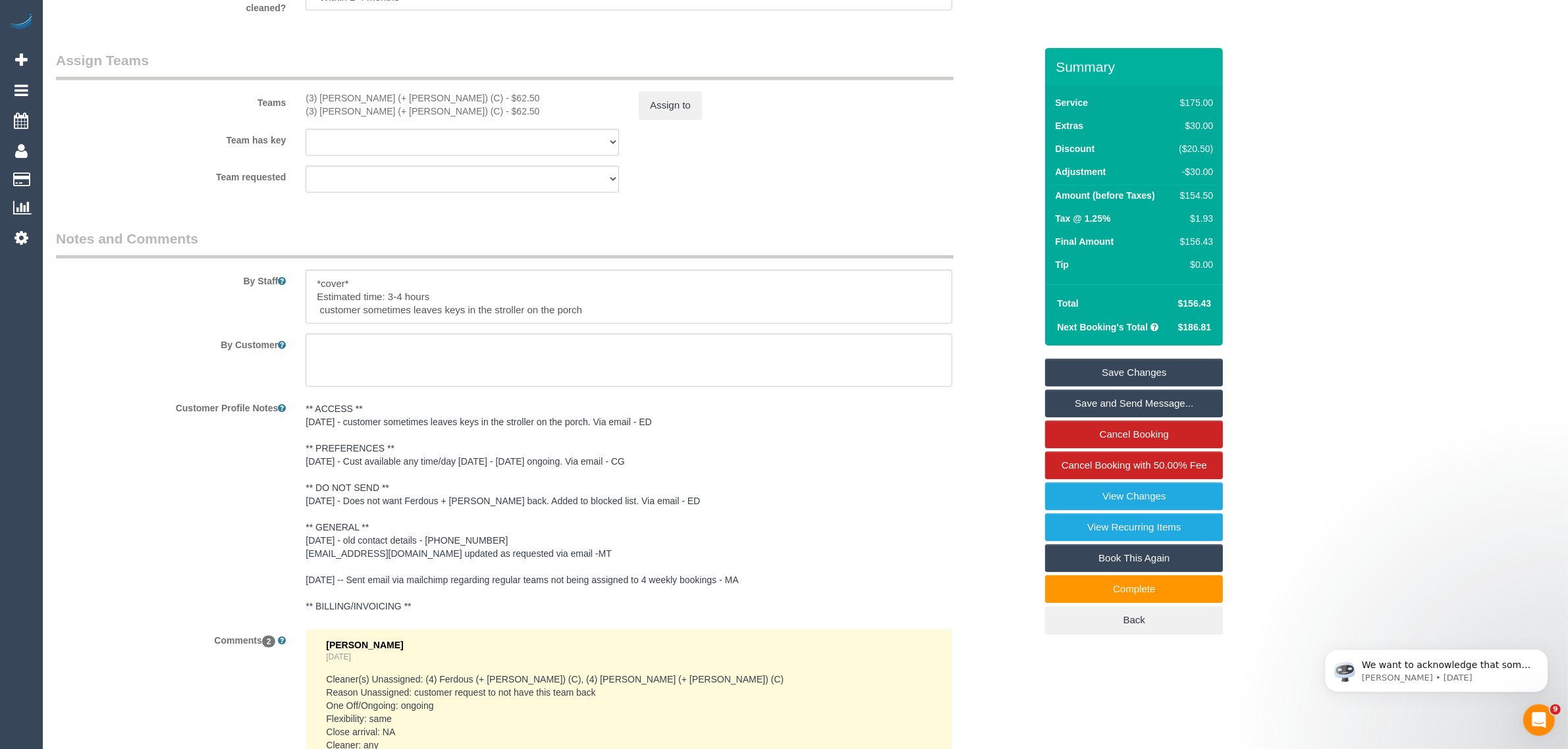
scroll to position [1964, 0]
drag, startPoint x: 152, startPoint y: 522, endPoint x: 291, endPoint y: 482, distance: 144.6
click at [152, 522] on div "Customer Profile Notes ** ACCESS ** 1/9/25 - customer sometimes leaves keys in …" at bounding box center [545, 510] width 999 height 223
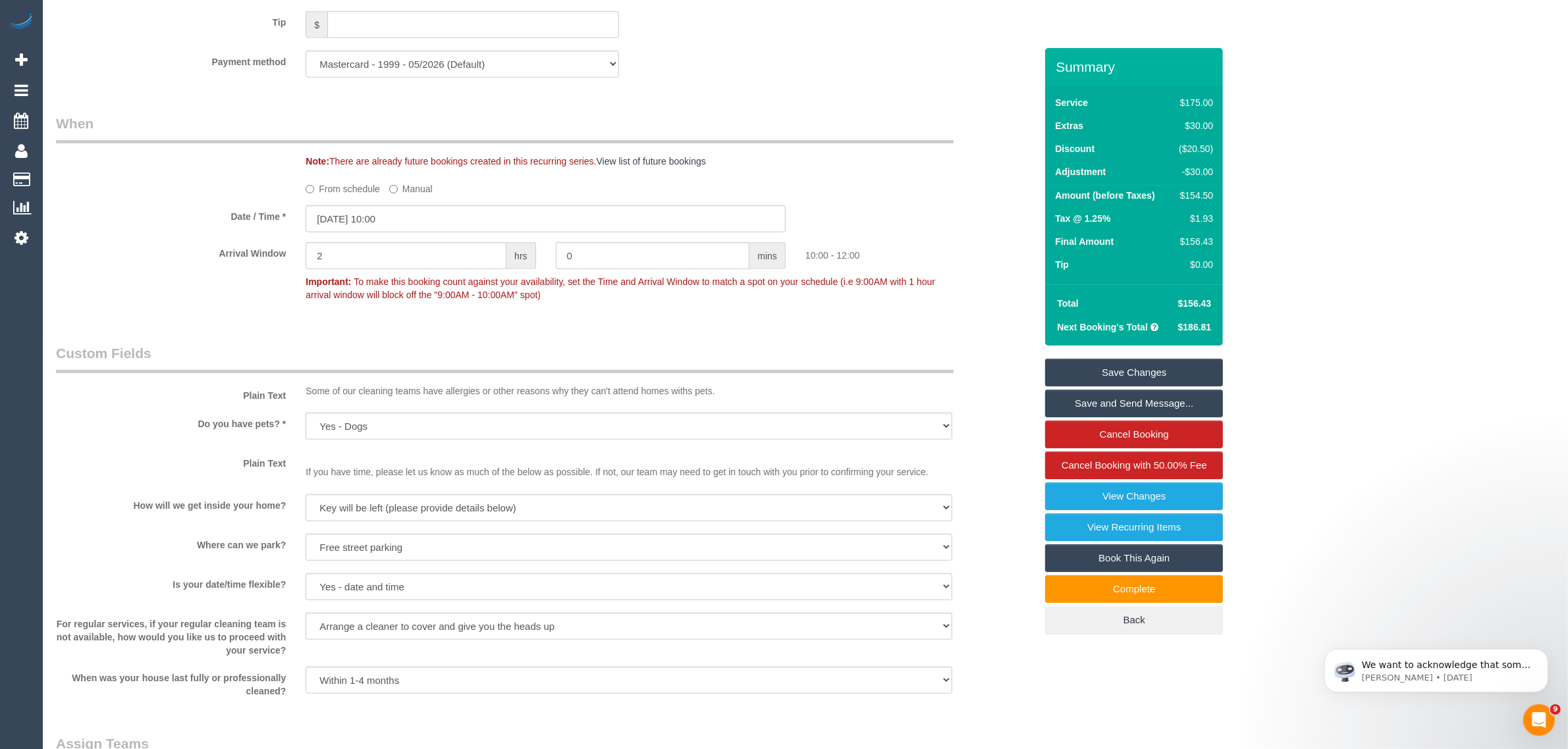
scroll to position [976, 0]
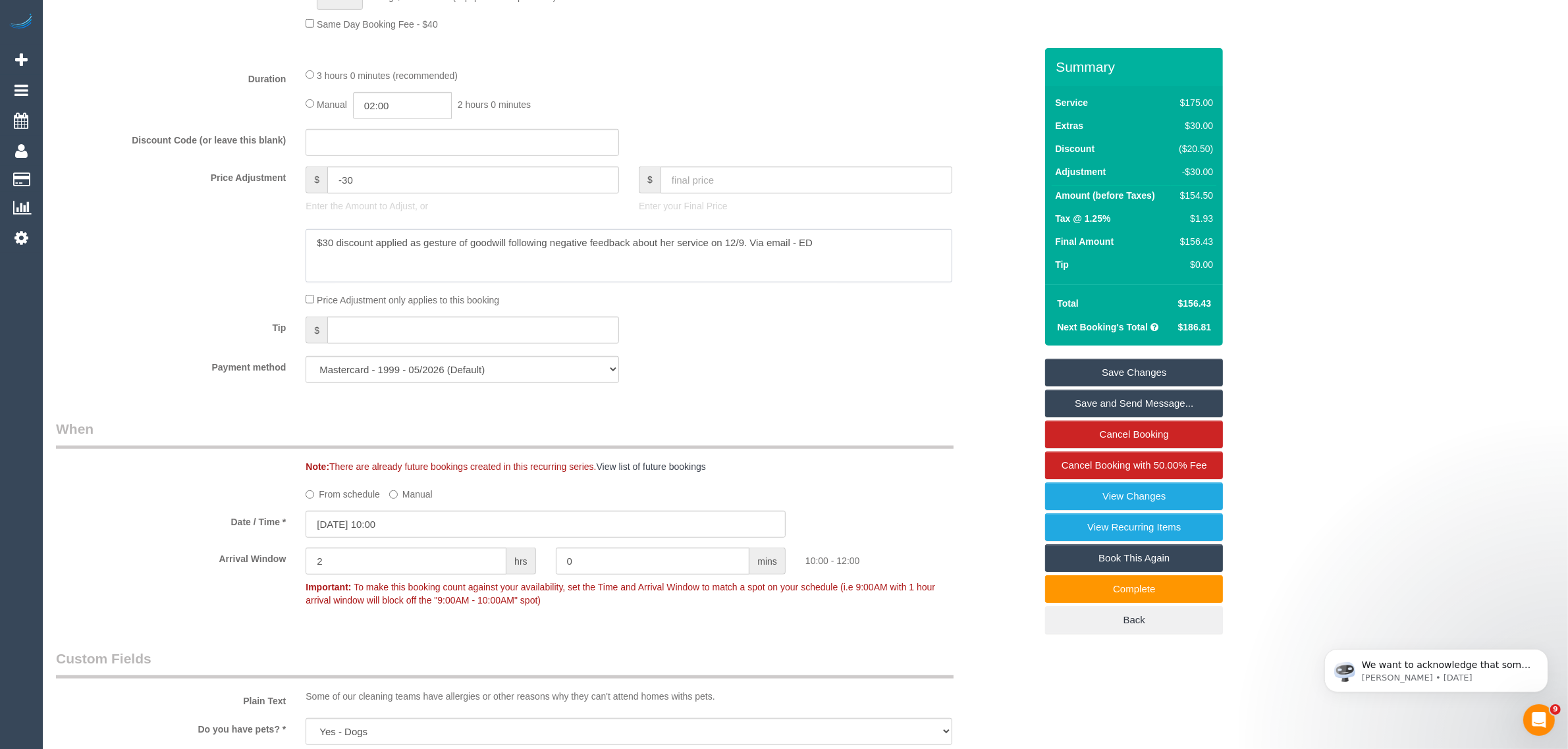
click at [741, 257] on textarea at bounding box center [629, 256] width 647 height 54
click at [754, 242] on textarea at bounding box center [629, 256] width 647 height 54
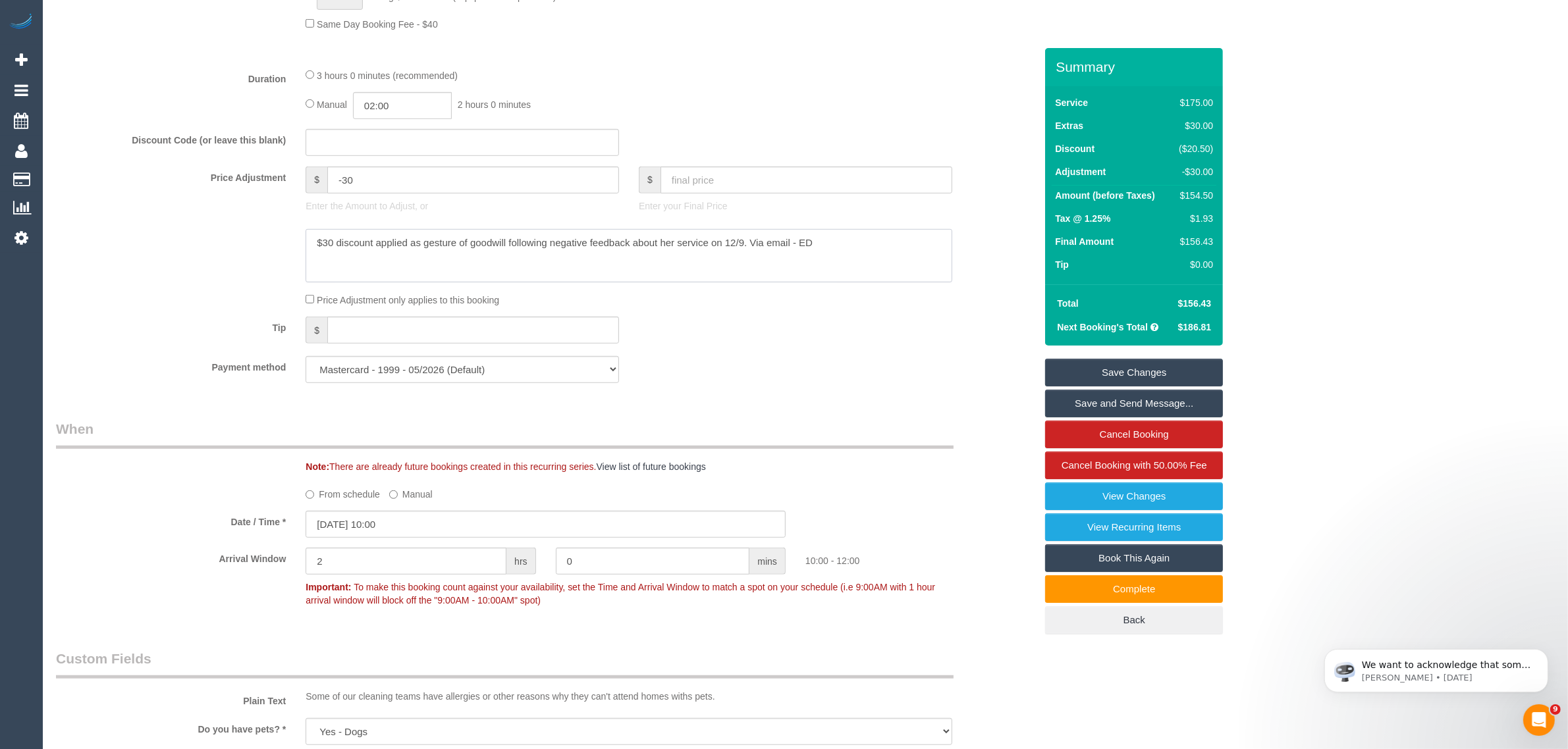
click at [754, 242] on textarea at bounding box center [629, 256] width 647 height 54
click at [843, 371] on div "Payment method Mastercard - 1999 - 05/2026 (Default) Add Credit Card ──────────…" at bounding box center [545, 369] width 999 height 27
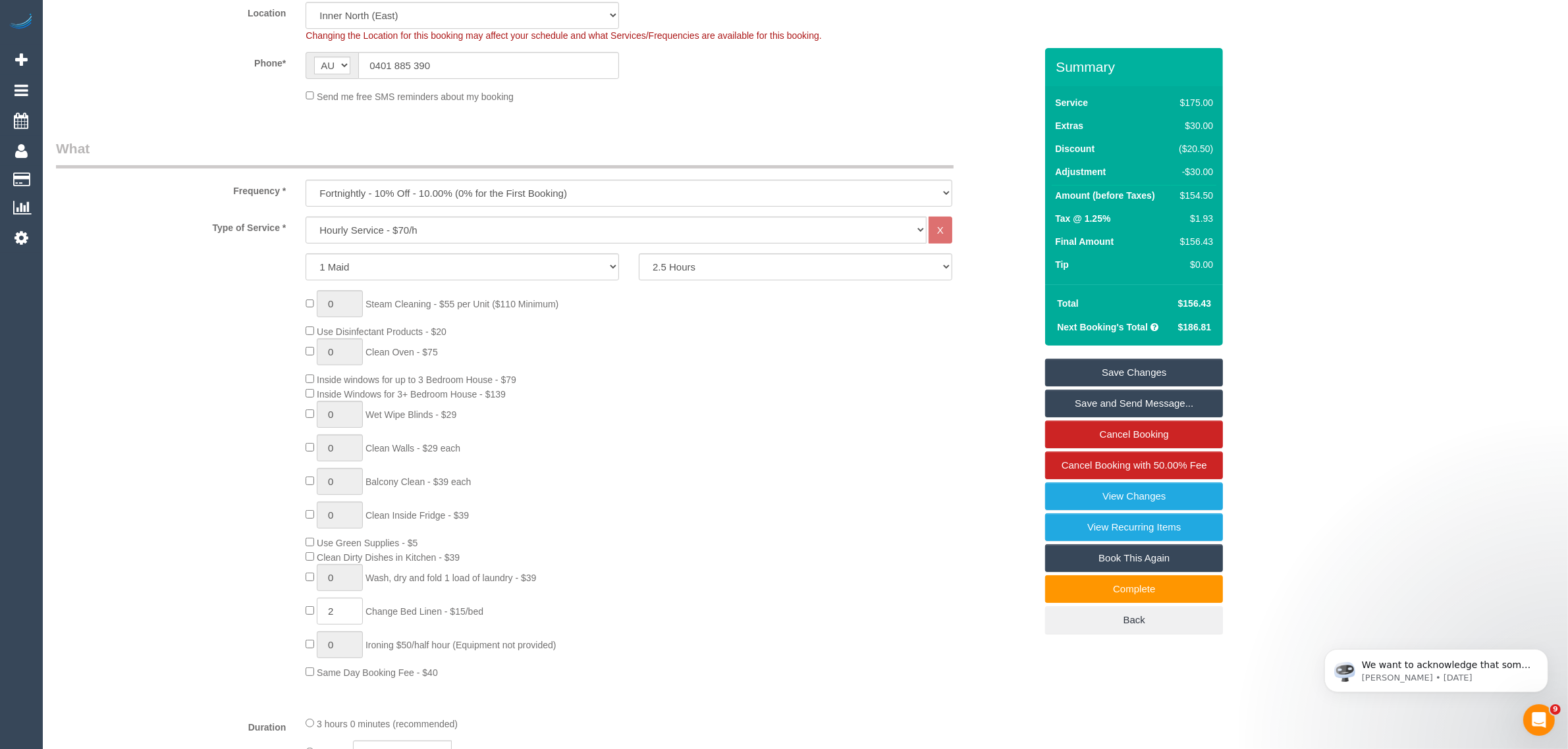
scroll to position [329, 0]
drag, startPoint x: 699, startPoint y: 260, endPoint x: 699, endPoint y: 271, distance: 11.0
click at [699, 260] on select "2 Hours 2.5 Hours 3 Hours 3.5 Hours 4 Hours 4.5 Hours 5 Hours 5.5 Hours 6 Hours…" at bounding box center [795, 265] width 314 height 27
select select "180"
click at [639, 252] on select "2 Hours 2.5 Hours 3 Hours 3.5 Hours 4 Hours 4.5 Hours 5 Hours 5.5 Hours 6 Hours…" at bounding box center [795, 265] width 314 height 27
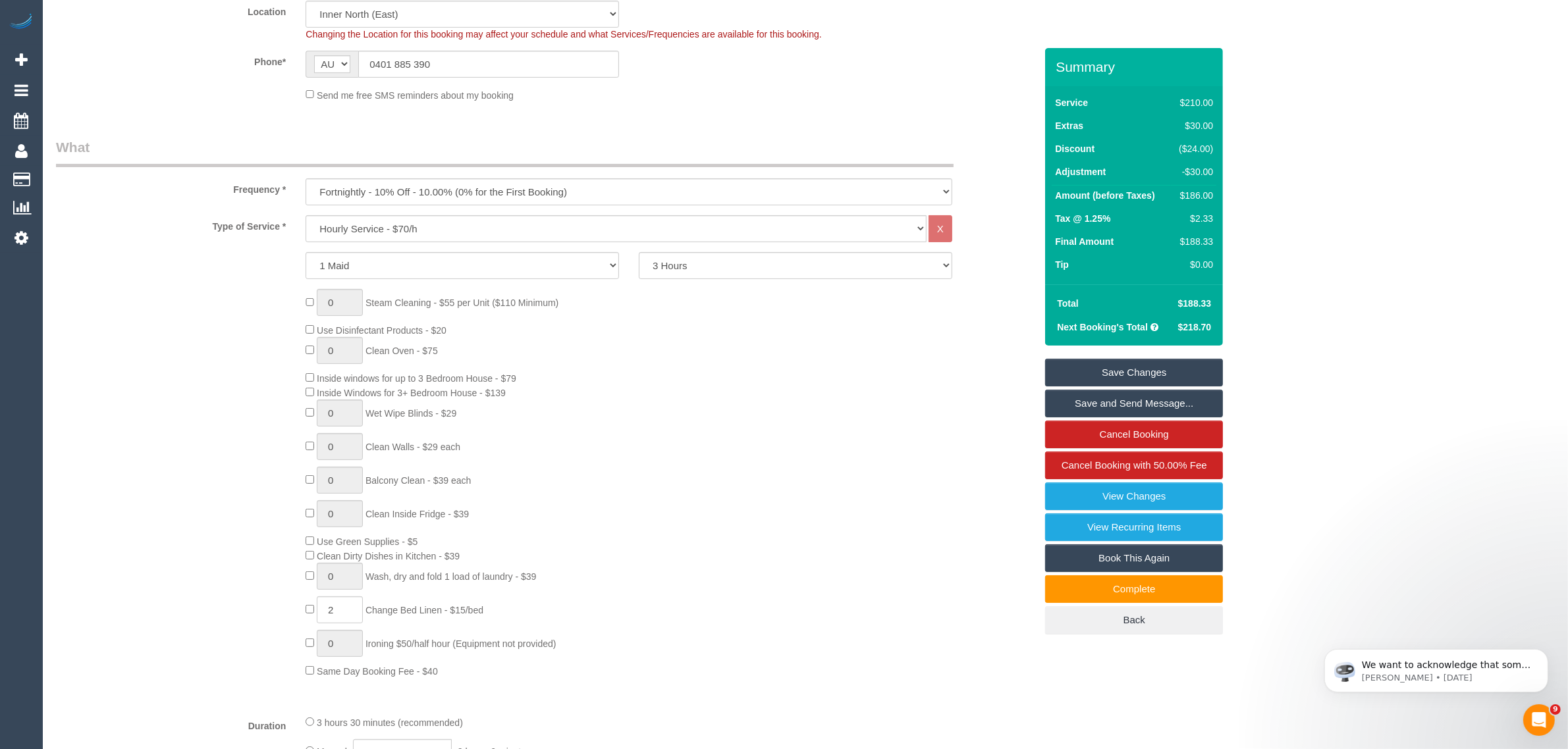
click at [1205, 304] on span "$188.33" at bounding box center [1195, 303] width 34 height 10
click at [1208, 304] on span "$188.33" at bounding box center [1195, 303] width 34 height 10
copy tbody "$188.33"
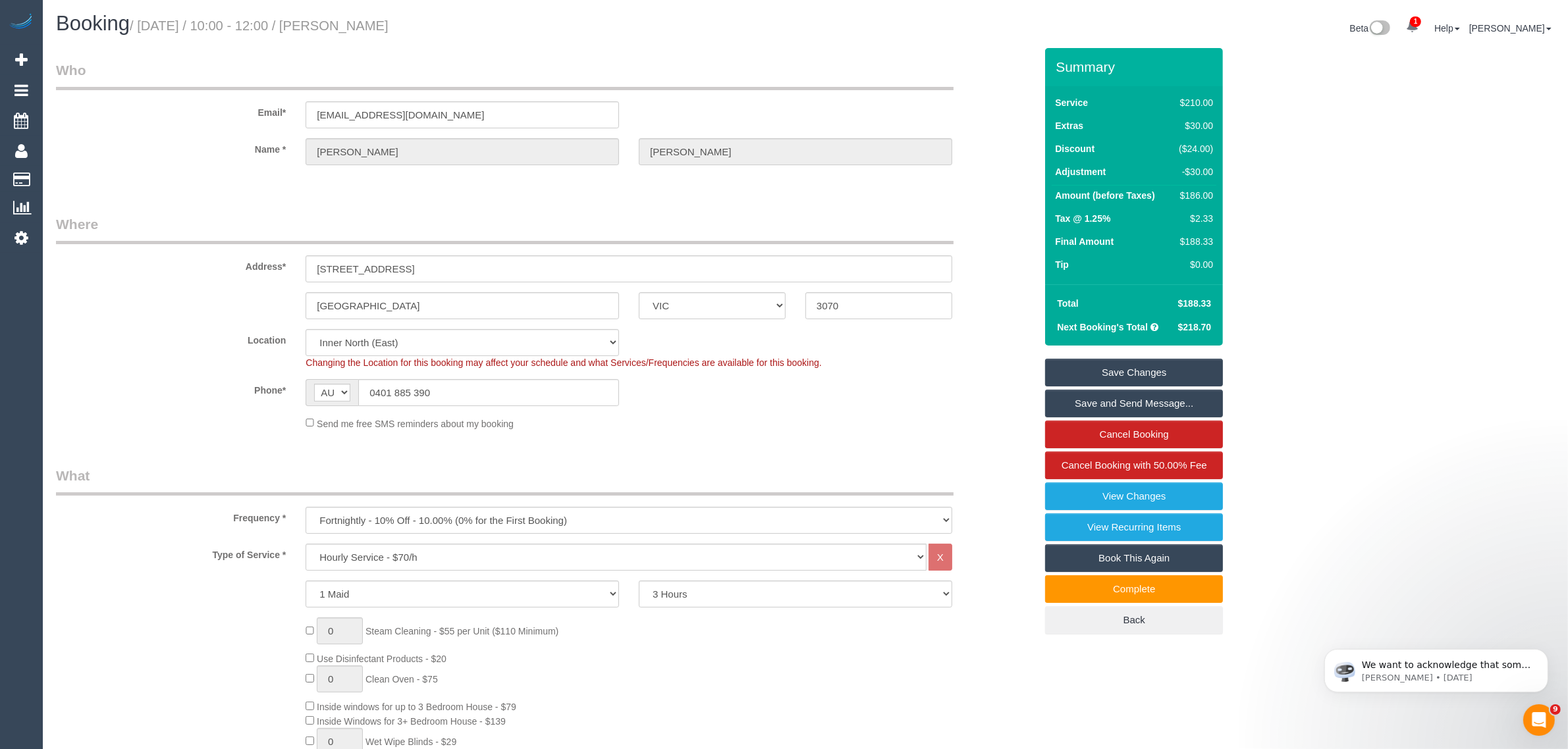
scroll to position [0, 0]
click at [534, 393] on input "0401 885 390" at bounding box center [488, 393] width 261 height 27
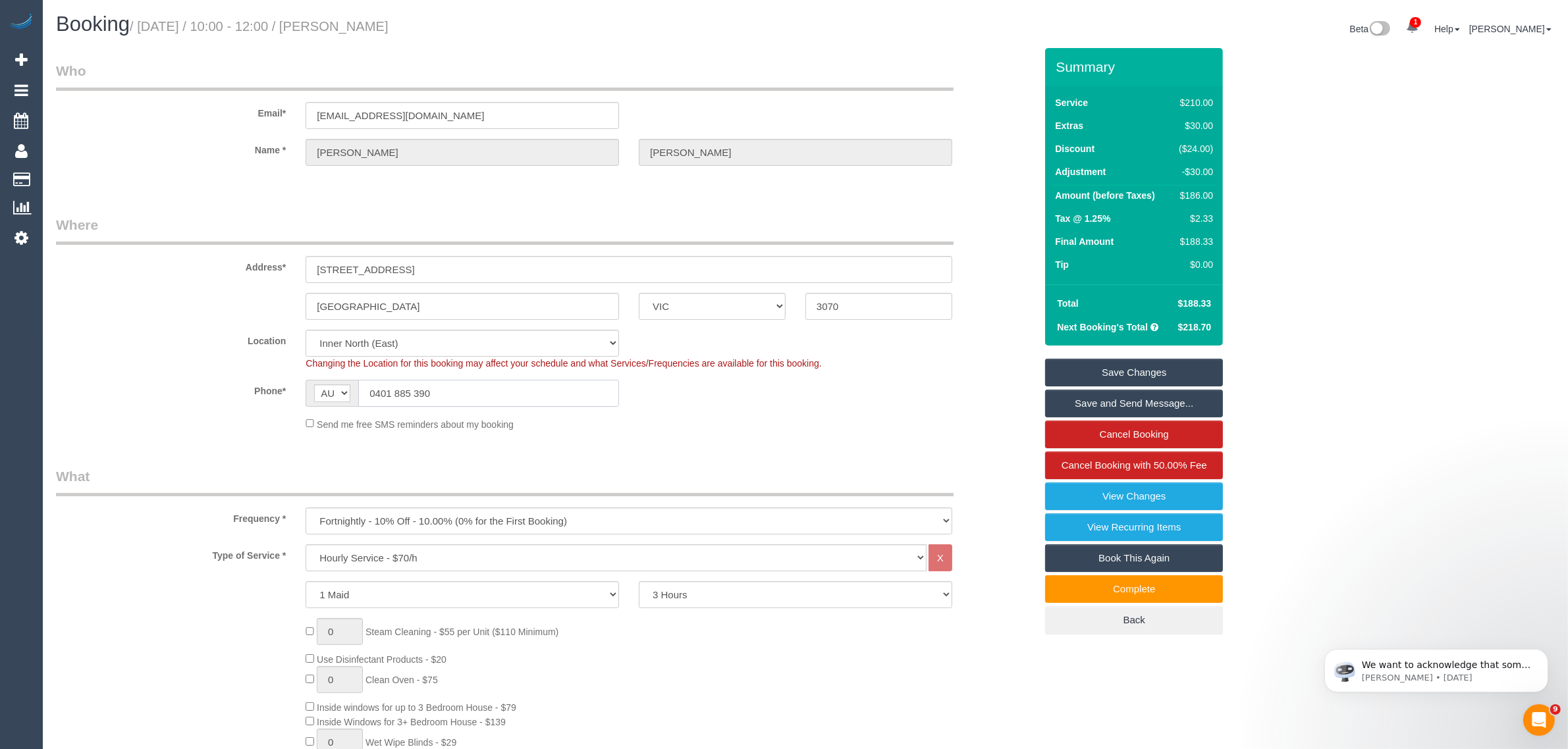
click at [534, 393] on input "0401 885 390" at bounding box center [488, 393] width 261 height 27
click at [536, 393] on input "0401 885 390" at bounding box center [488, 393] width 261 height 27
click at [785, 426] on div "Send me free SMS reminders about my booking" at bounding box center [629, 424] width 666 height 15
drag, startPoint x: 133, startPoint y: 280, endPoint x: 193, endPoint y: 257, distance: 64.3
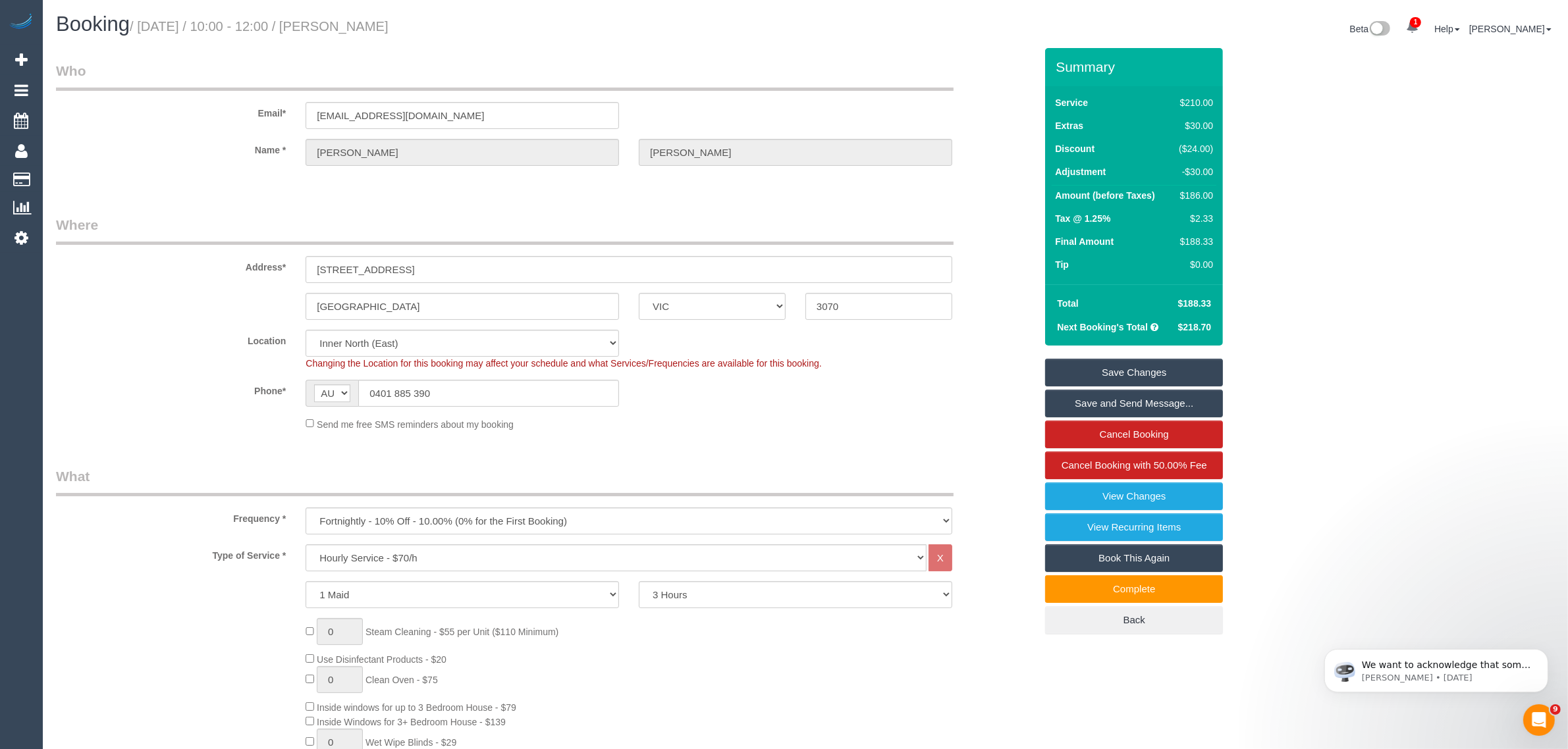
click at [133, 280] on div "Address* 13 Oamaru St" at bounding box center [545, 249] width 999 height 68
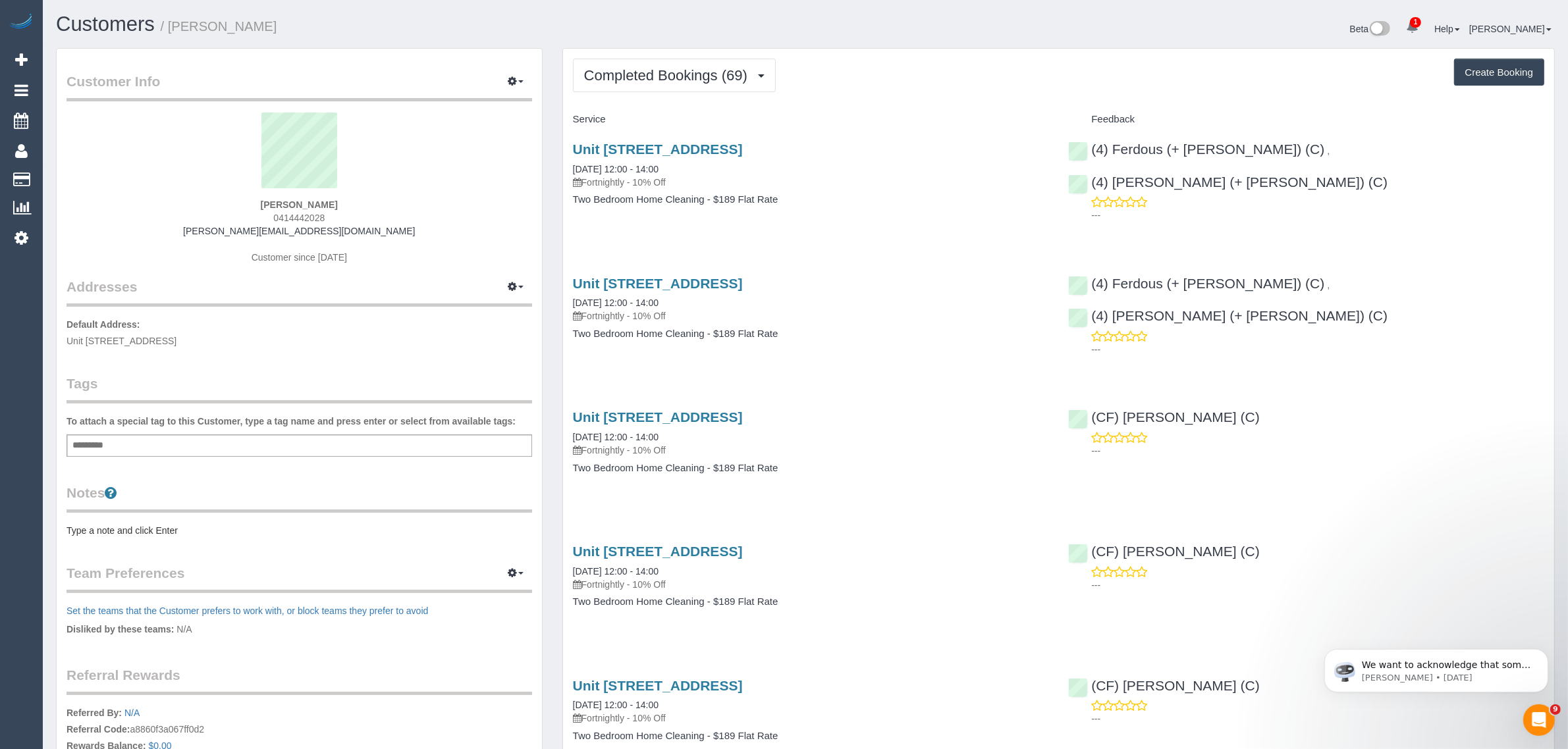
click at [290, 199] on strong "[PERSON_NAME]" at bounding box center [299, 204] width 77 height 10
copy strong "[PERSON_NAME]"
click at [303, 213] on span "0414442028" at bounding box center [299, 218] width 52 height 10
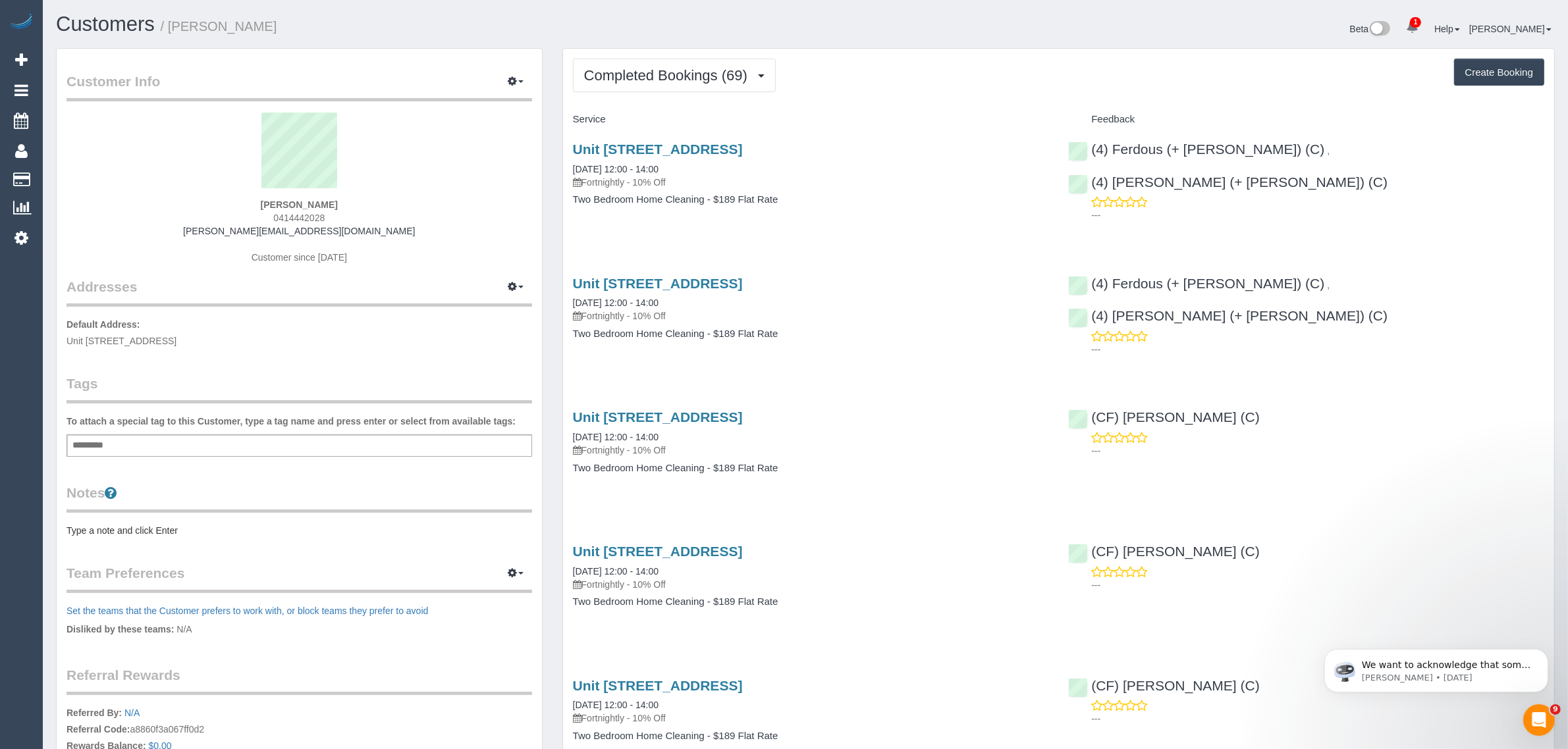
copy span "0414442028"
click at [551, 185] on div "Customer Info Edit Contact Info Send Message Email Preferences Special Sales Ta…" at bounding box center [299, 469] width 507 height 843
click at [641, 149] on link "Unit [STREET_ADDRESS]" at bounding box center [657, 149] width 170 height 15
click at [709, 77] on span "Completed Bookings (69)" at bounding box center [669, 75] width 170 height 16
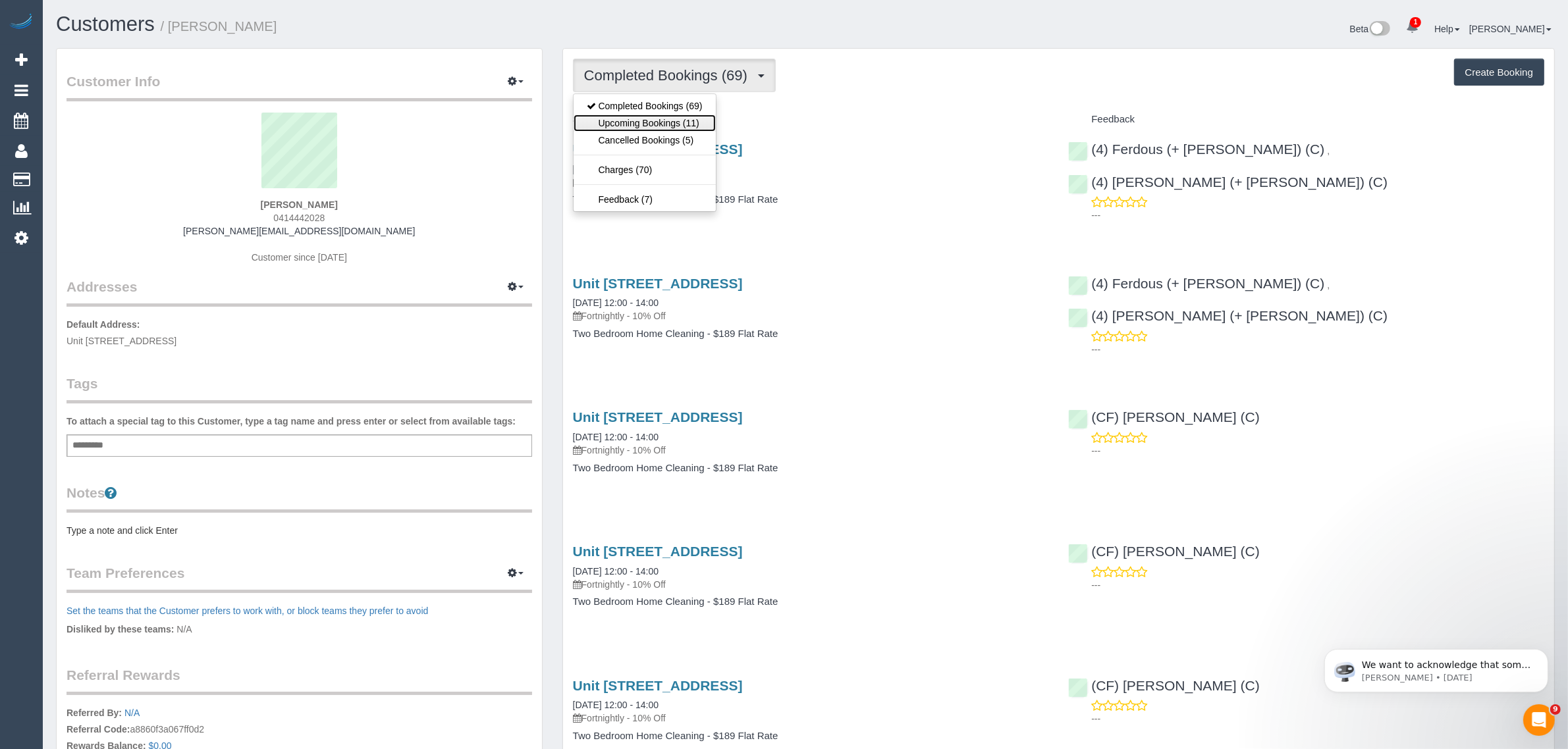
click at [659, 122] on link "Upcoming Bookings (11)" at bounding box center [644, 123] width 142 height 17
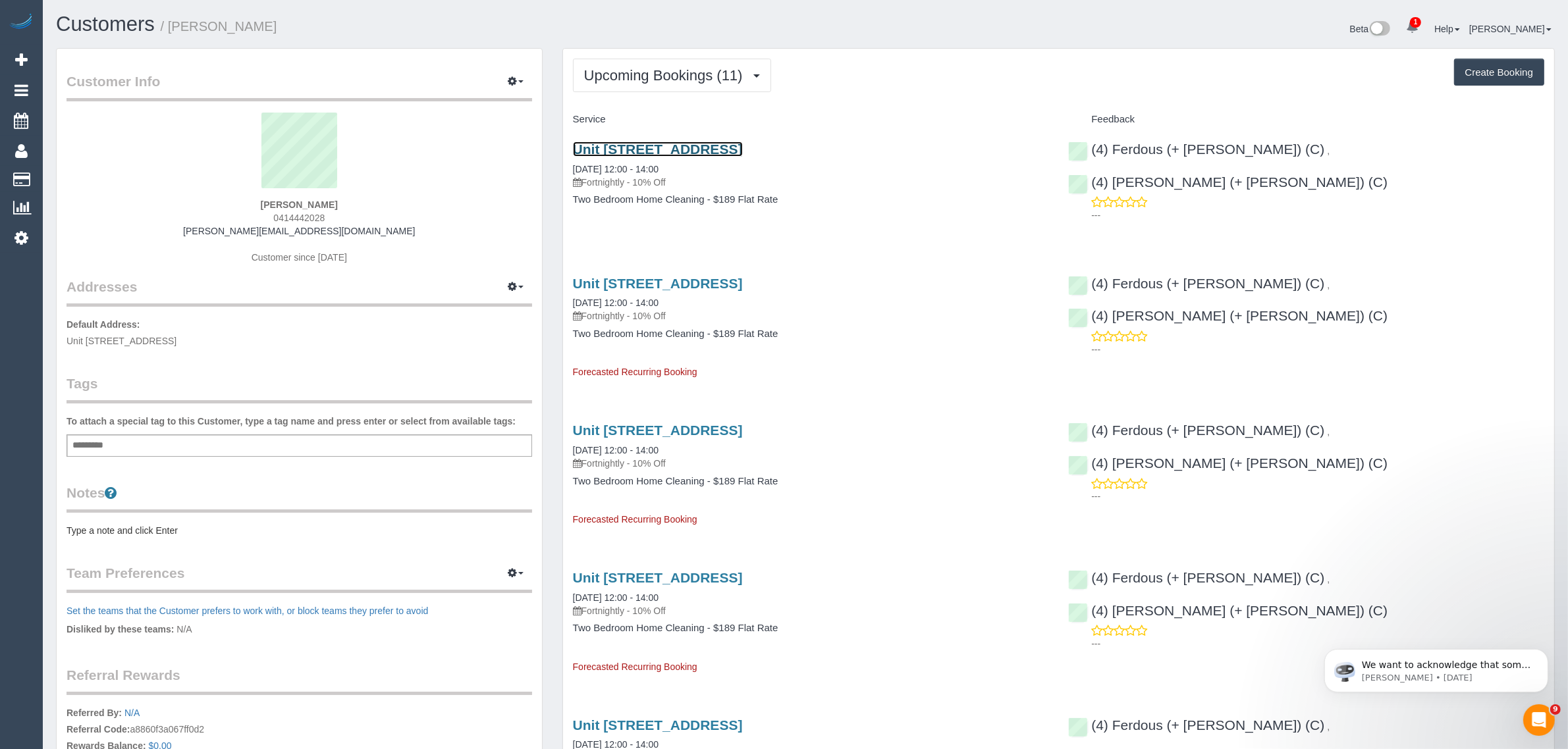
click at [743, 145] on link "Unit [STREET_ADDRESS]" at bounding box center [657, 149] width 170 height 15
click at [718, 74] on span "Upcoming Bookings (11)" at bounding box center [666, 75] width 165 height 16
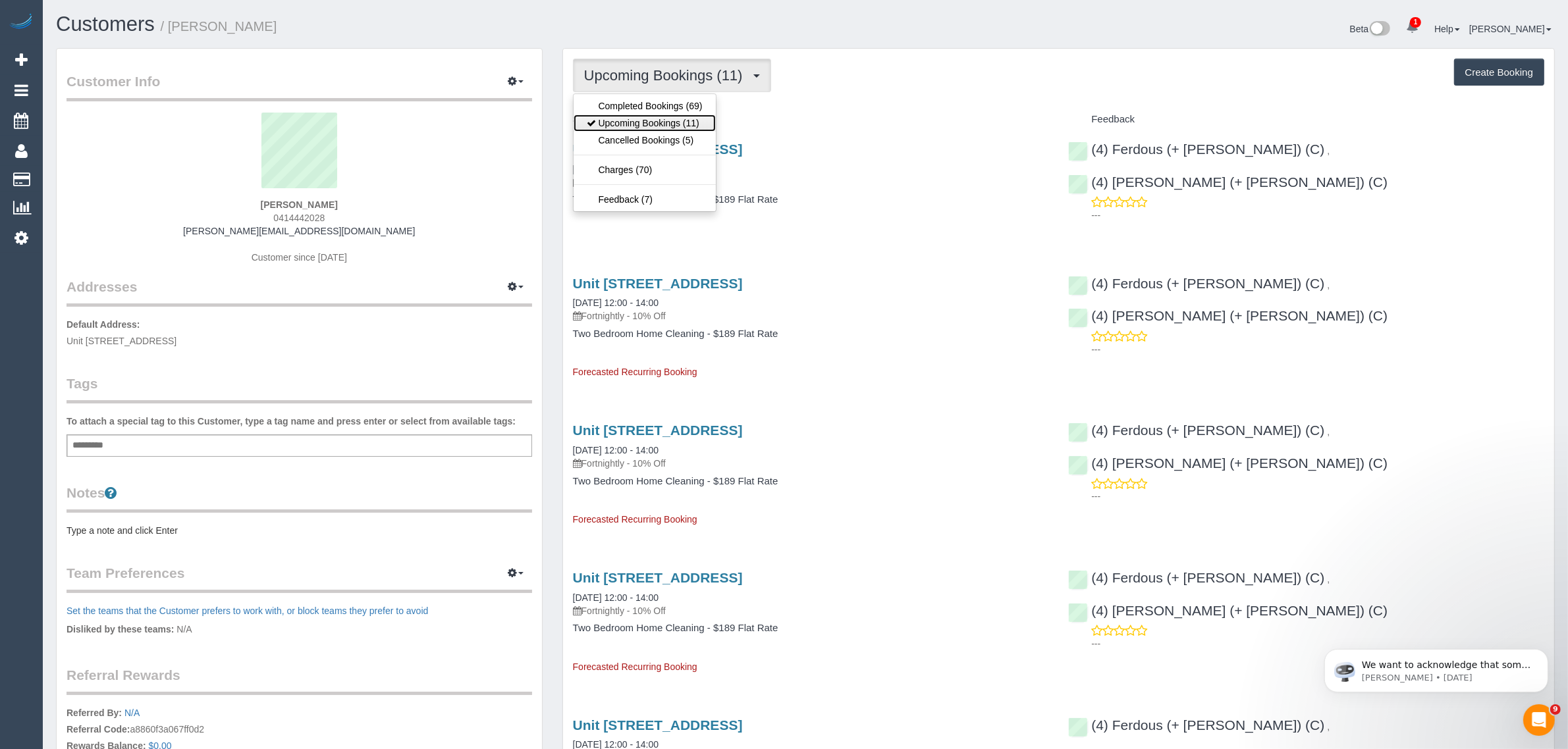
click at [690, 124] on link "Upcoming Bookings (11)" at bounding box center [644, 123] width 142 height 17
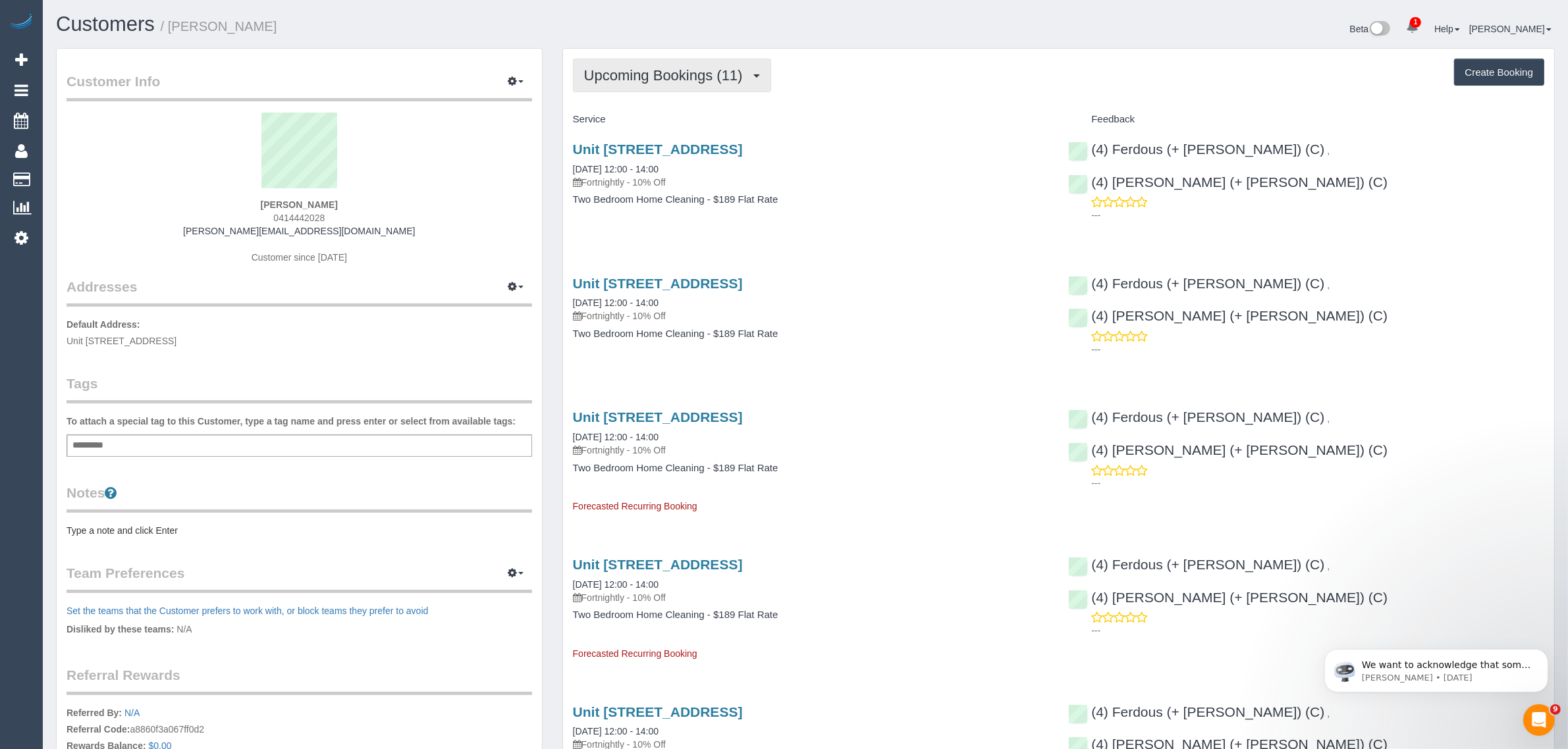
click at [648, 67] on span "Upcoming Bookings (11)" at bounding box center [666, 75] width 165 height 16
click at [643, 115] on link "Upcoming Bookings (11)" at bounding box center [644, 123] width 142 height 17
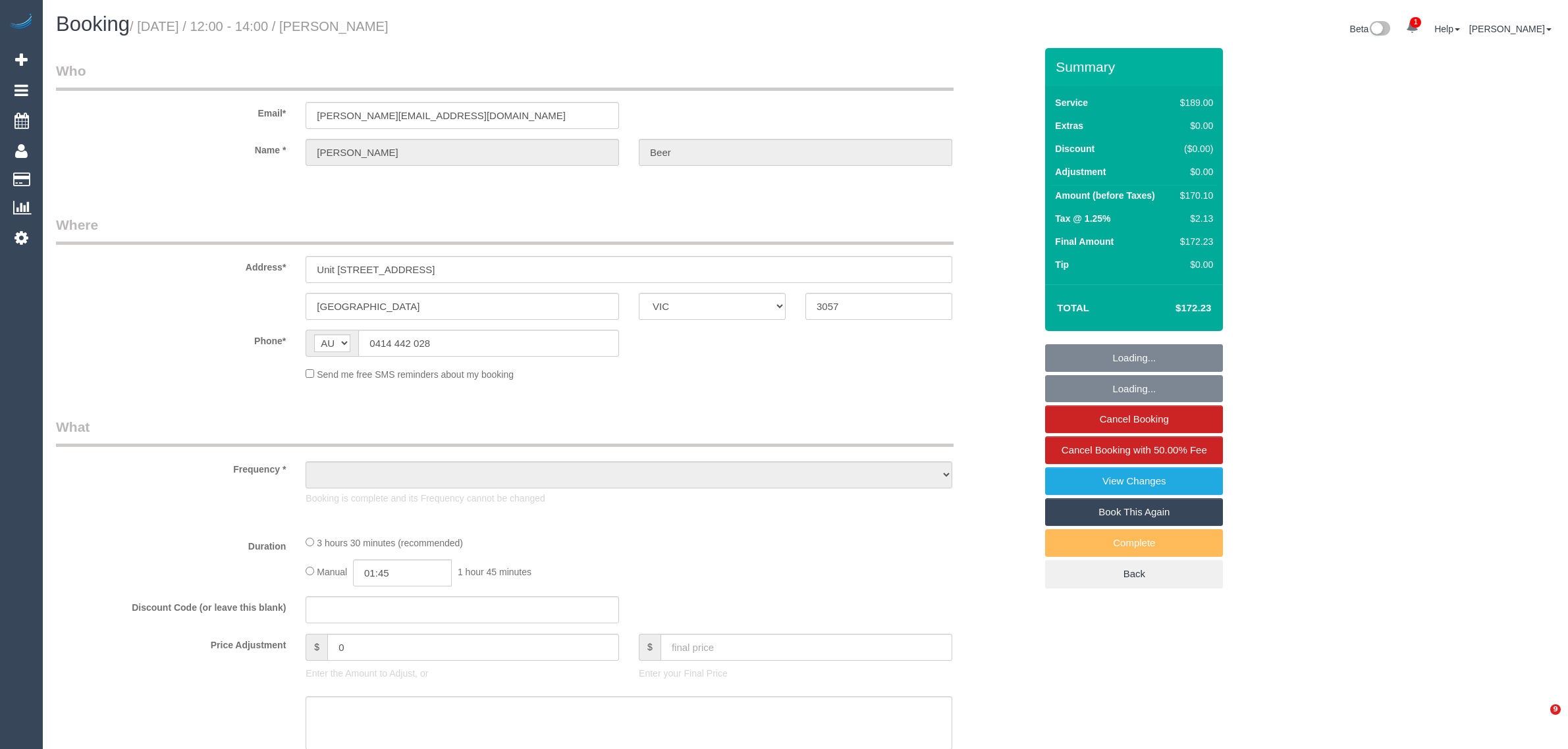
select select "VIC"
select select "object:1718"
select select "string:stripe-pm_1Pk3Dt2GScqysDRVFUWuIt2M"
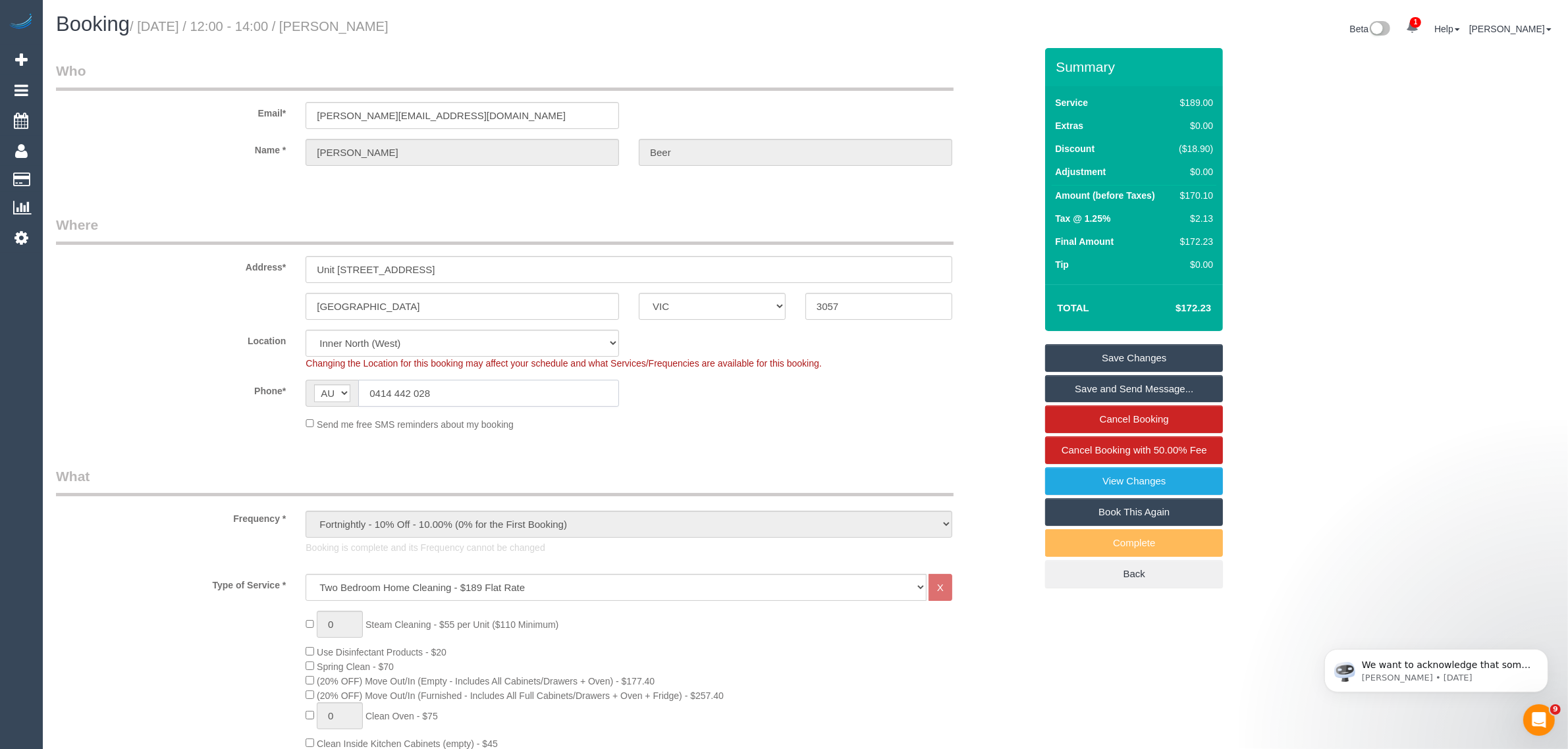
click at [582, 384] on input "0414 442 028" at bounding box center [488, 393] width 261 height 27
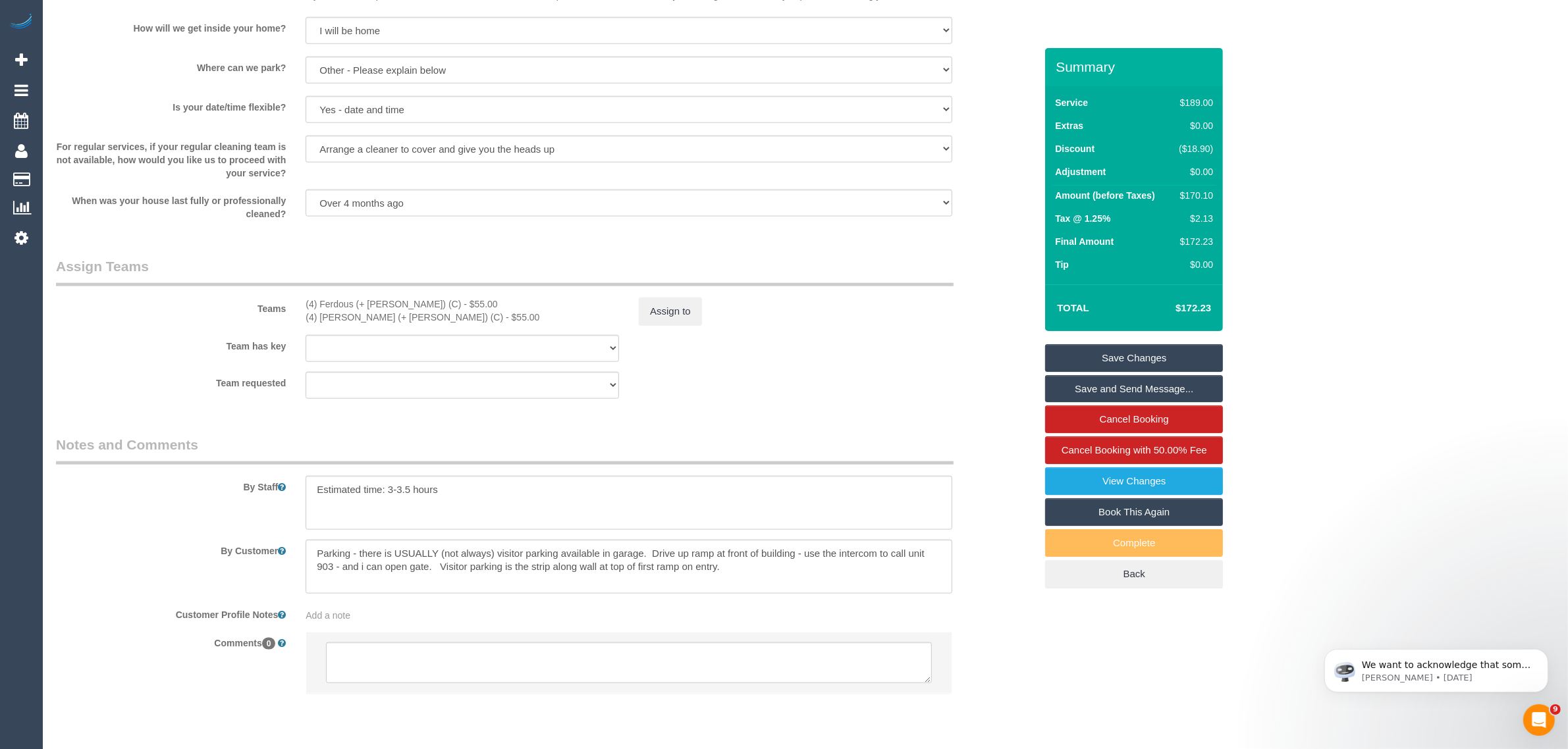
scroll to position [1887, 0]
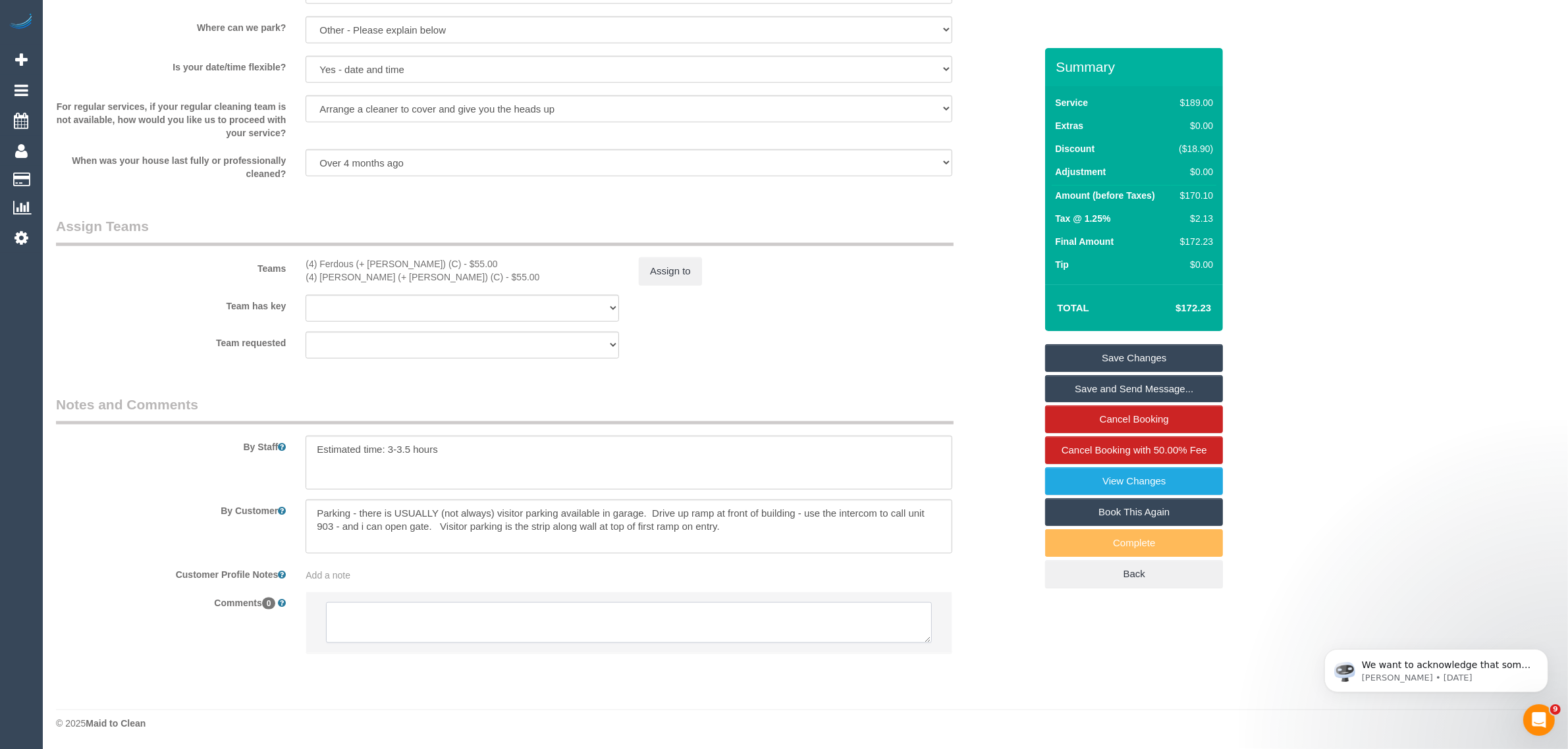
click at [634, 622] on textarea at bounding box center [628, 622] width 606 height 41
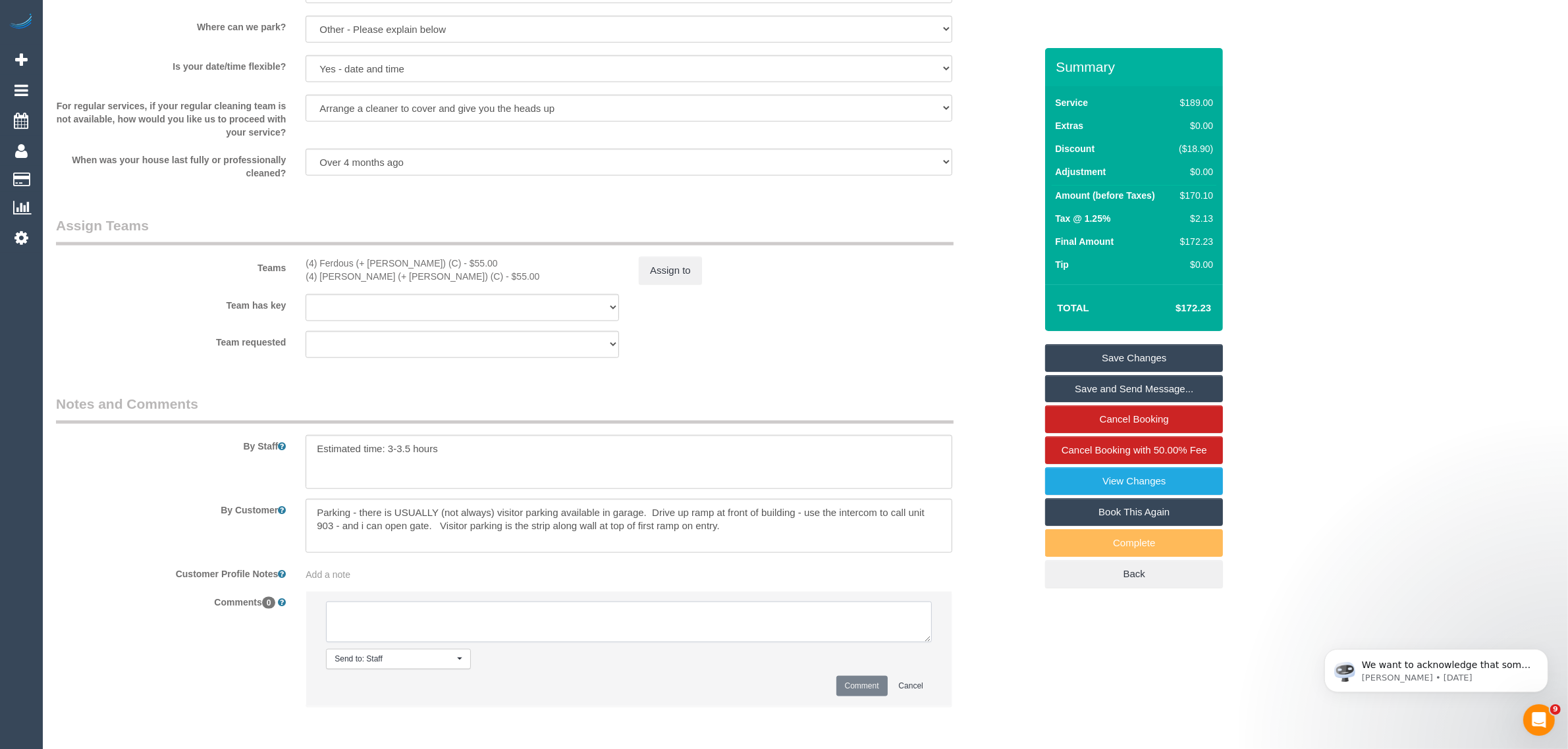
paste textarea "Cleaner(s) Unassigned: Reason Unassigned: Contact via: Which message sent: Addi…"
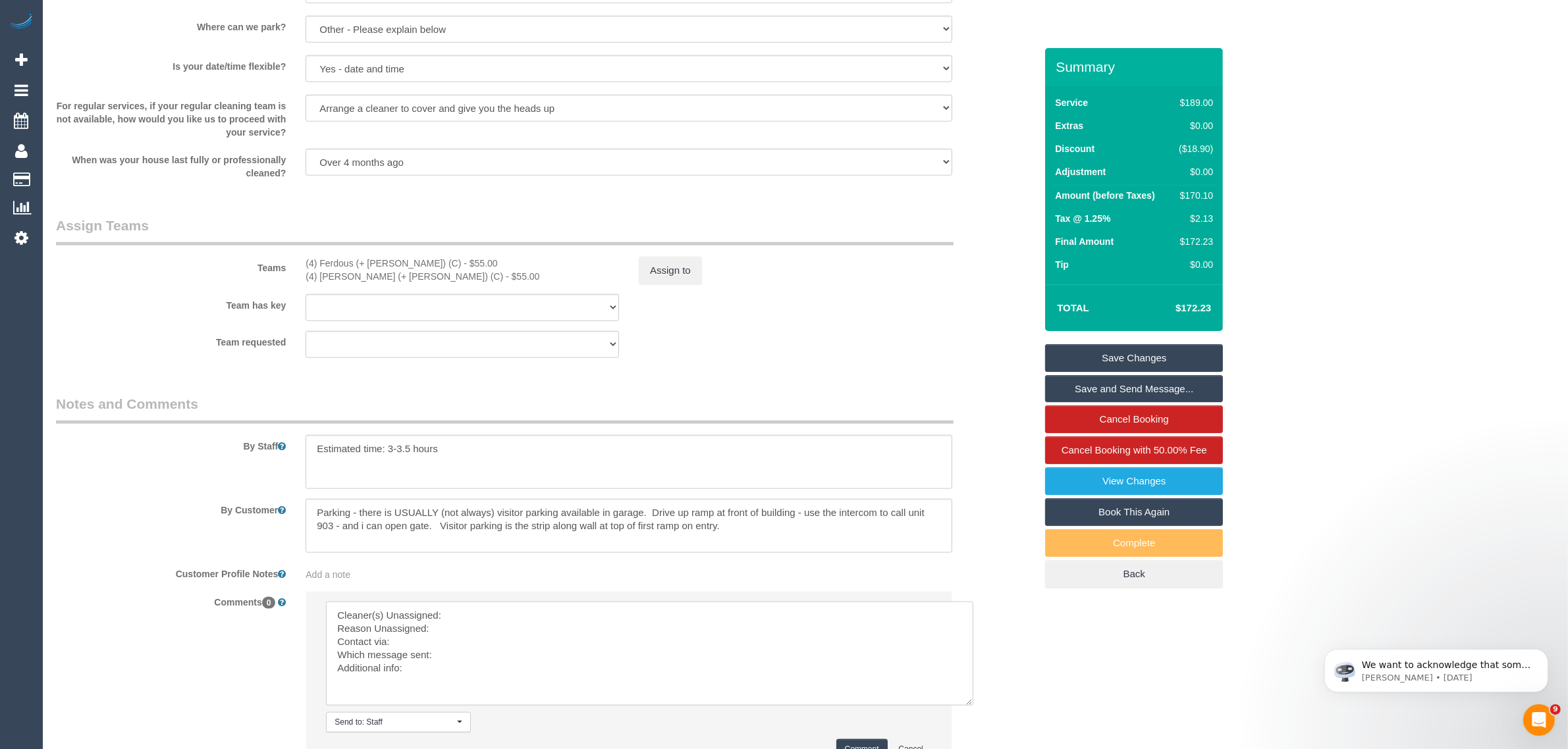
drag, startPoint x: 923, startPoint y: 634, endPoint x: 965, endPoint y: 698, distance: 76.6
click at [965, 698] on textarea at bounding box center [649, 653] width 648 height 104
drag, startPoint x: 308, startPoint y: 258, endPoint x: 408, endPoint y: 256, distance: 100.0
click at [408, 256] on div "(4) Ferdous (+ Forkan) (C) - $55.00" at bounding box center [462, 263] width 314 height 13
copy div "4) Ferdous (+ Forkan) (C"
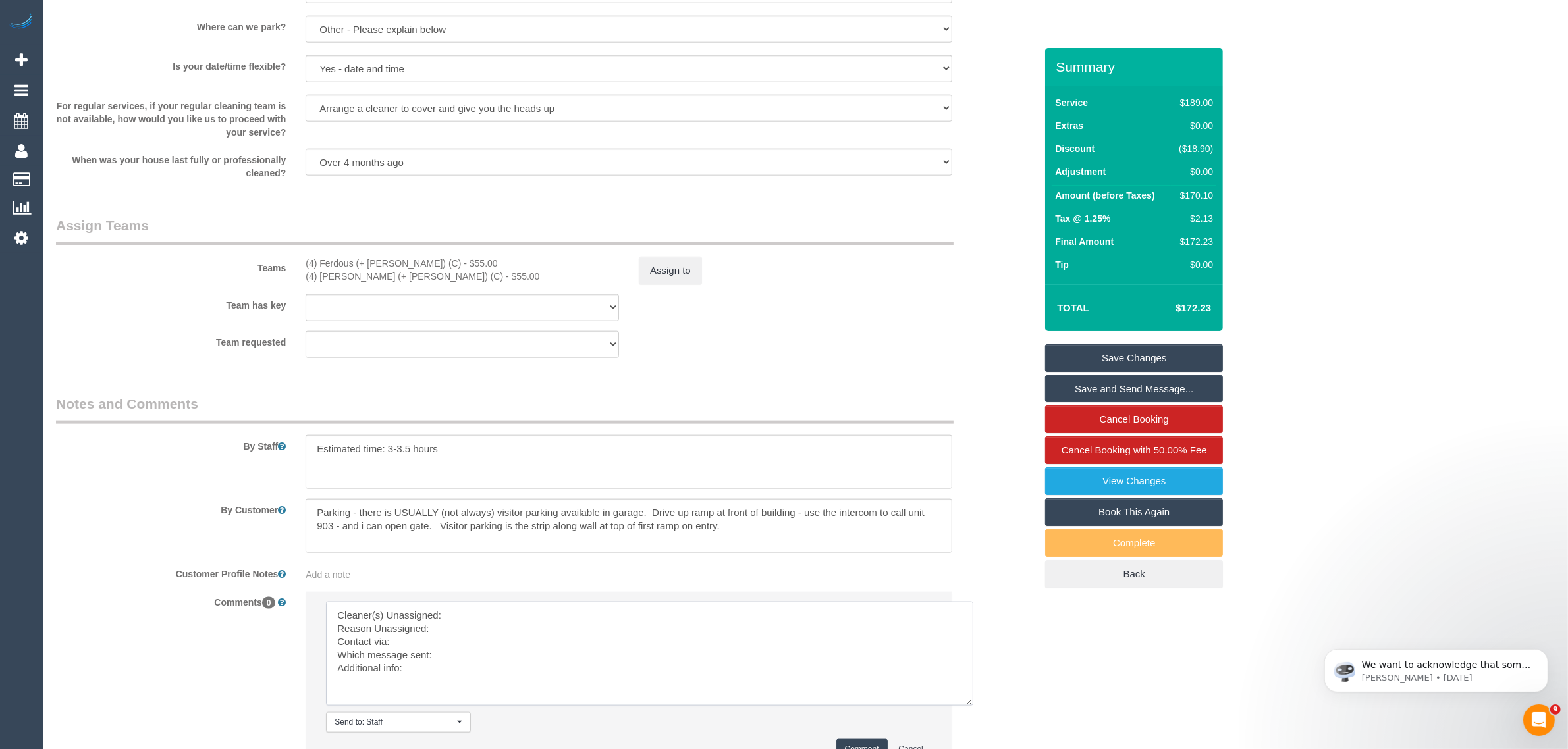
click at [504, 605] on textarea at bounding box center [649, 653] width 648 height 104
paste textarea "4) Ferdous (+ Forkan) (C"
click at [488, 626] on textarea at bounding box center [649, 653] width 648 height 104
click at [587, 651] on textarea at bounding box center [649, 653] width 648 height 104
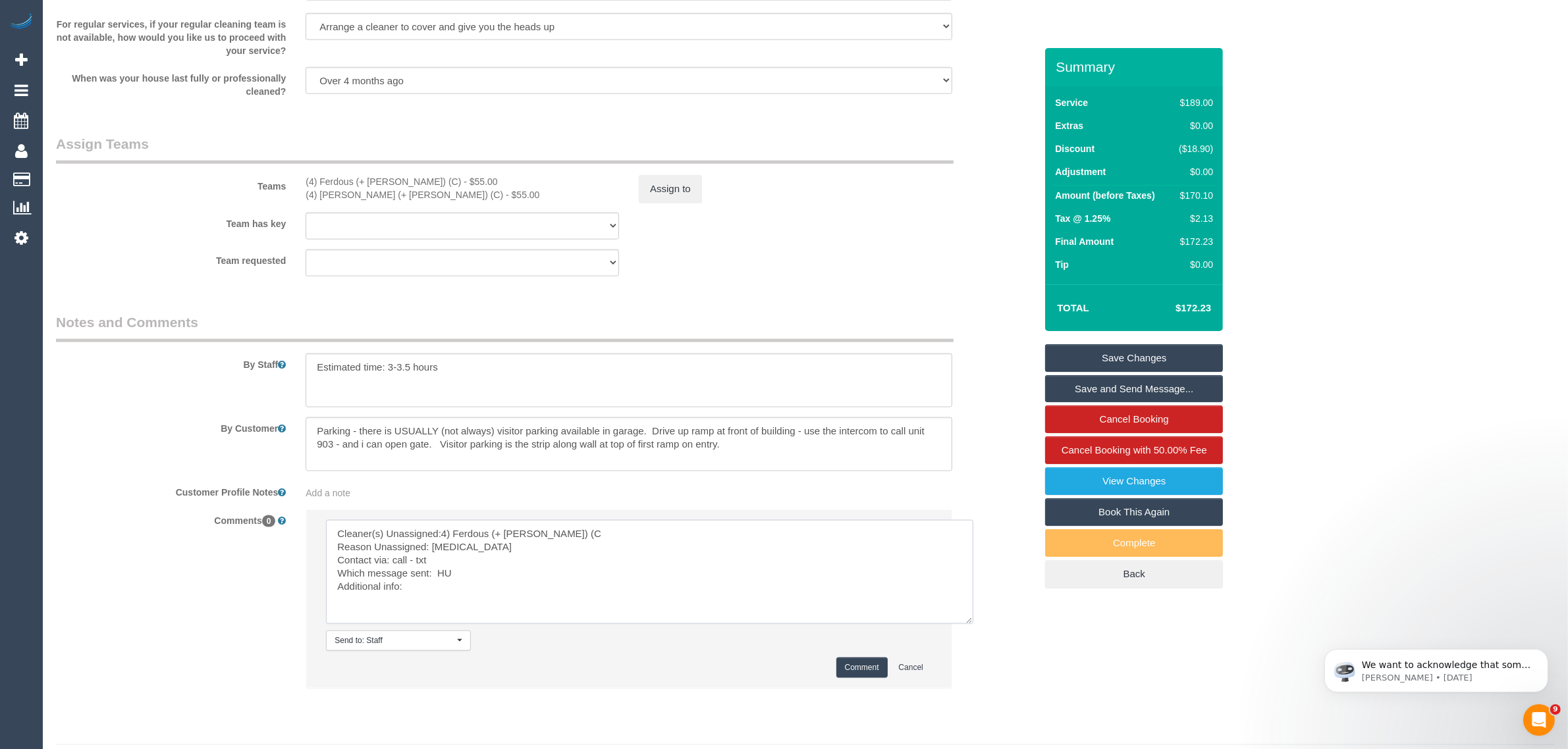
scroll to position [2006, 0]
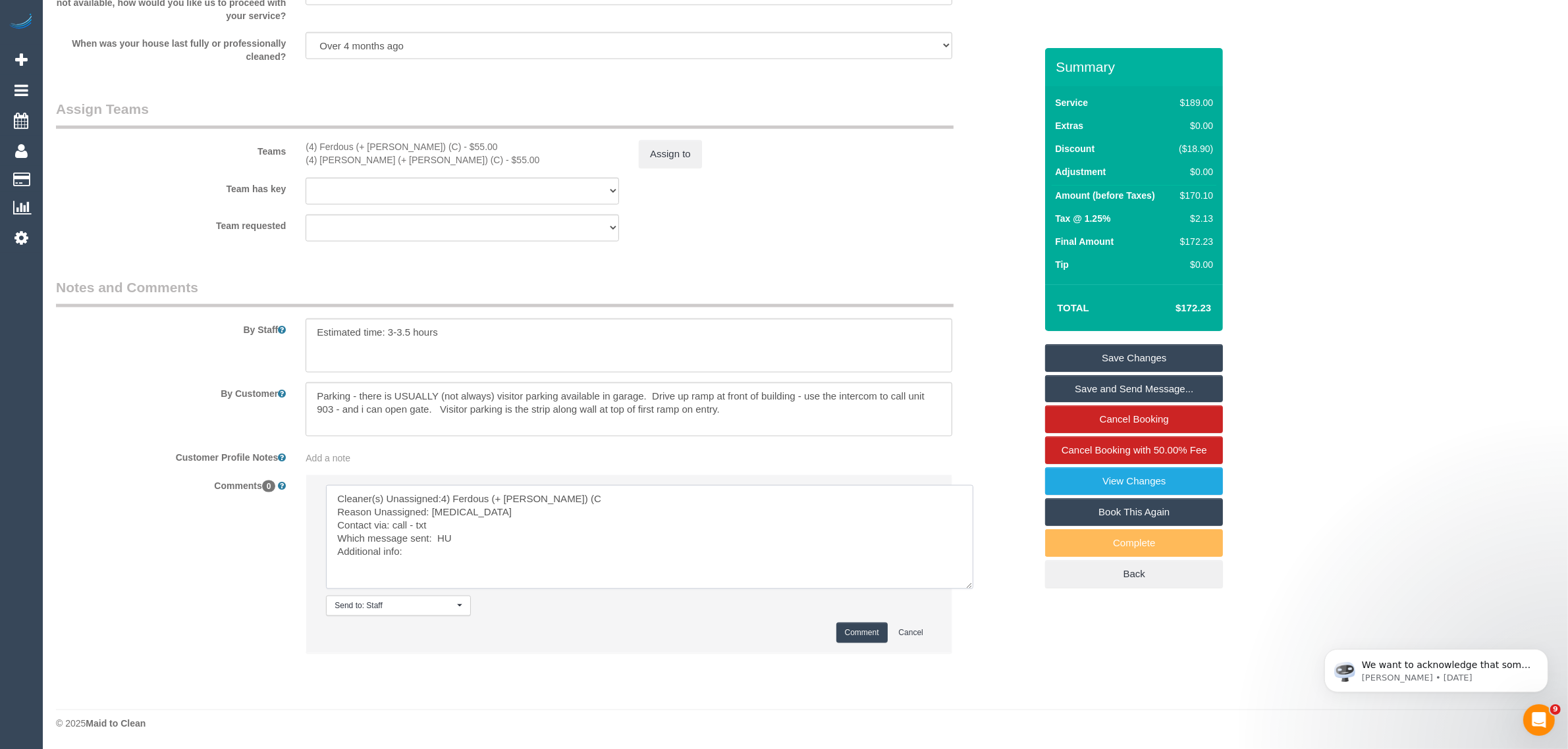
type textarea "Cleaner(s) Unassigned:4) Ferdous (+ Forkan) (C Reason Unassigned: neck pain Con…"
click at [868, 635] on button "Comment" at bounding box center [862, 632] width 52 height 20
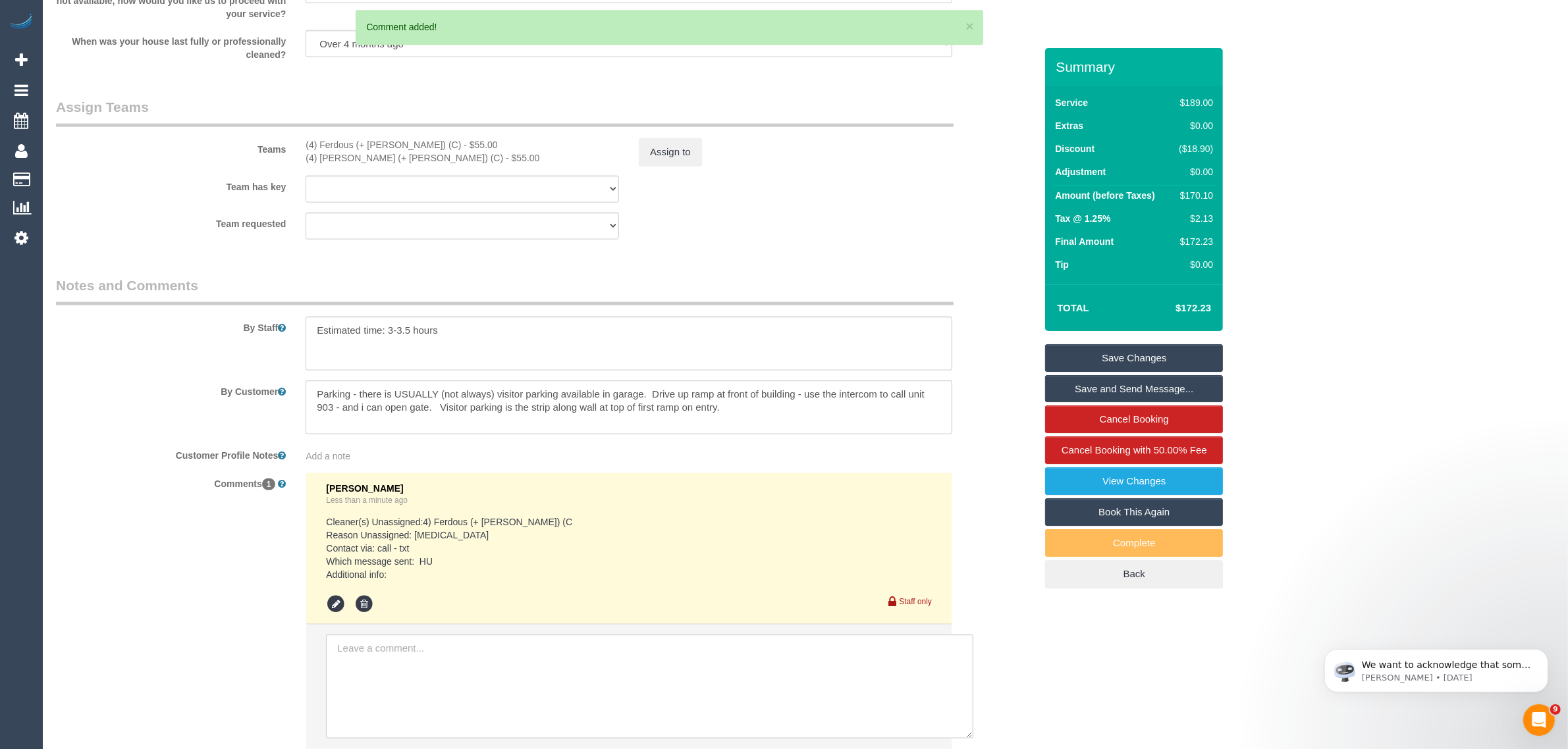
click at [662, 202] on div "Team has key (4) Ferdous (+ Forkan) (C) (4) Forkan (+ Ferdous) (C) (0) Office (…" at bounding box center [545, 189] width 999 height 27
click at [666, 156] on button "Assign to" at bounding box center [670, 152] width 63 height 27
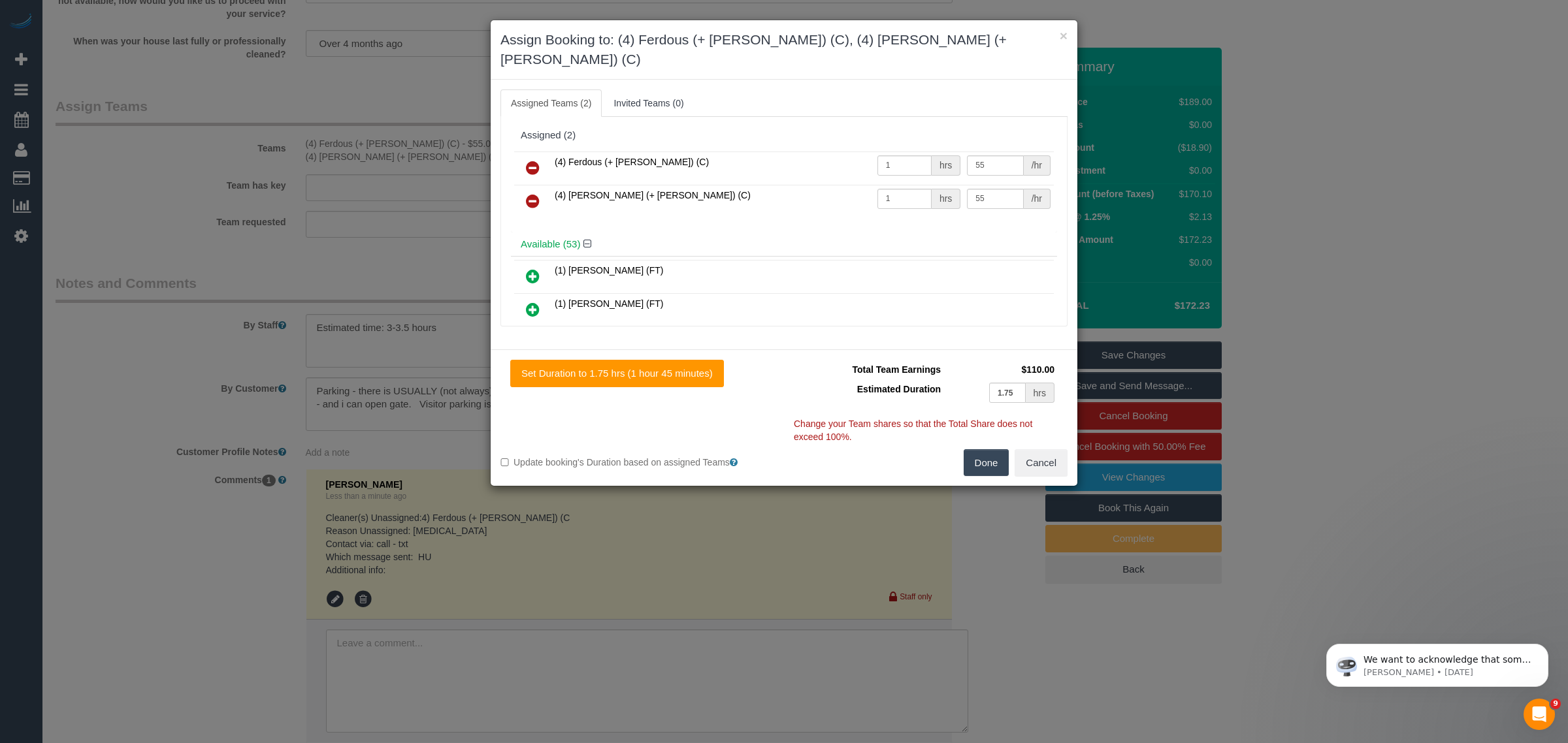
click at [207, 506] on div "× Assign Booking to: (4) Ferdous (+ Forkan) (C), (4) Forkan (+ Ferdous) (C) Ass…" at bounding box center [784, 371] width 1568 height 743
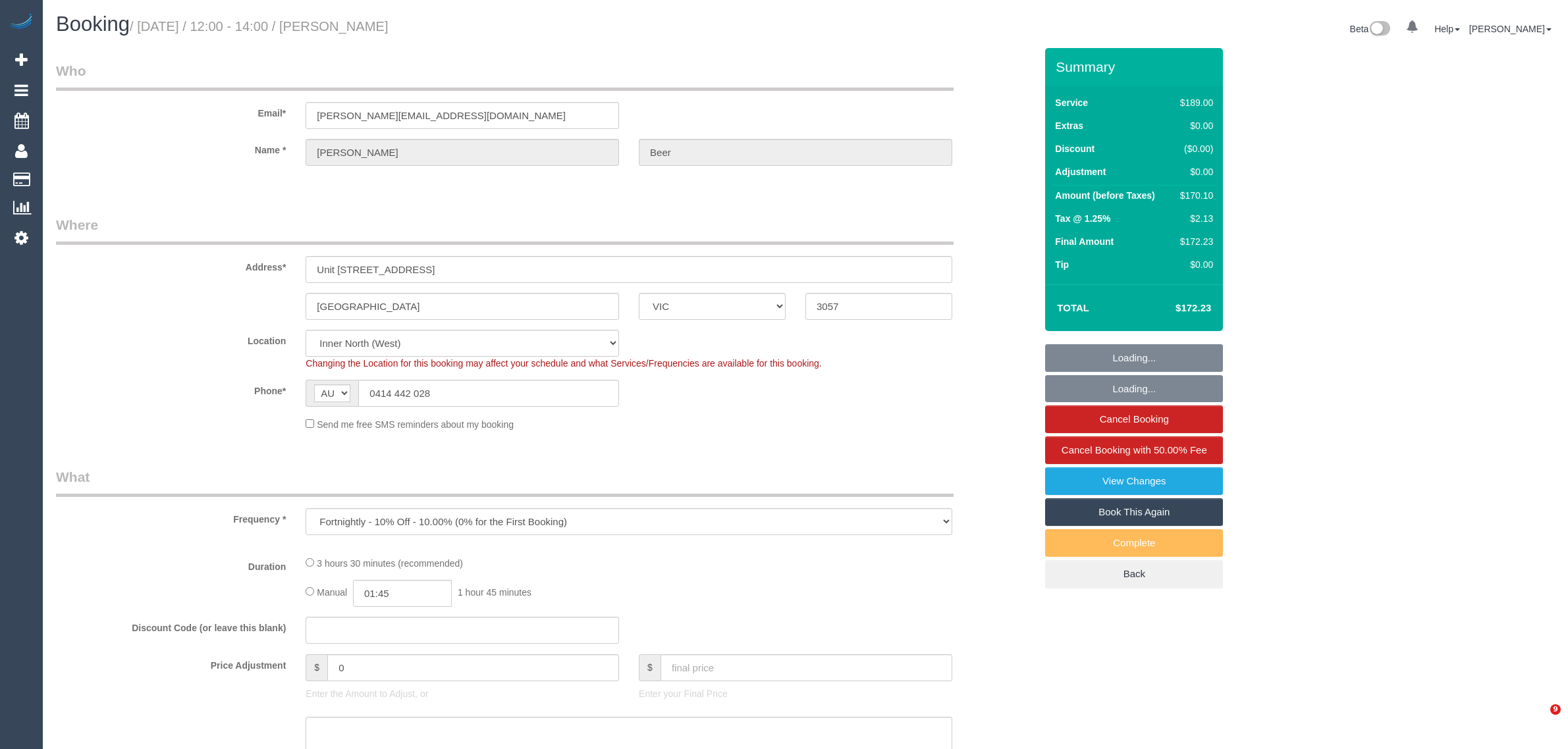
select select "VIC"
select select "number:28"
select select "number:14"
select select "number:21"
select select "number:22"
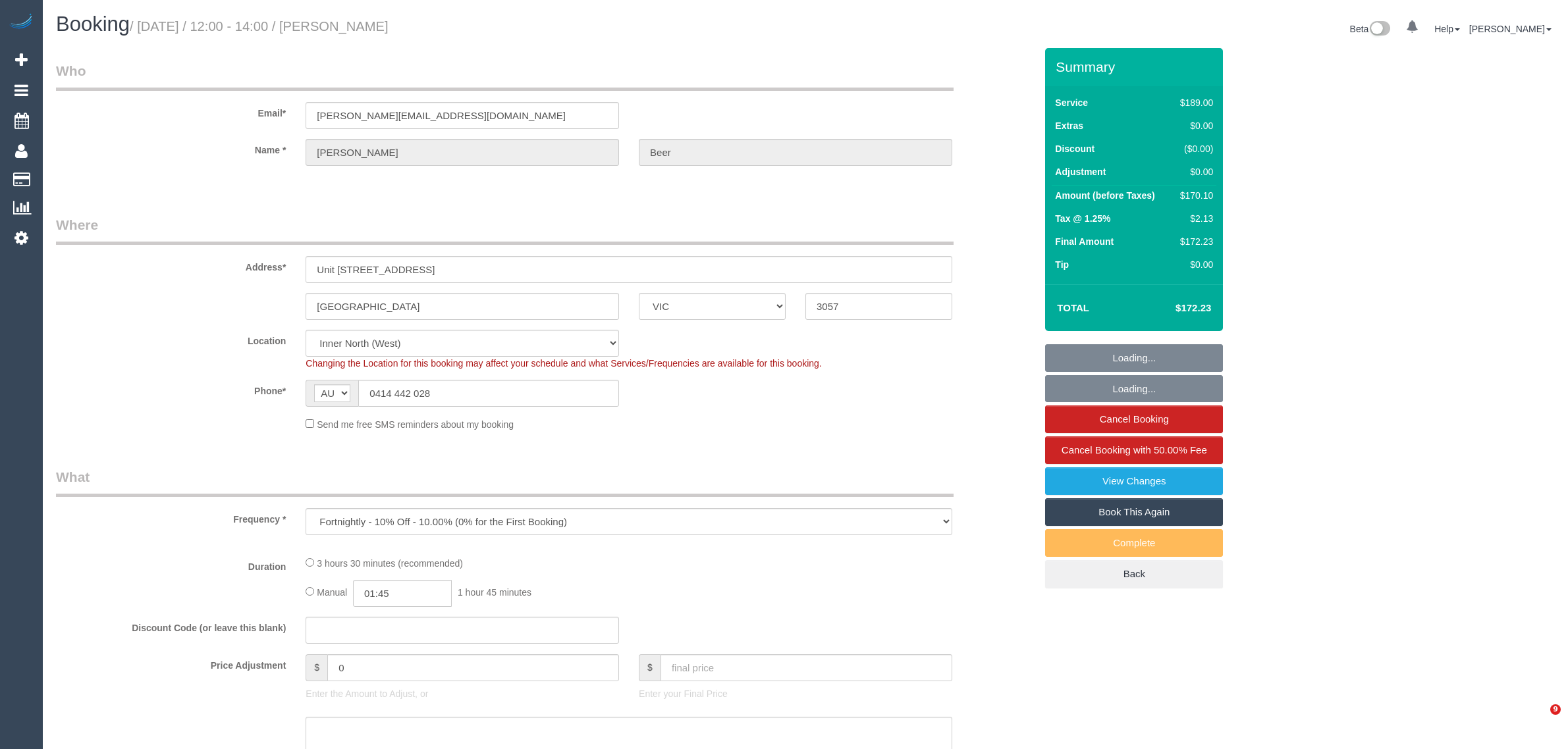
select select "number:34"
select select "number:26"
select select "object:698"
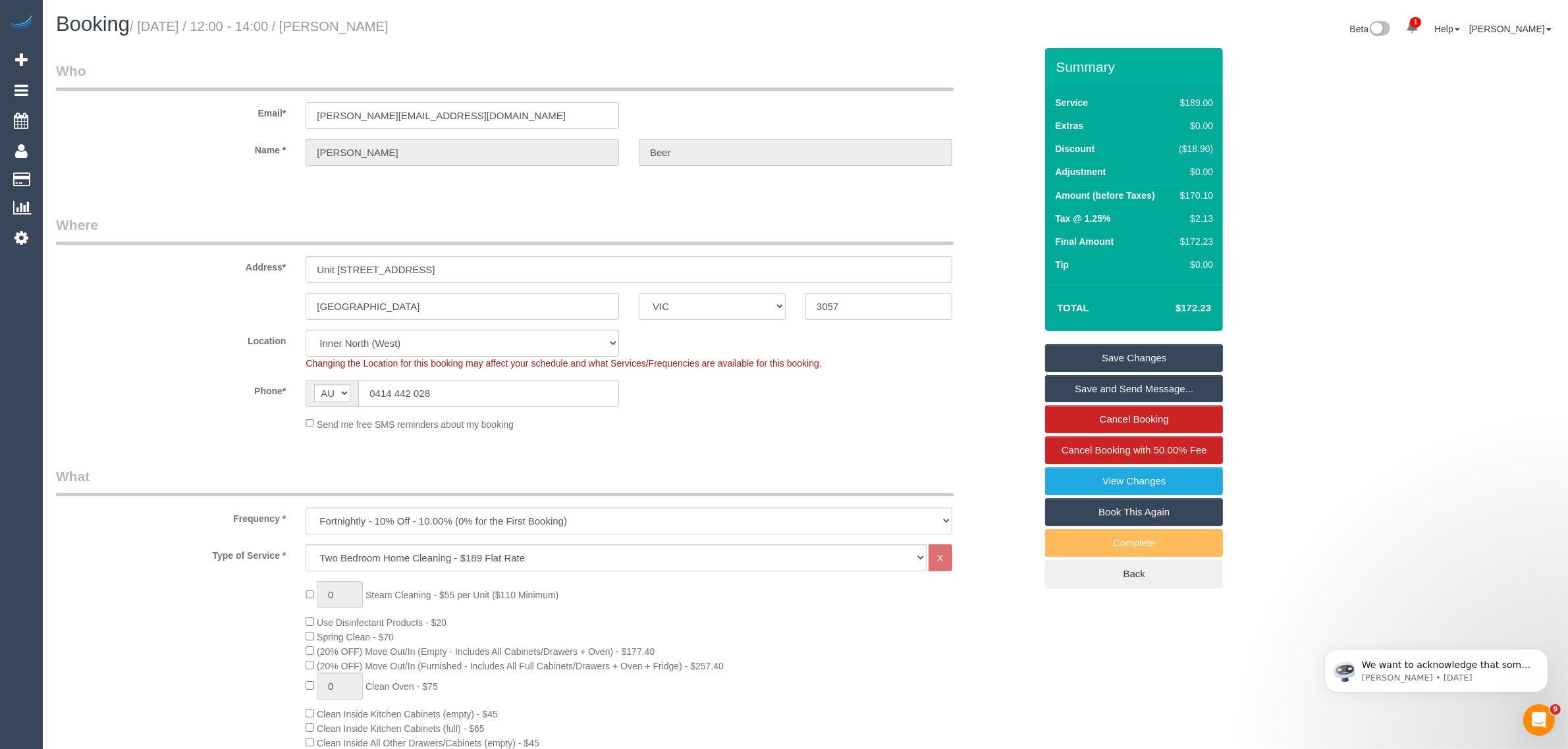
click at [512, 407] on sui-booking-location "Location Office City East (North) East (South) Inner East Inner North (East) In…" at bounding box center [545, 381] width 979 height 102
click at [532, 395] on input "0414 442 028" at bounding box center [488, 393] width 261 height 27
click at [533, 395] on input "0414 442 028" at bounding box center [488, 393] width 261 height 27
click at [768, 389] on div "Phone* AF AL DZ AD AO AI AQ AG AR AM AW AU AT AZ BS BH BD BB BY BE BZ BJ BM BT …" at bounding box center [545, 393] width 999 height 27
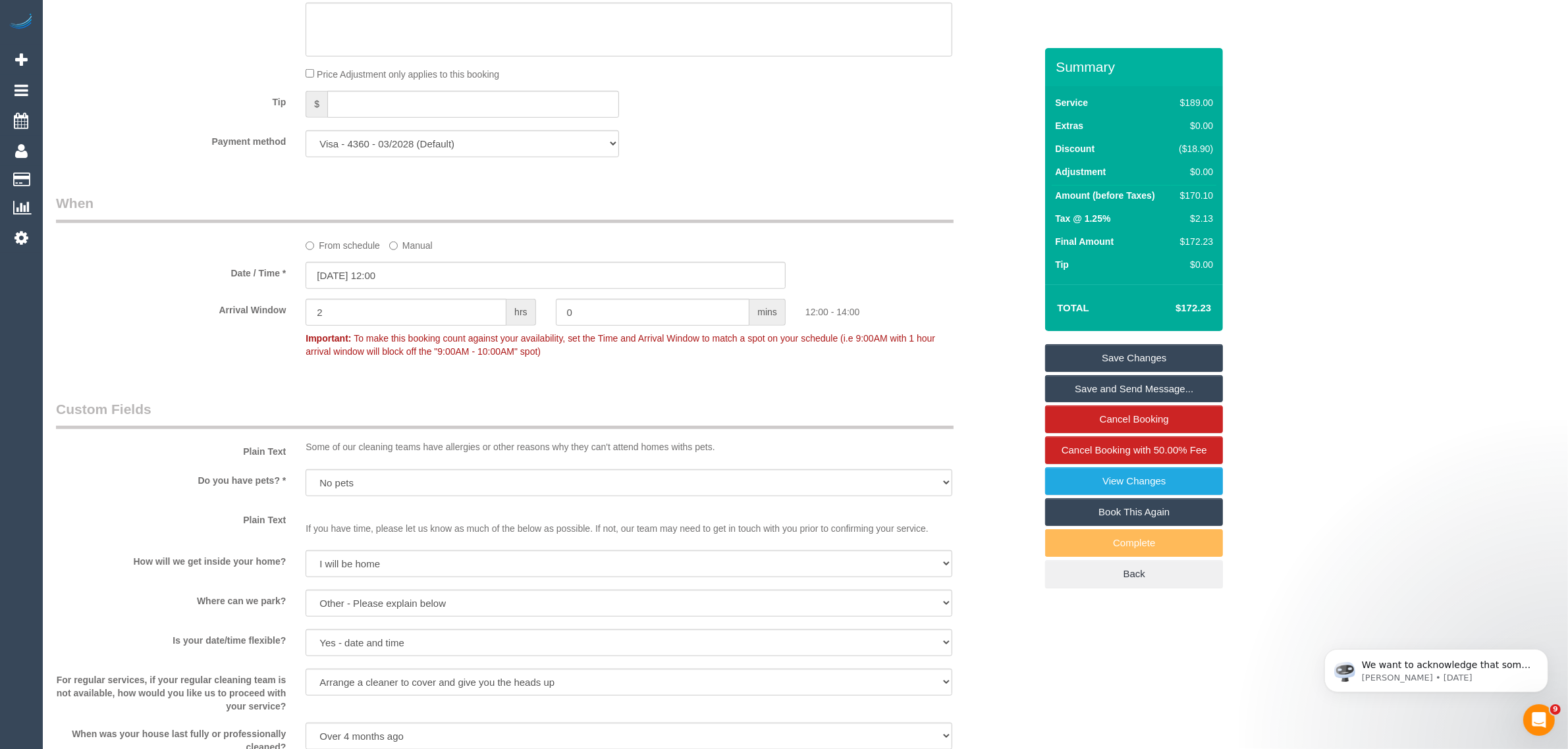
scroll to position [1154, 0]
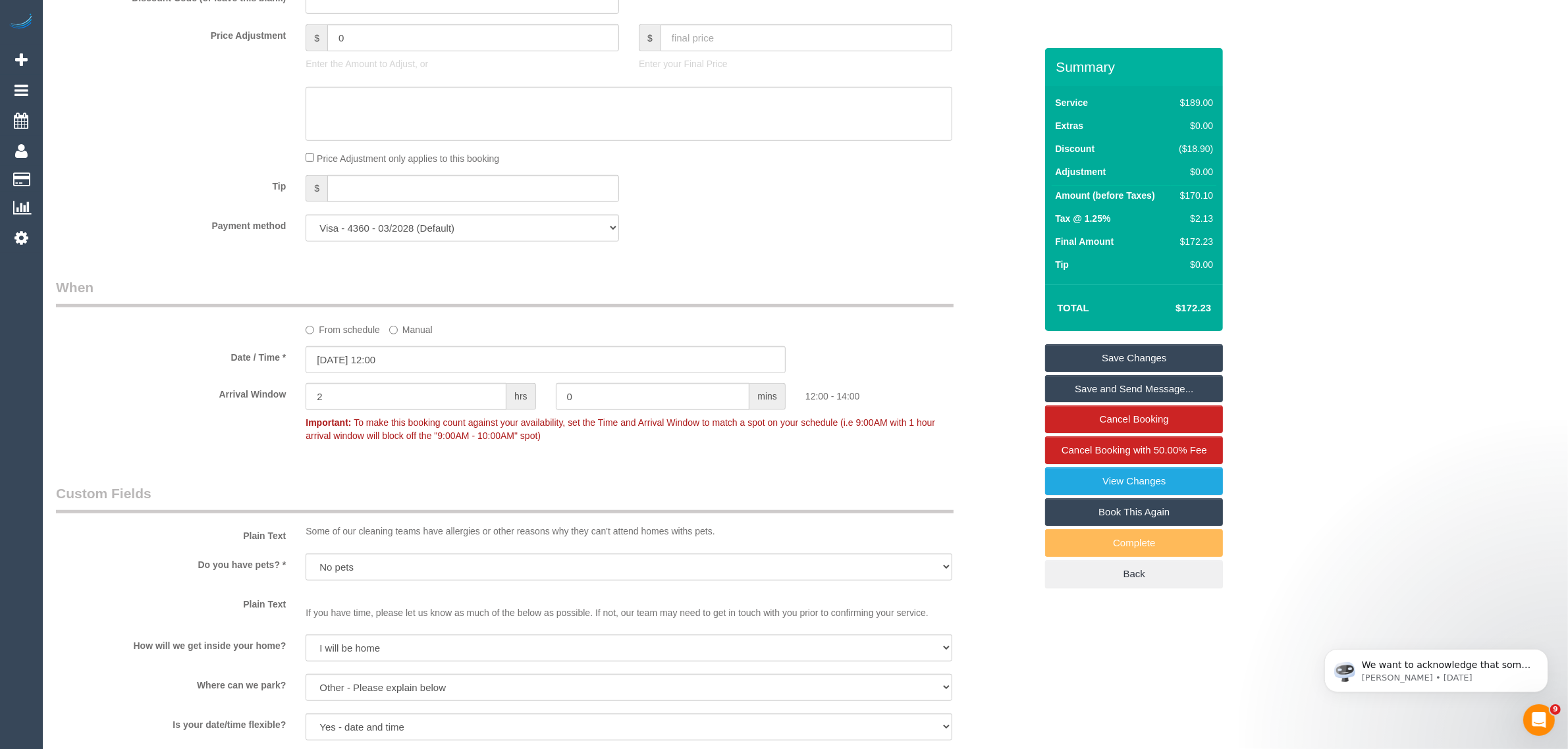
click at [879, 259] on div "Who Email* steve@beschdah.com Name * Stephen Beer Where Address* Unit 903, 330 …" at bounding box center [545, 127] width 999 height 2466
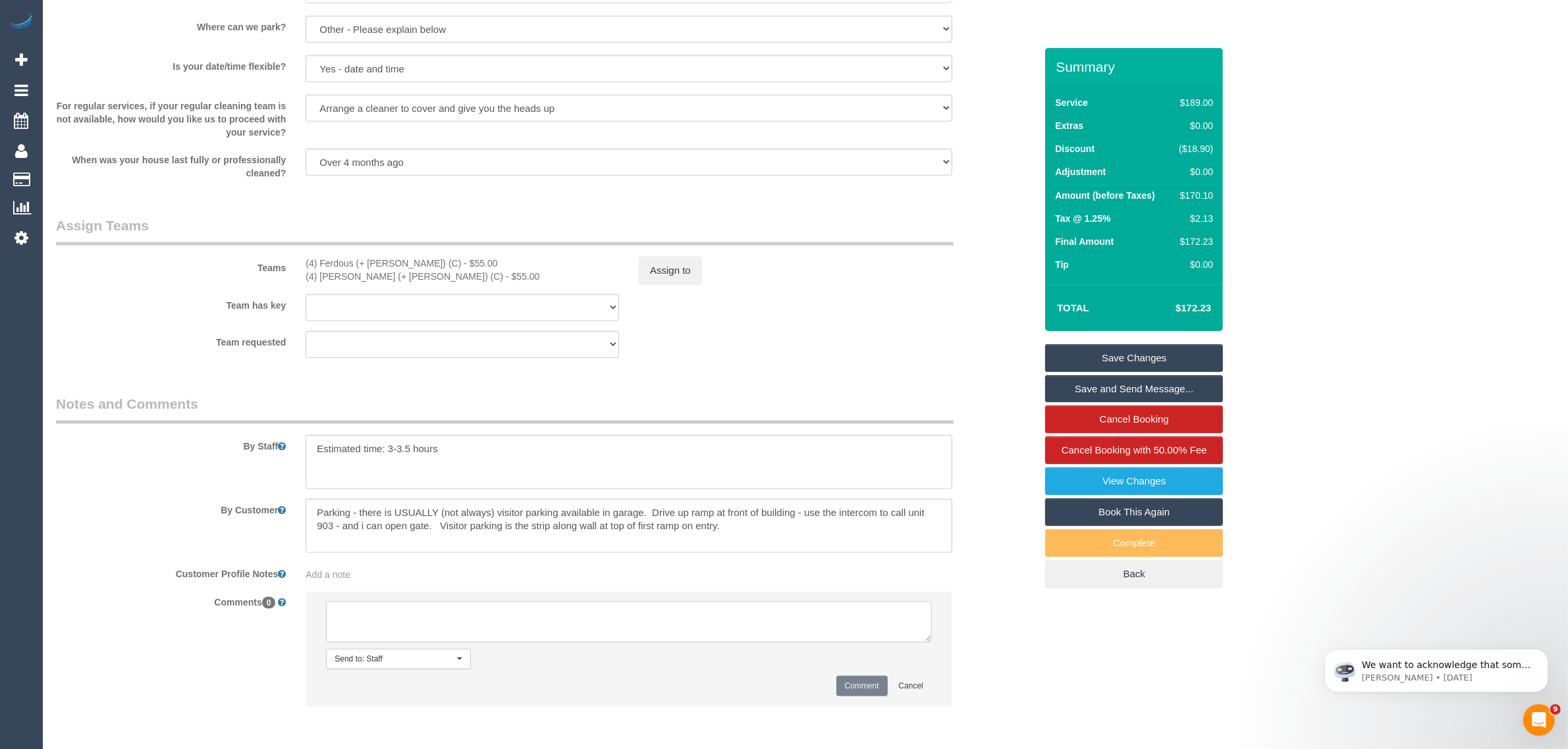
click at [636, 627] on textarea at bounding box center [628, 622] width 606 height 41
paste textarea "Cleaner(s) Unassigned: Reason Unassigned: Contact via: Which message sent: Addi…"
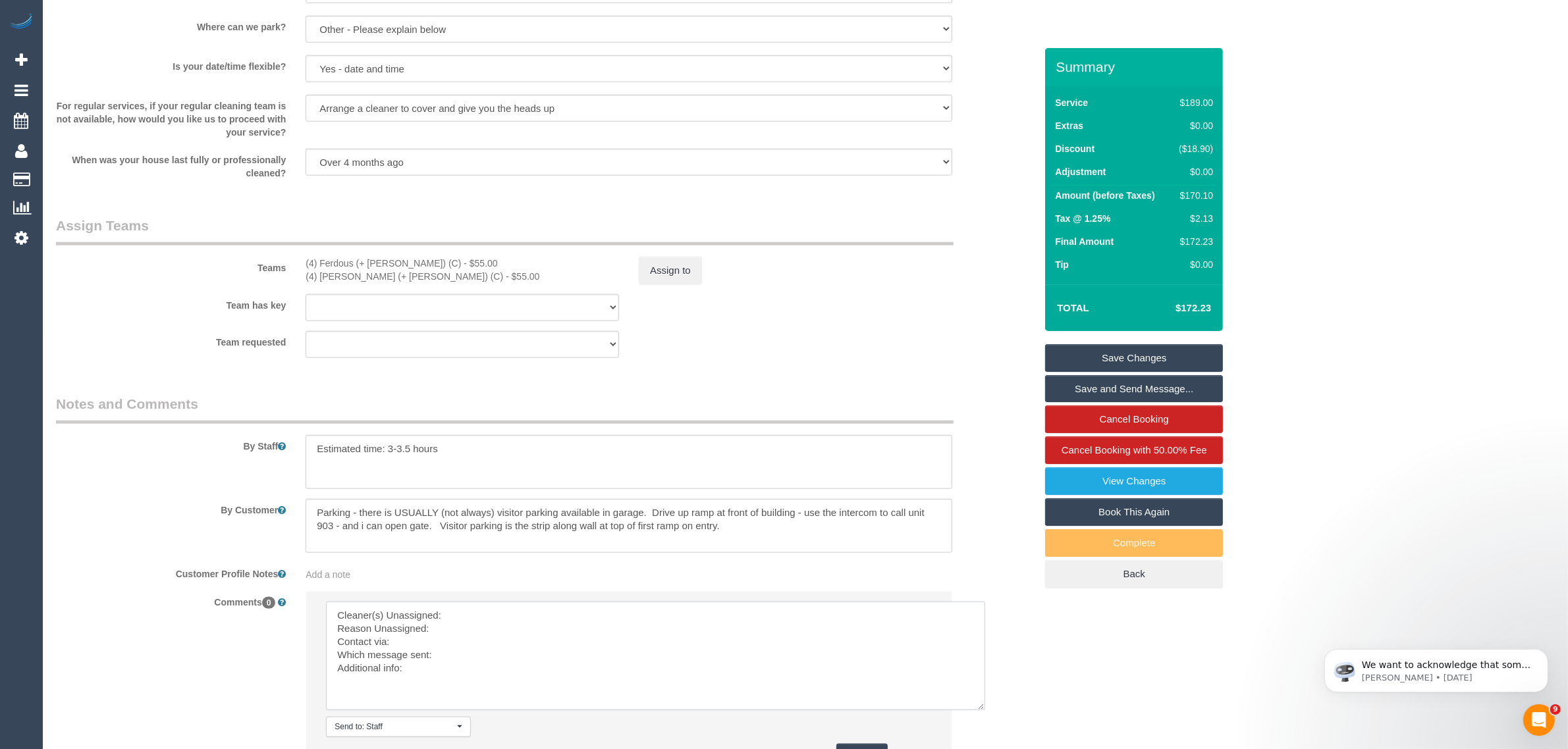
scroll to position [0, 0]
drag, startPoint x: 924, startPoint y: 637, endPoint x: 982, endPoint y: 709, distance: 92.5
click at [982, 709] on textarea at bounding box center [655, 655] width 659 height 109
click at [788, 619] on textarea at bounding box center [657, 658] width 663 height 113
click at [315, 260] on div "(4) Ferdous (+ [PERSON_NAME]) (C) - $55.00" at bounding box center [462, 263] width 314 height 13
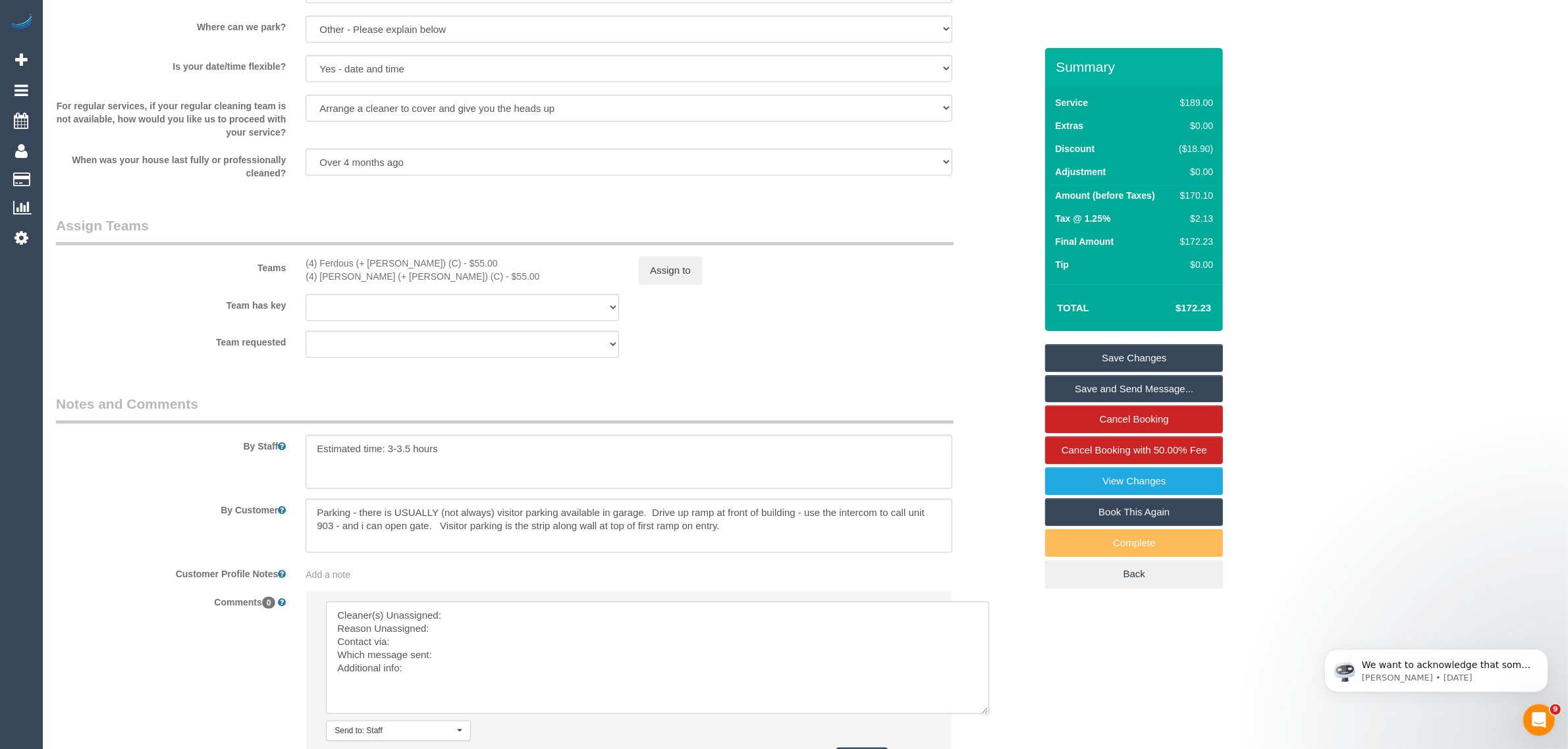
drag, startPoint x: 294, startPoint y: 268, endPoint x: 402, endPoint y: 262, distance: 108.2
click at [402, 262] on div "Teams (4) Ferdous (+ Forkan) (C) - $55.00 (4) Forkan (+ Ferdous) (C) - $55.00 A…" at bounding box center [545, 250] width 999 height 69
copy div "(4) Ferdous (+ Forkan)"
click at [501, 605] on textarea at bounding box center [657, 658] width 663 height 113
paste textarea "(4) Ferdous (+ Forkan)"
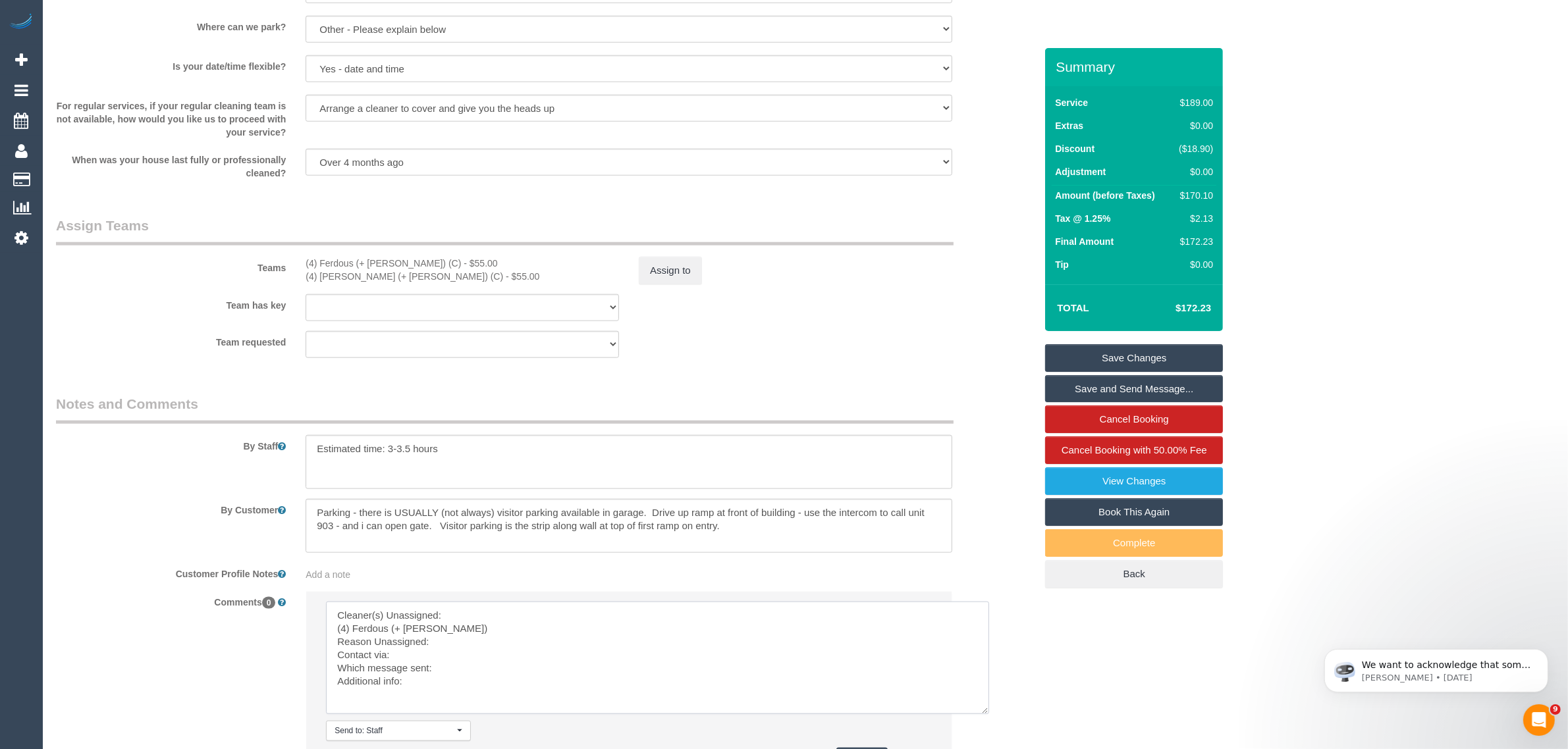
click at [337, 634] on textarea at bounding box center [657, 658] width 663 height 113
click at [452, 624] on textarea at bounding box center [657, 658] width 663 height 113
click at [498, 662] on textarea at bounding box center [657, 658] width 663 height 113
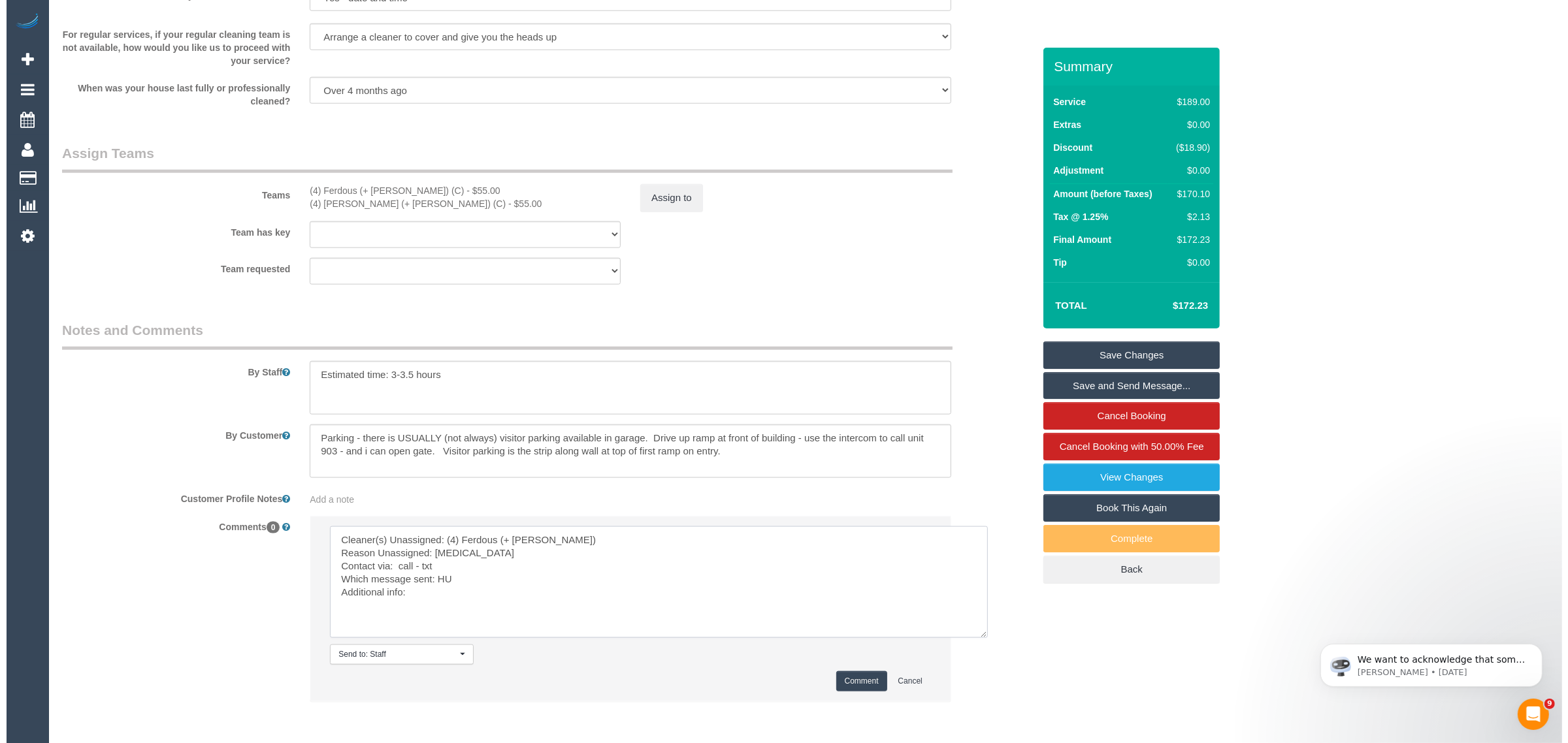
scroll to position [1923, 0]
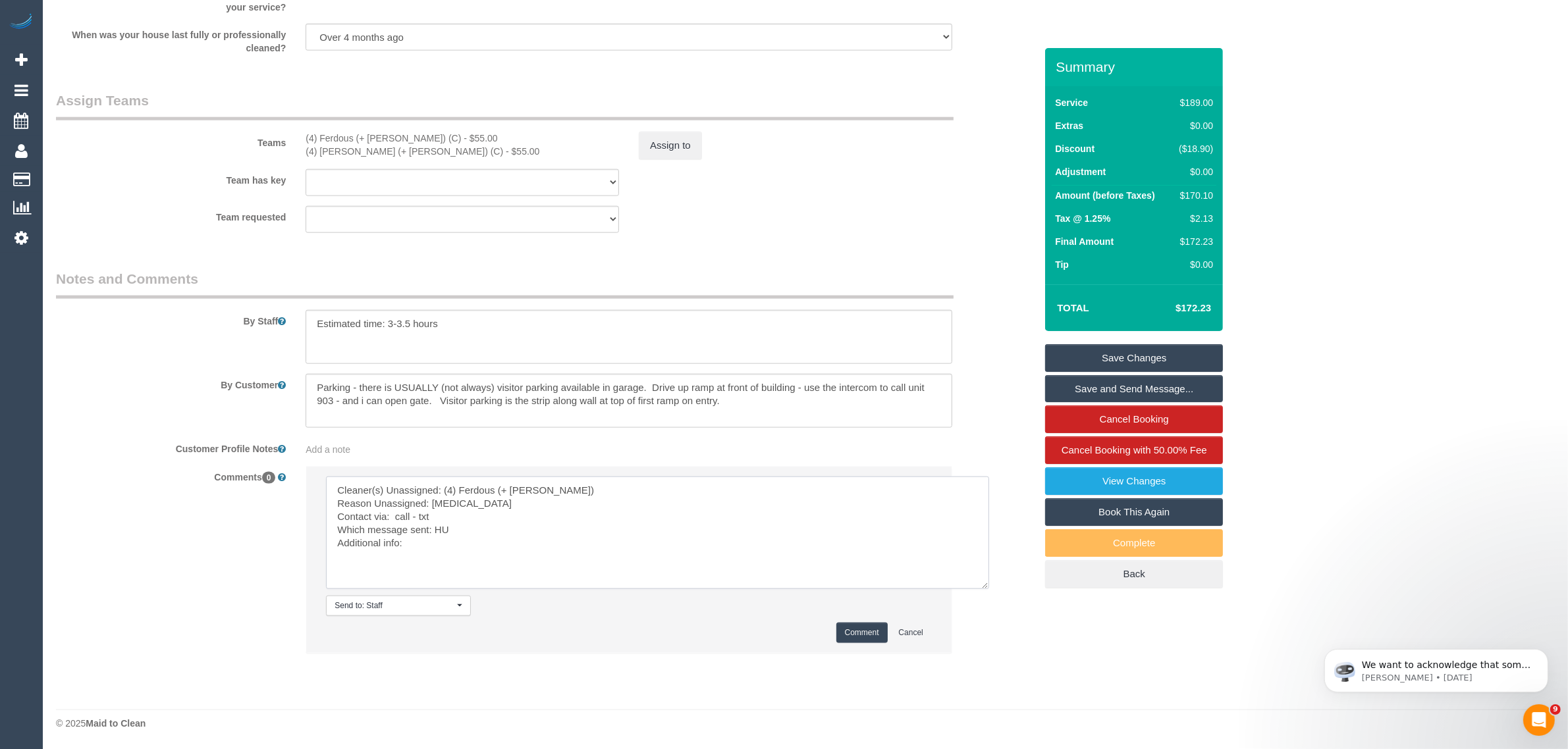
type textarea "Cleaner(s) Unassigned: (4) Ferdous (+ Forkan) Reason Unassigned: neck pain Cont…"
click at [850, 627] on button "Comment" at bounding box center [862, 632] width 52 height 20
click at [690, 113] on legend "Assign Teams" at bounding box center [504, 106] width 898 height 30
click at [649, 135] on button "Assign to" at bounding box center [670, 145] width 63 height 27
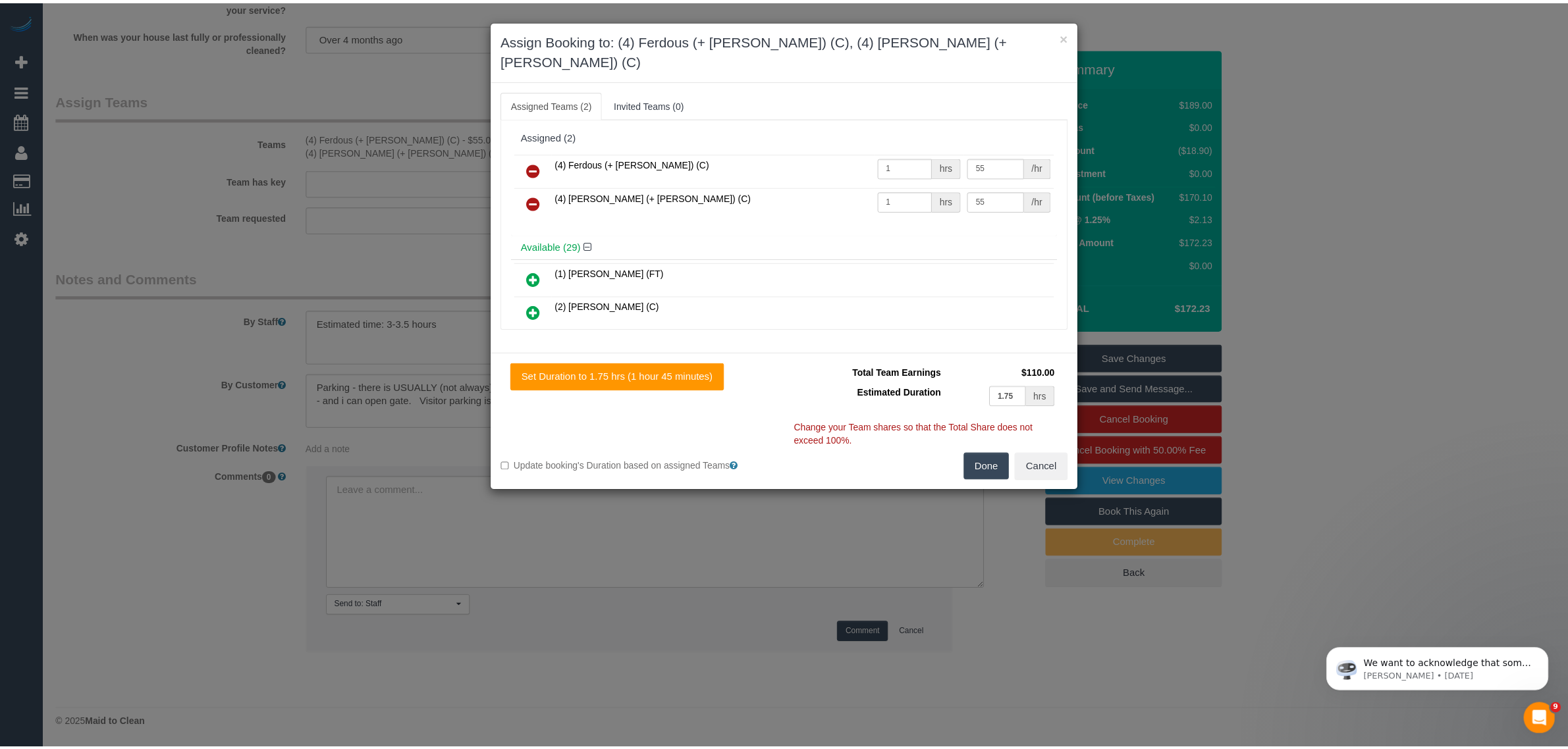
scroll to position [1883, 0]
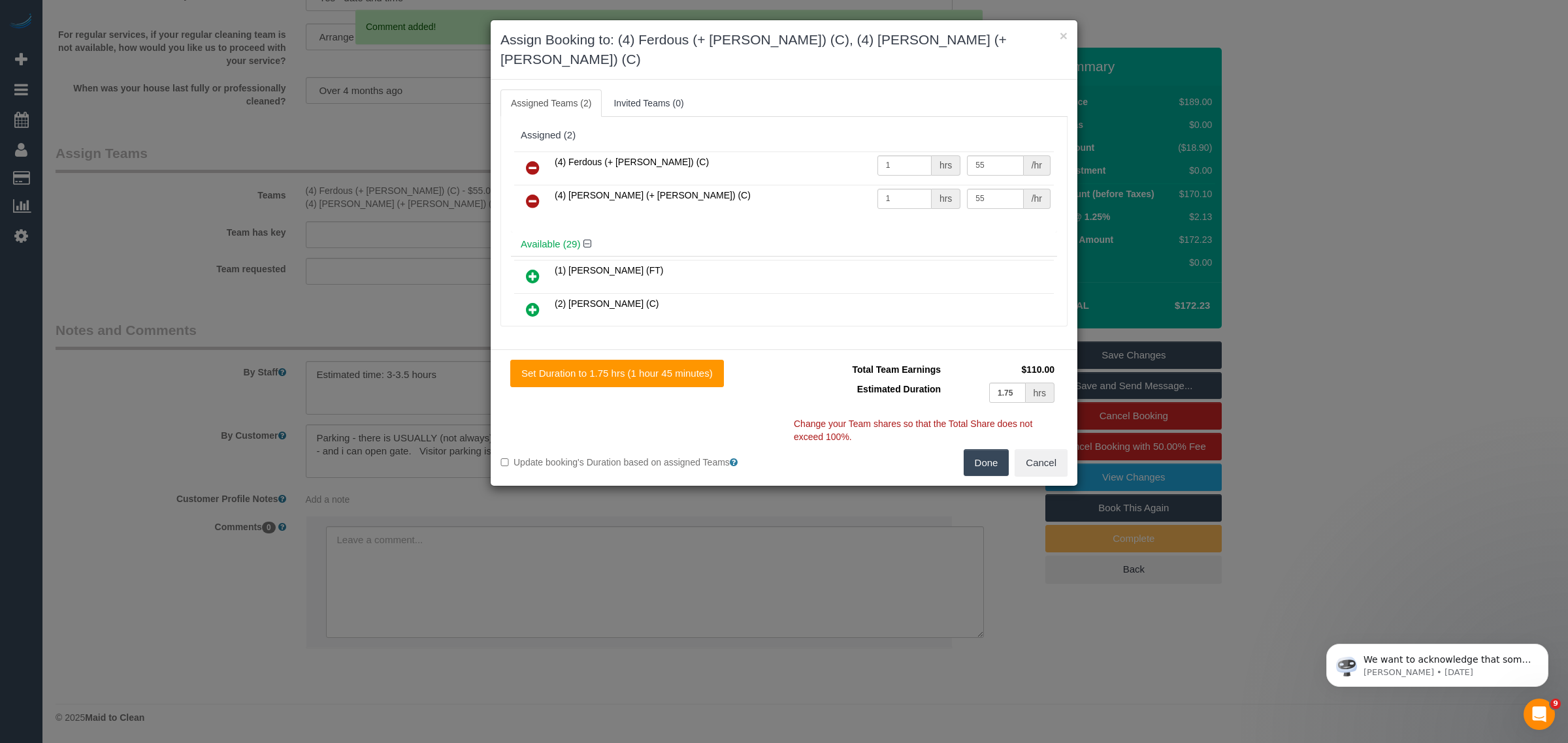
click at [539, 160] on icon at bounding box center [532, 168] width 14 height 16
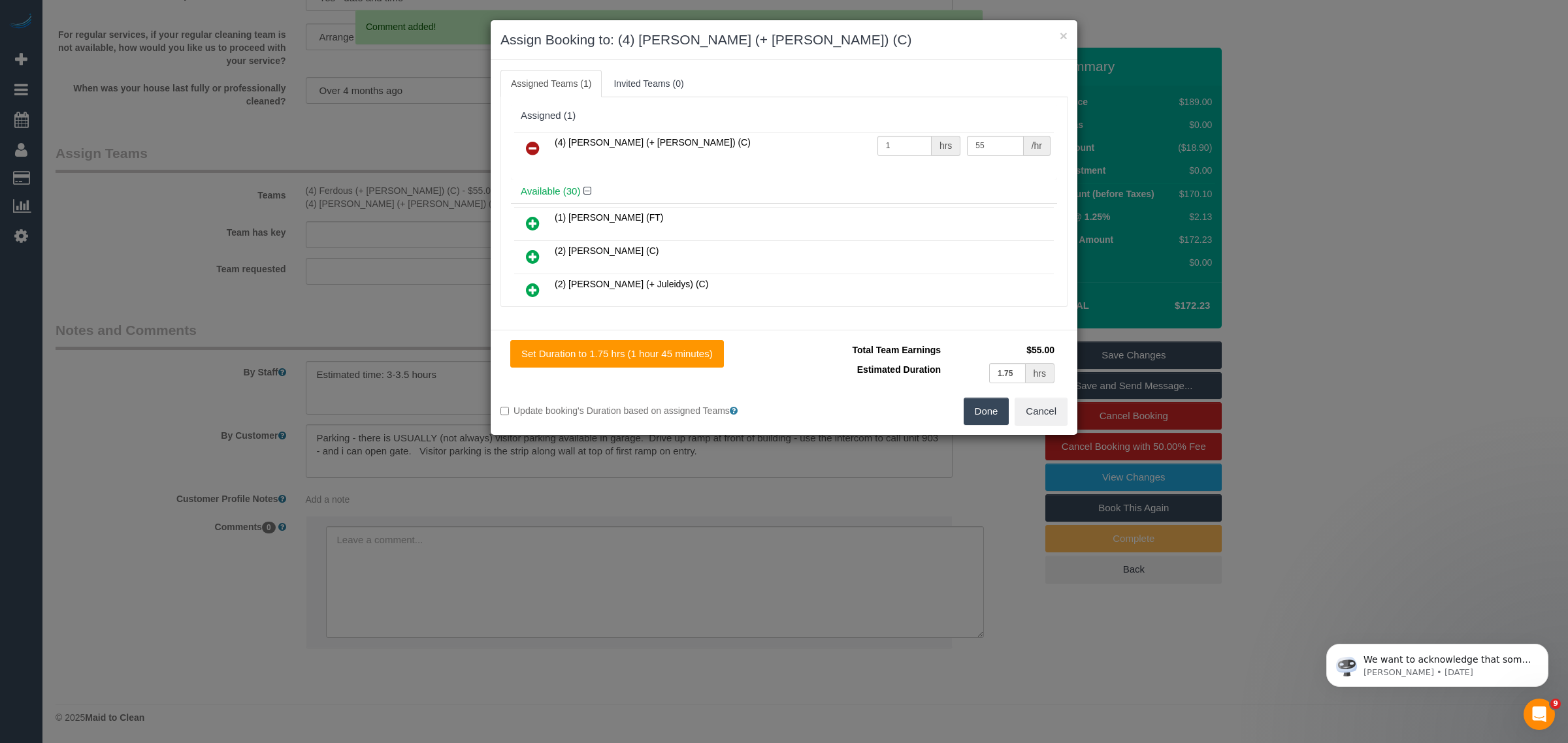
click at [539, 147] on icon at bounding box center [532, 149] width 14 height 16
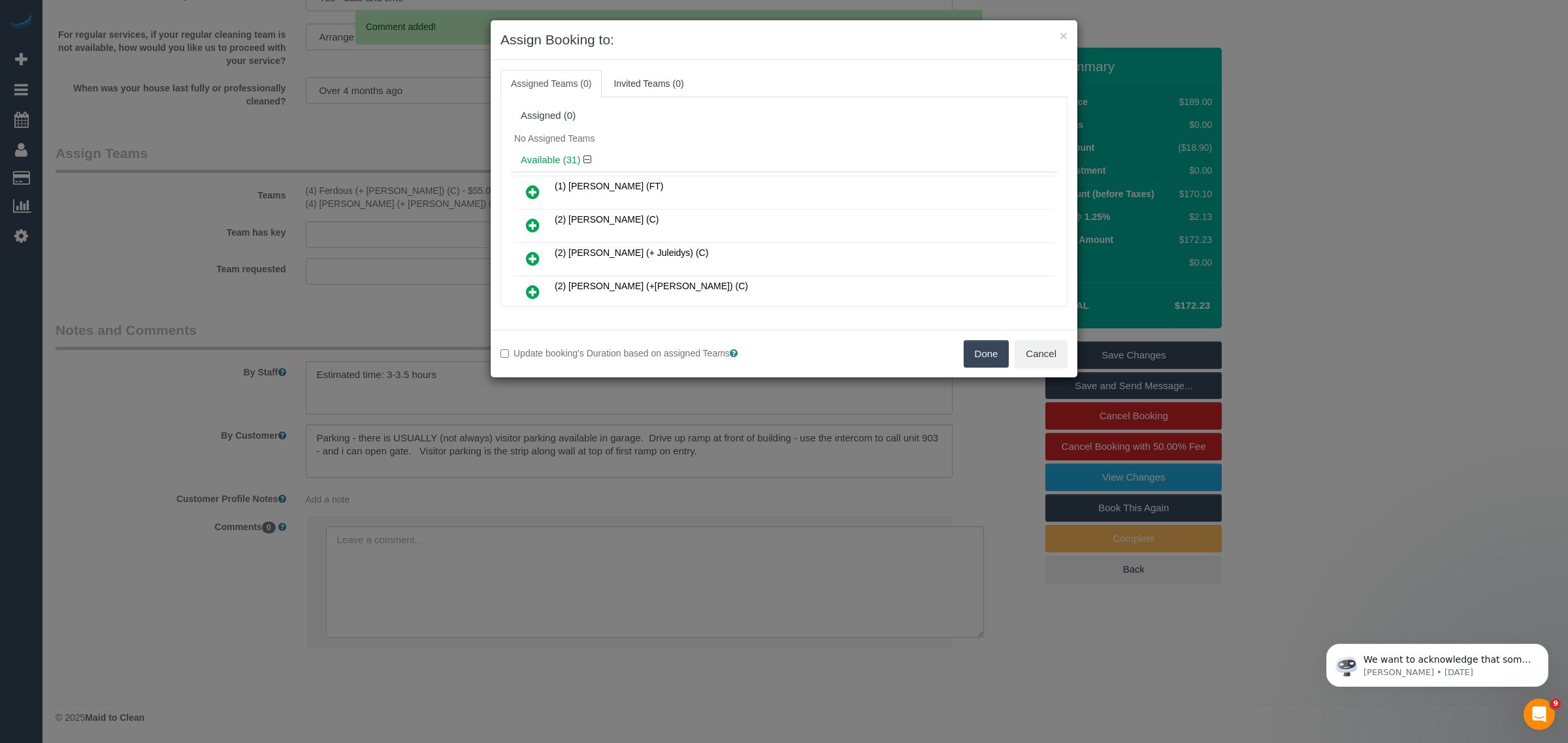
click at [985, 358] on button "Done" at bounding box center [986, 354] width 46 height 27
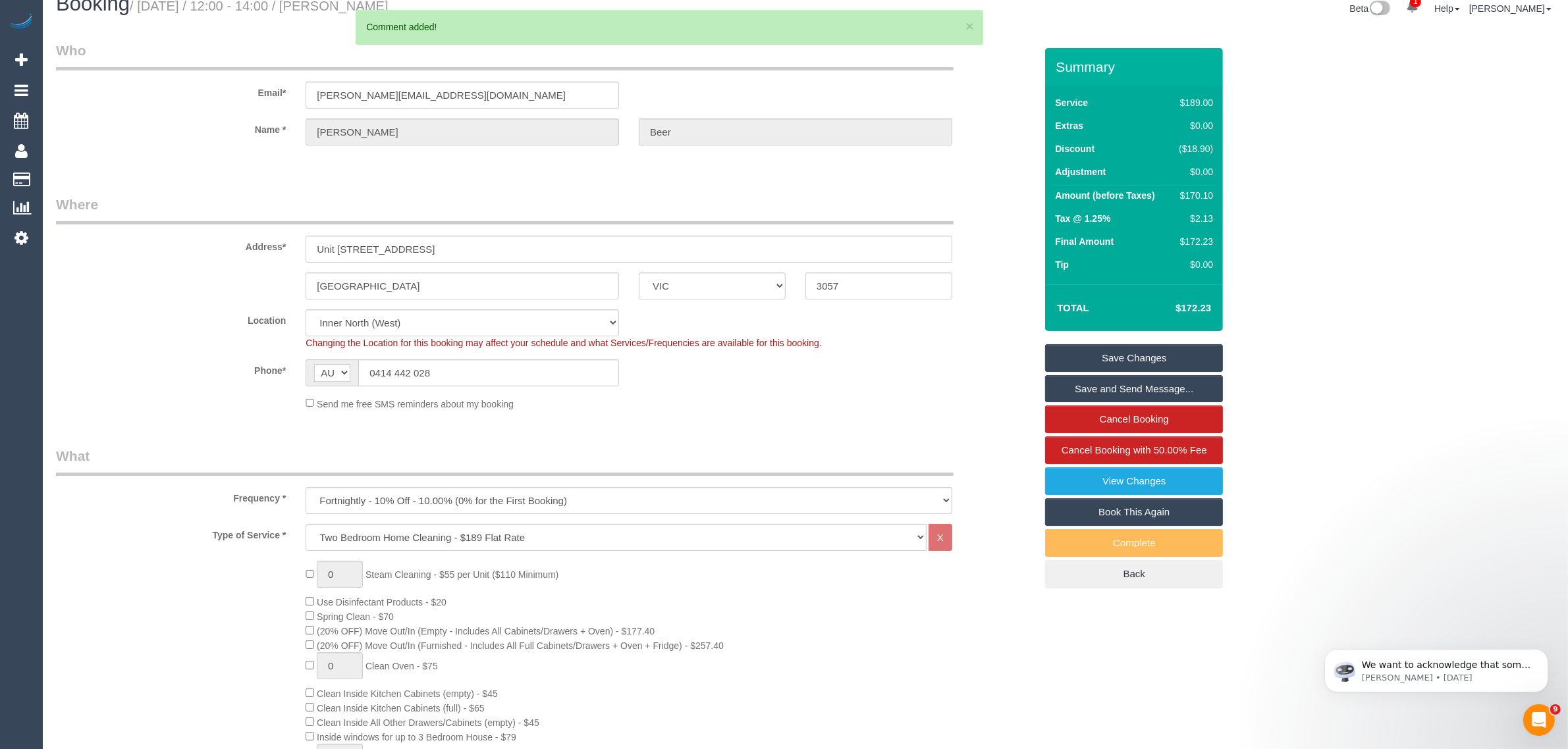
scroll to position [0, 0]
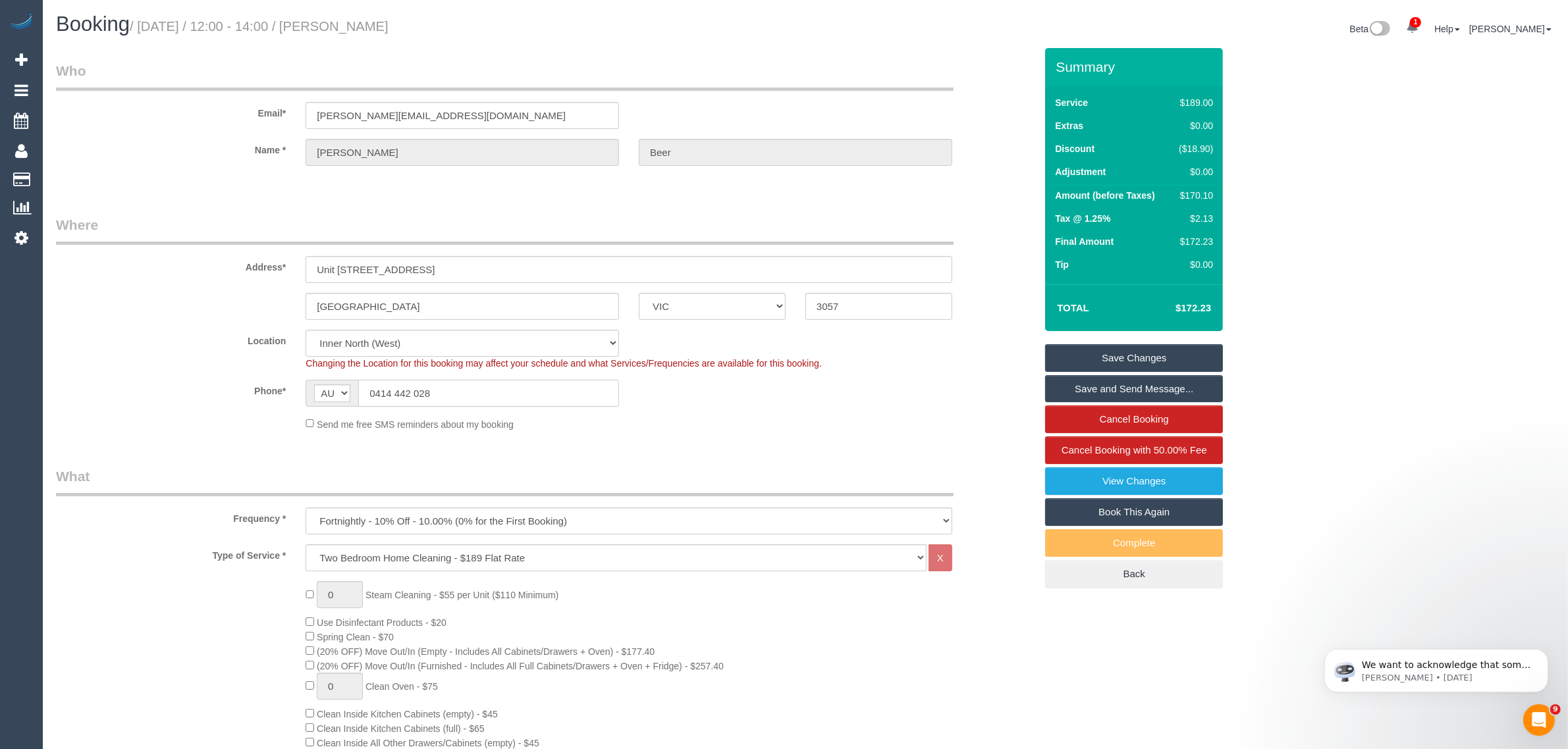
click at [521, 389] on input "0414 442 028" at bounding box center [488, 393] width 261 height 27
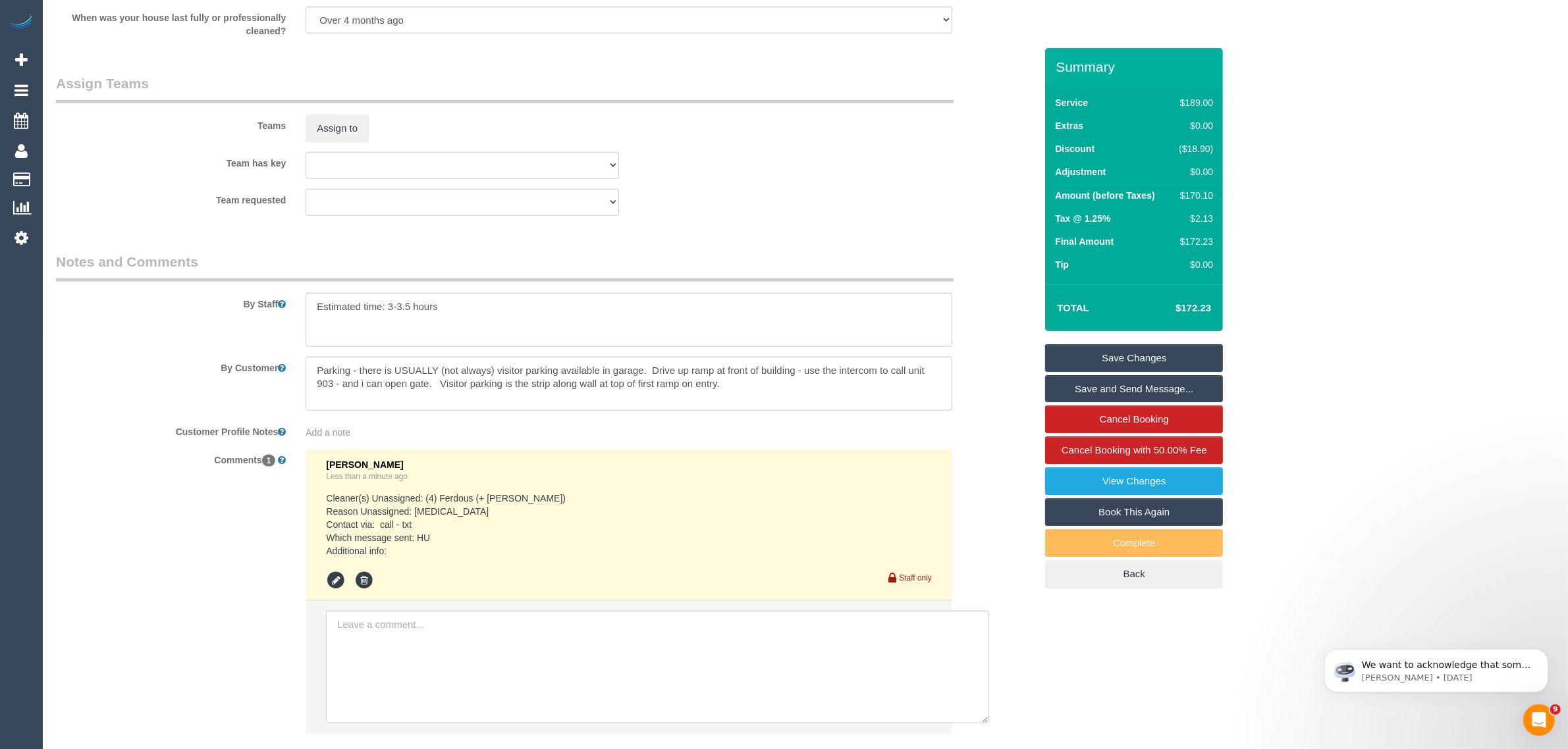
scroll to position [1975, 0]
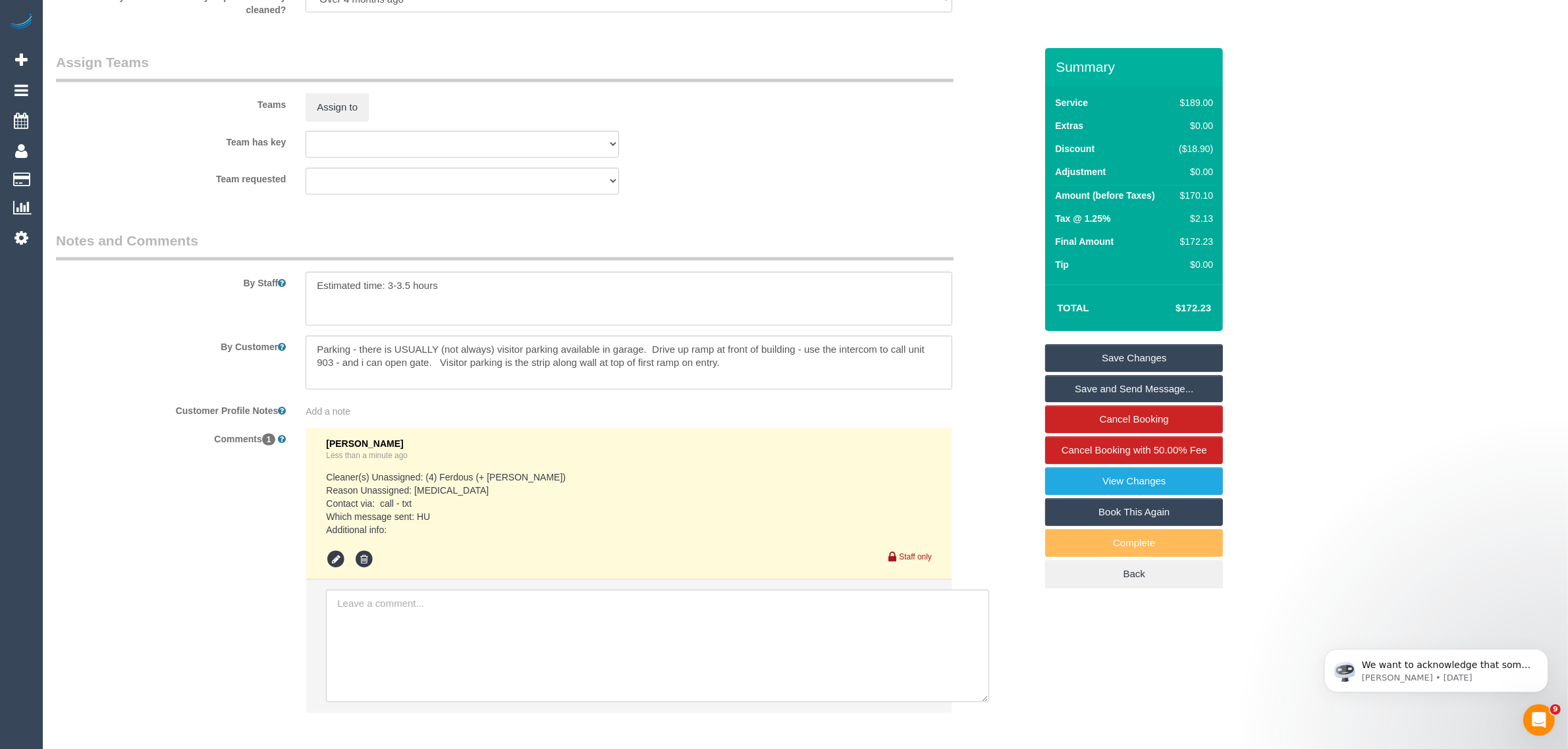
click at [1133, 356] on link "Save Changes" at bounding box center [1134, 358] width 177 height 27
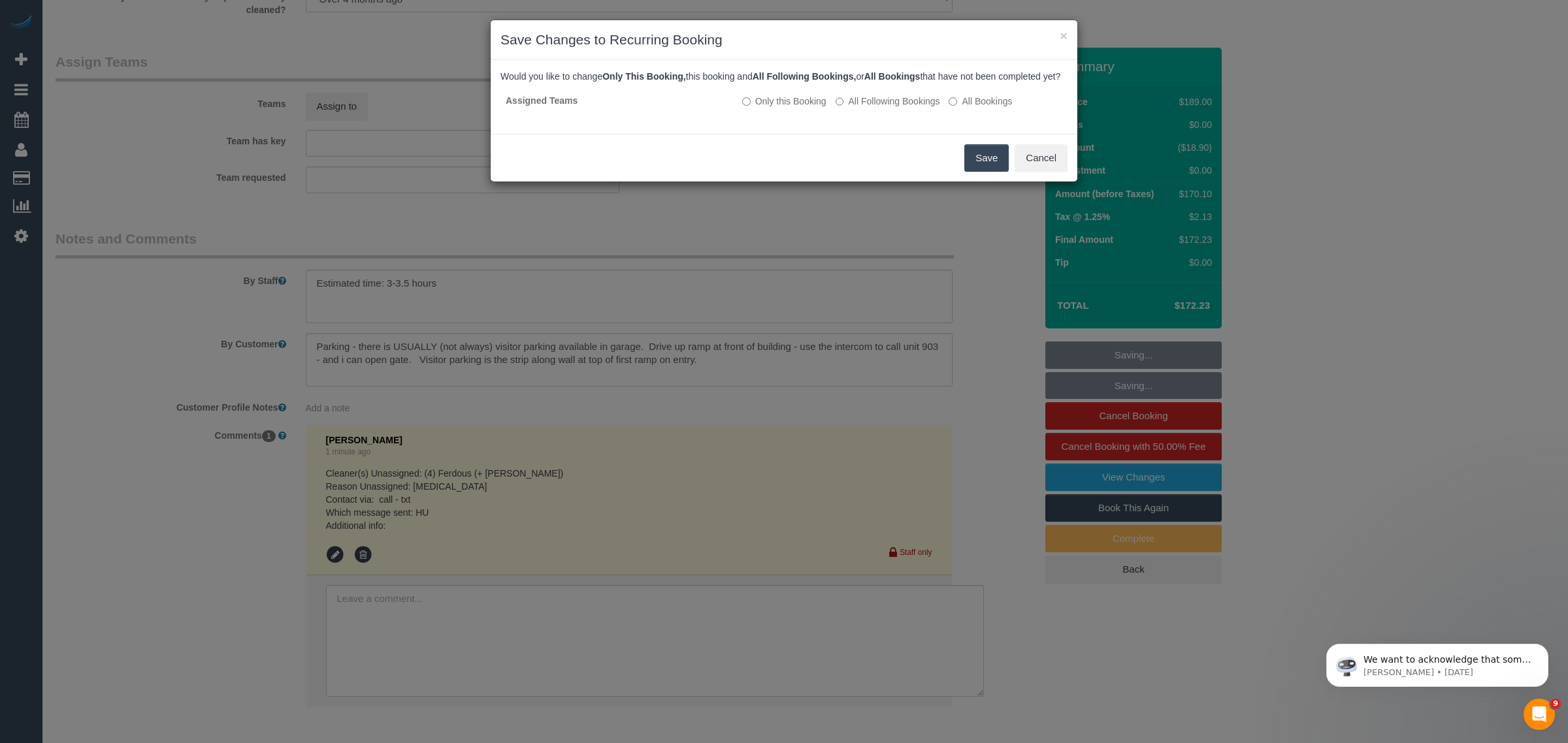
click at [912, 205] on div "× Save Changes to Recurring Booking Would you like to change Only This Booking,…" at bounding box center [784, 371] width 1568 height 743
click at [984, 164] on button "Save" at bounding box center [986, 158] width 45 height 27
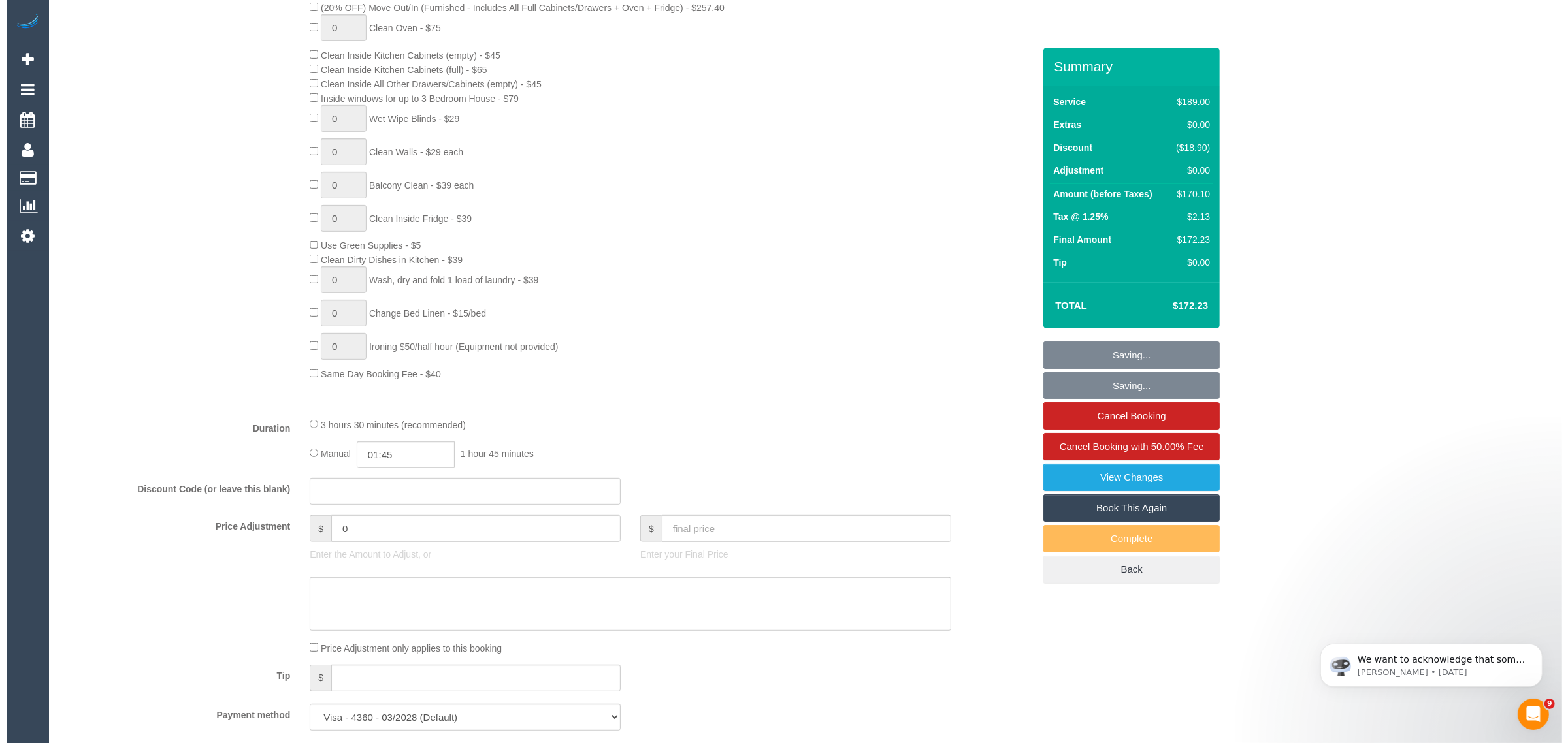
scroll to position [0, 0]
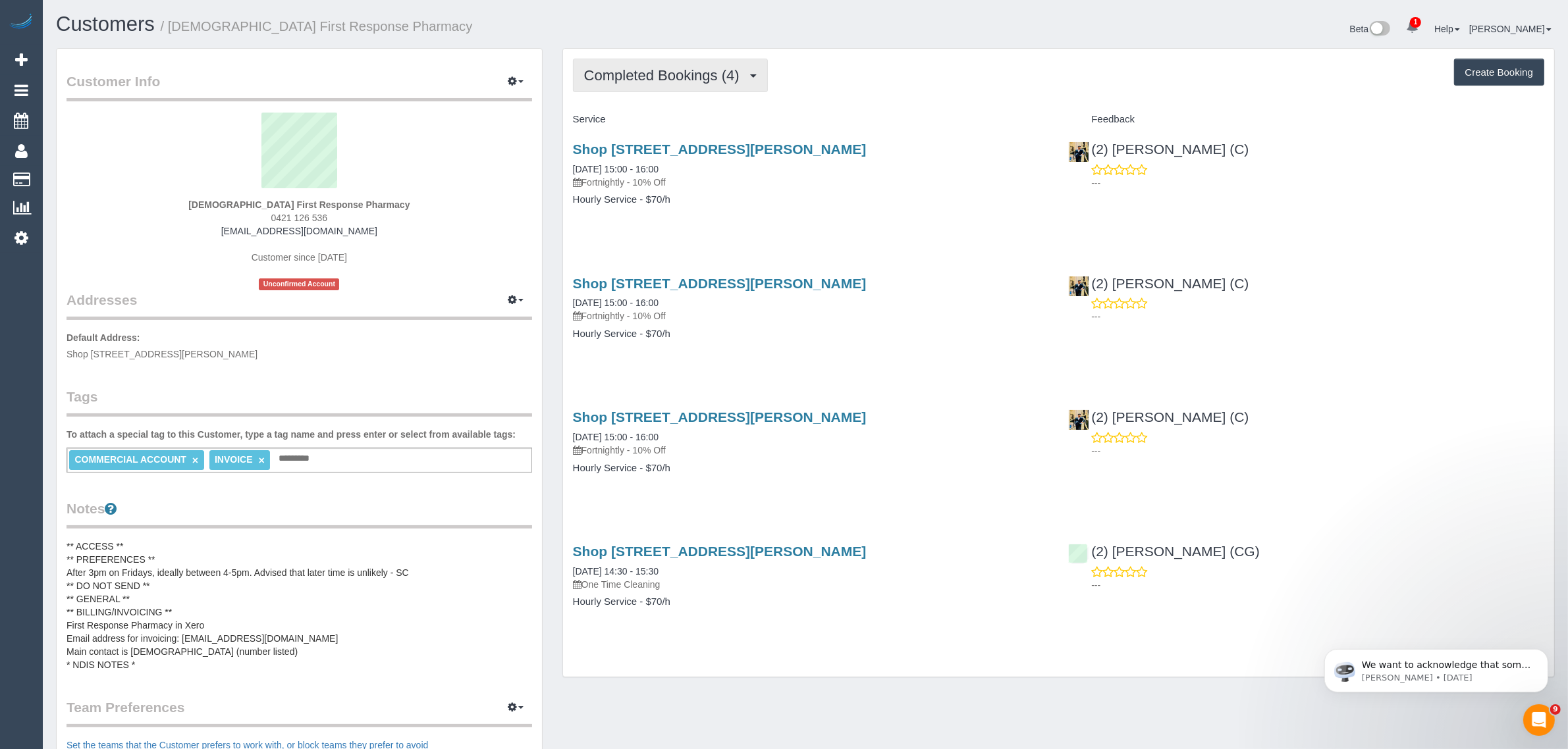
click at [709, 64] on button "Completed Bookings (4)" at bounding box center [670, 76] width 195 height 34
click at [640, 124] on link "Upcoming Bookings (12)" at bounding box center [643, 123] width 139 height 17
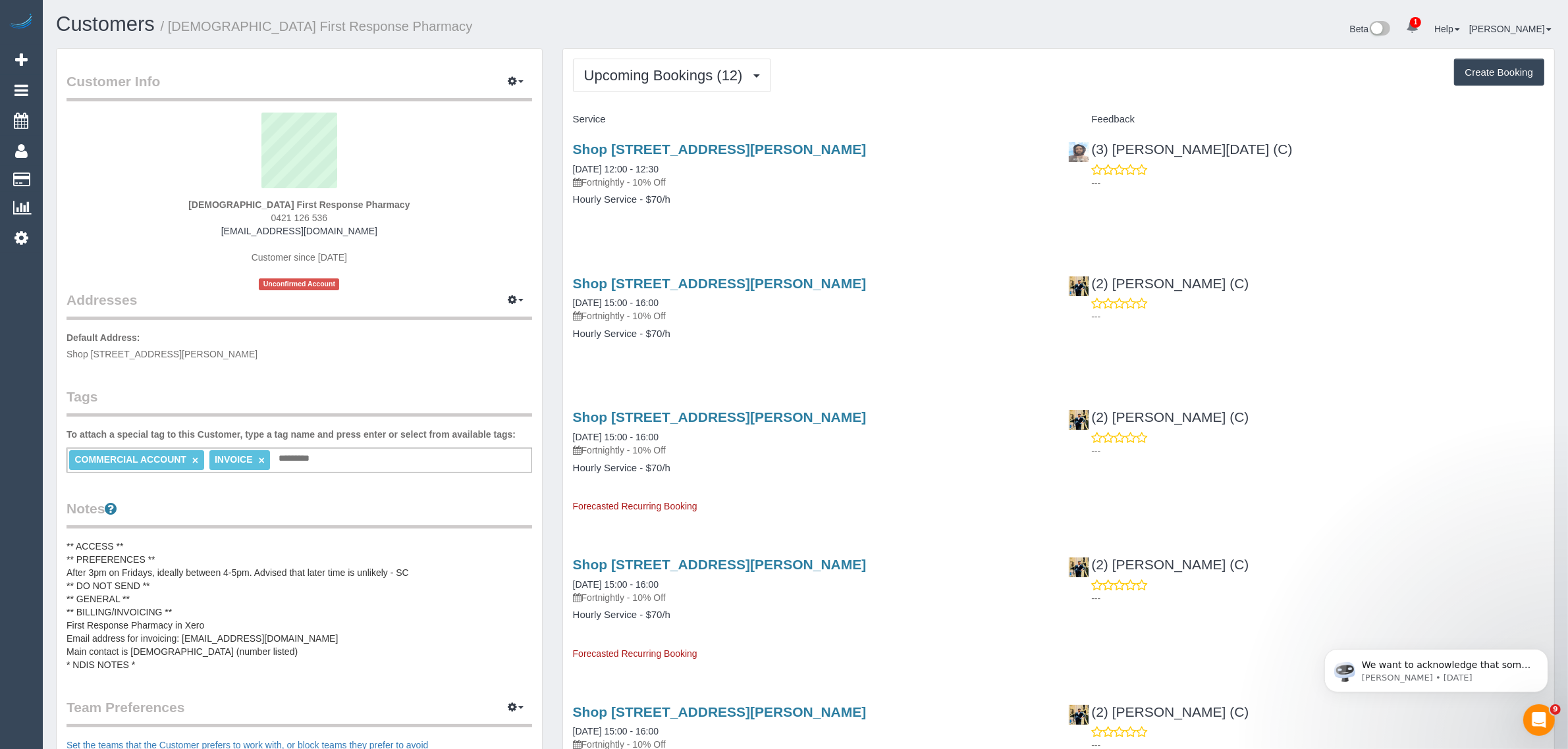
click at [290, 221] on span "0421 126 536" at bounding box center [299, 218] width 56 height 10
copy div "0421 126 536"
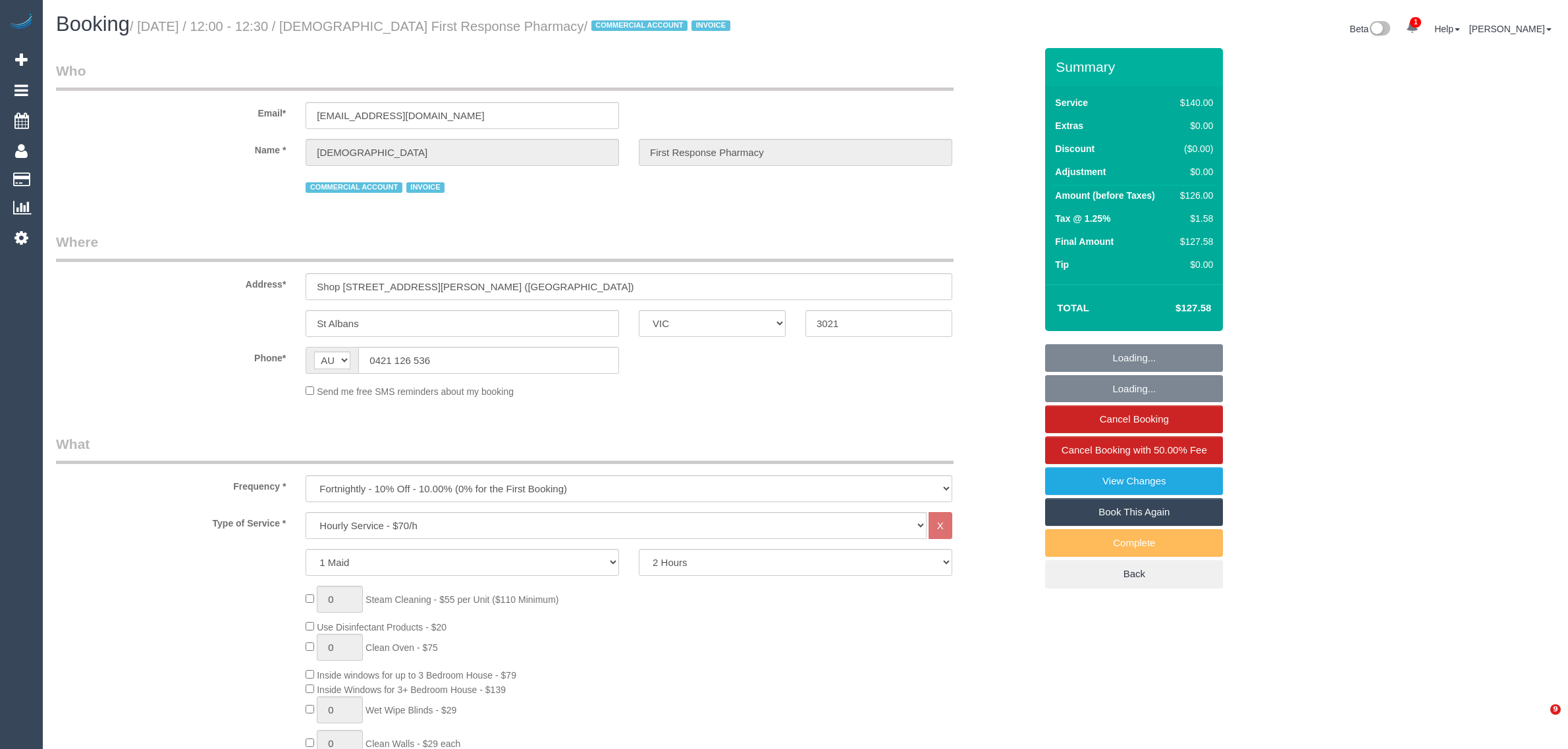
select select "VIC"
select select "number:28"
select select "number:14"
select select "number:19"
select select "number:25"
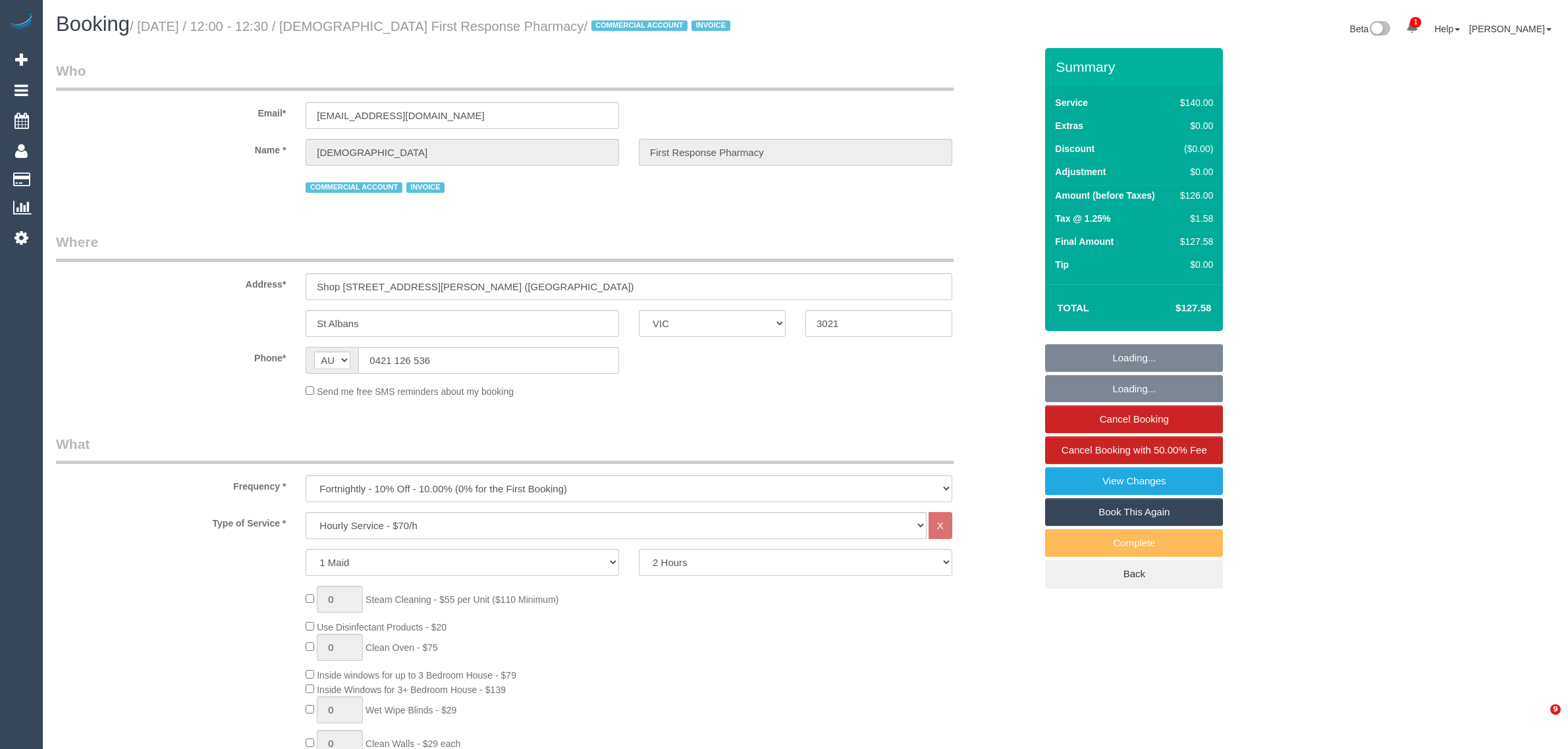
select select "number:35"
select select "number:26"
select select "object:1451"
